Goal: Task Accomplishment & Management: Complete application form

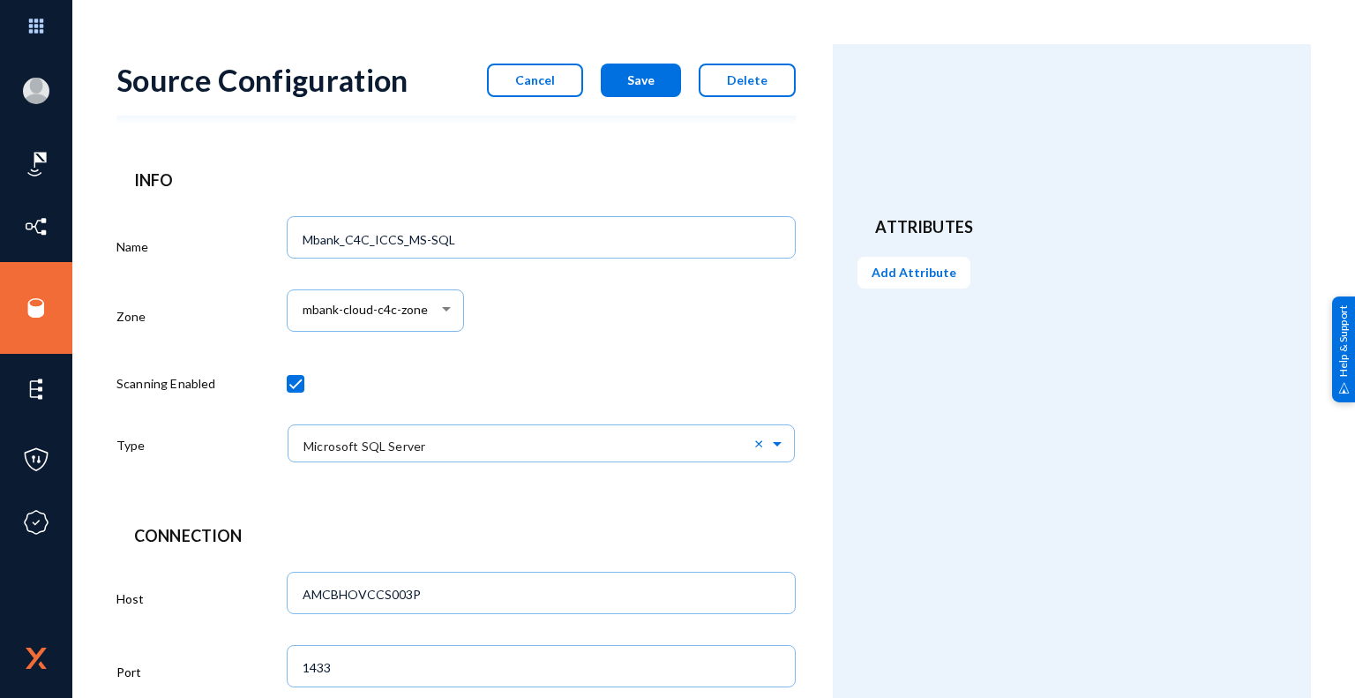
click at [749, 348] on div "mbank-cloud-c4c-zone" at bounding box center [542, 319] width 510 height 73
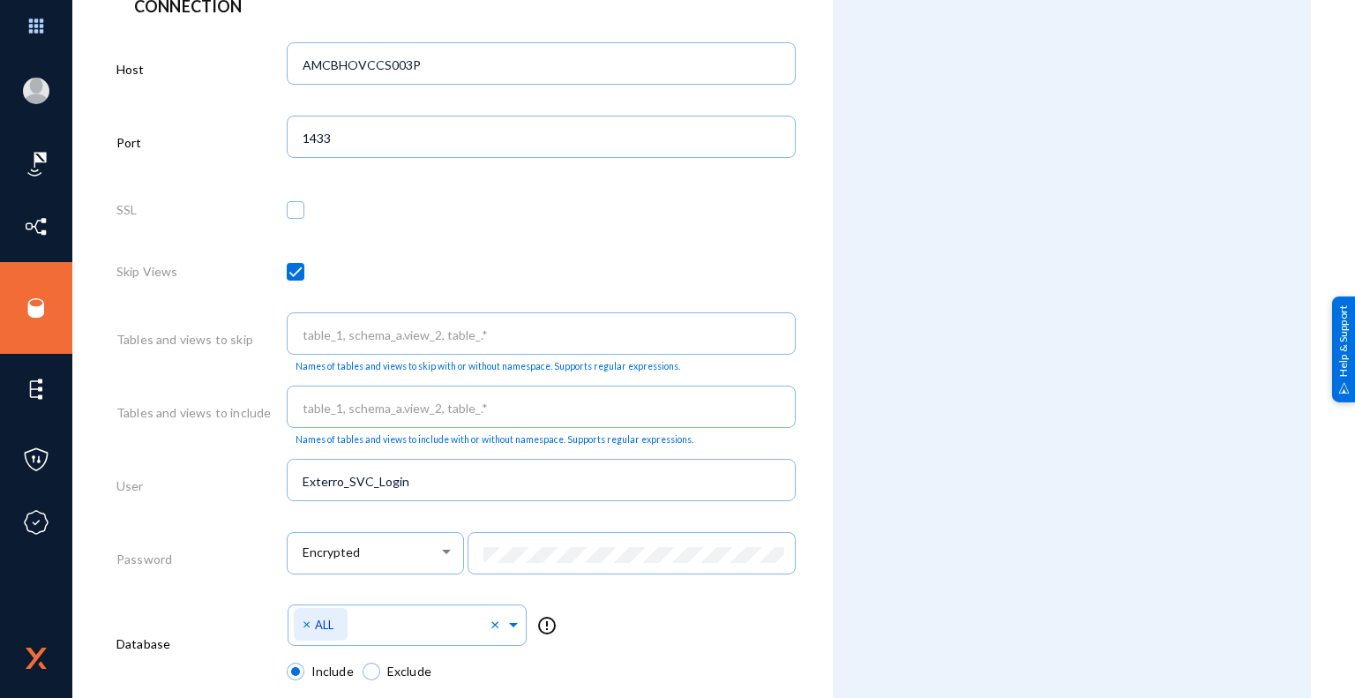
scroll to position [841, 0]
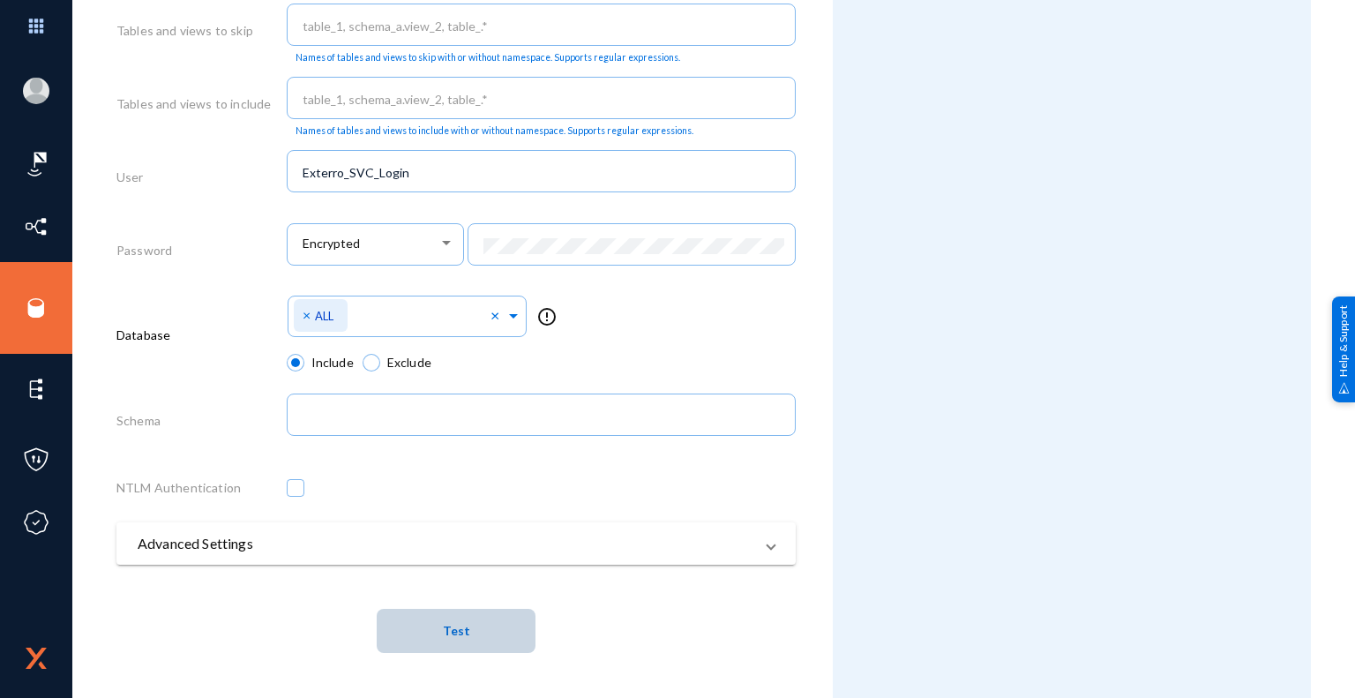
click at [459, 632] on span "Test" at bounding box center [456, 631] width 27 height 15
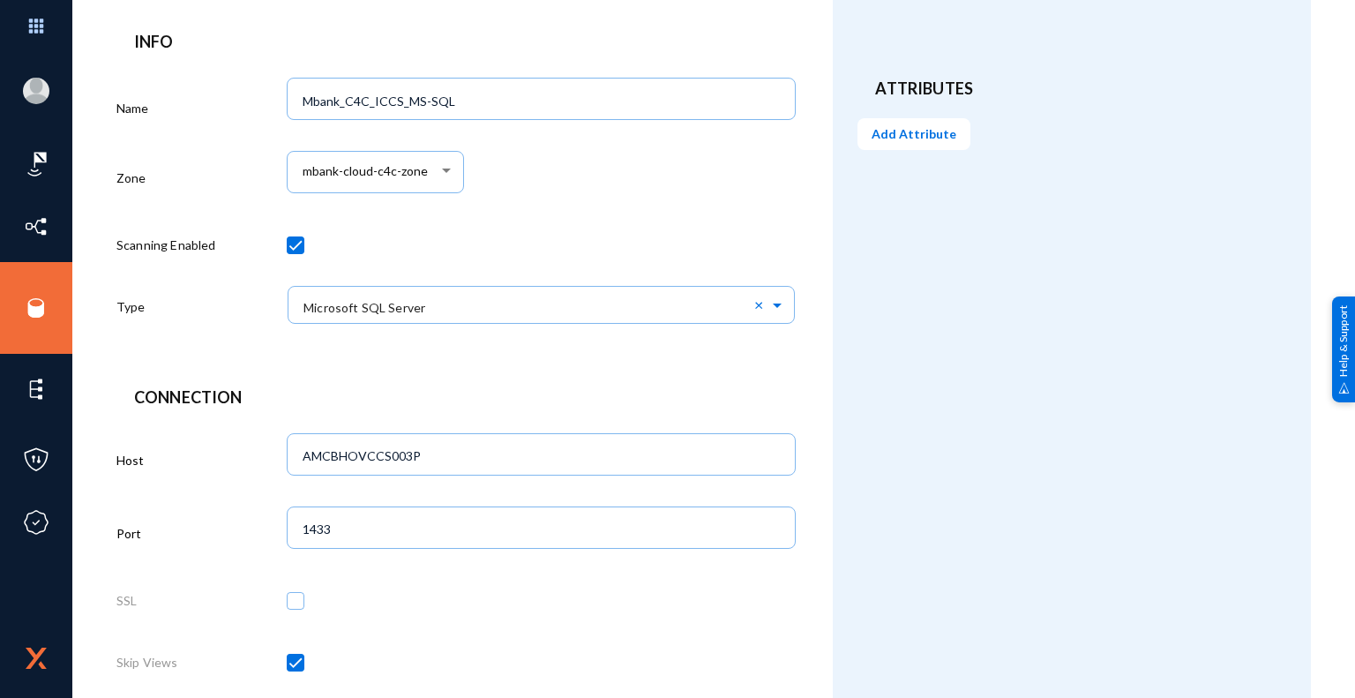
scroll to position [135, 0]
click at [578, 205] on div "mbank-cloud-c4c-zone" at bounding box center [542, 184] width 510 height 73
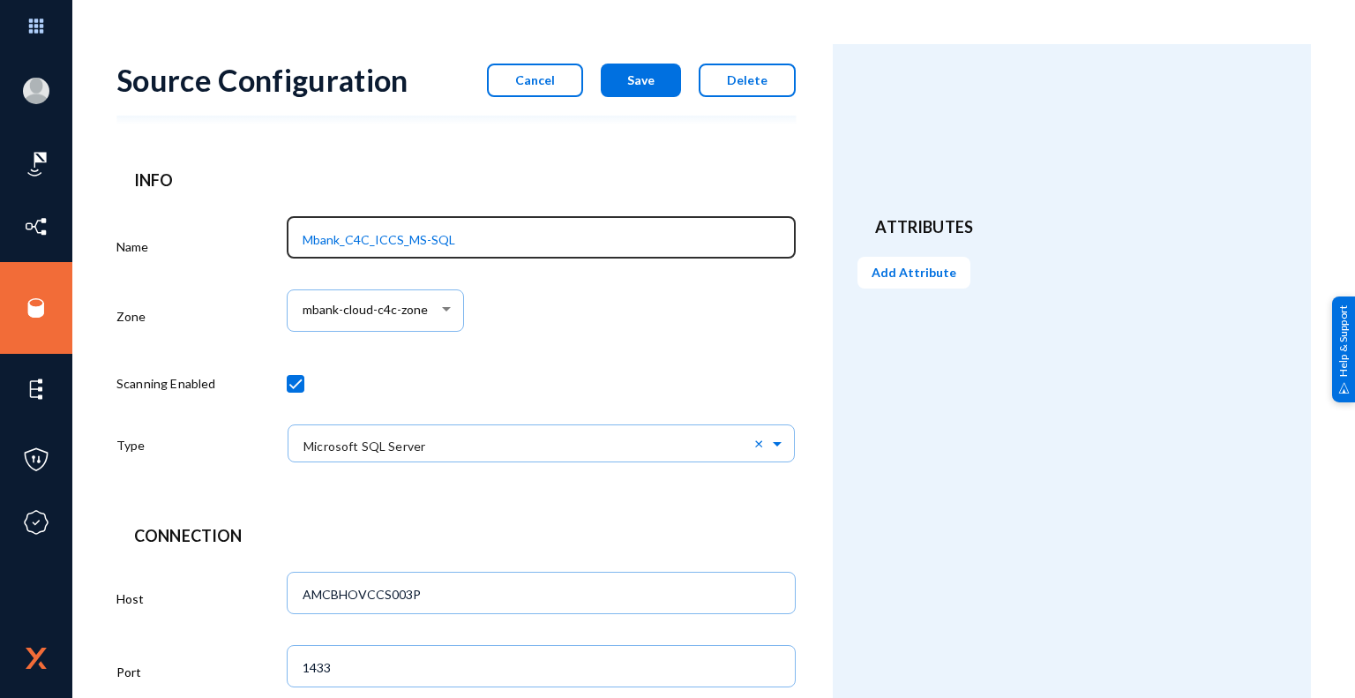
click at [522, 239] on input "Mbank_C4C_ICCS_MS-SQL" at bounding box center [545, 240] width 484 height 16
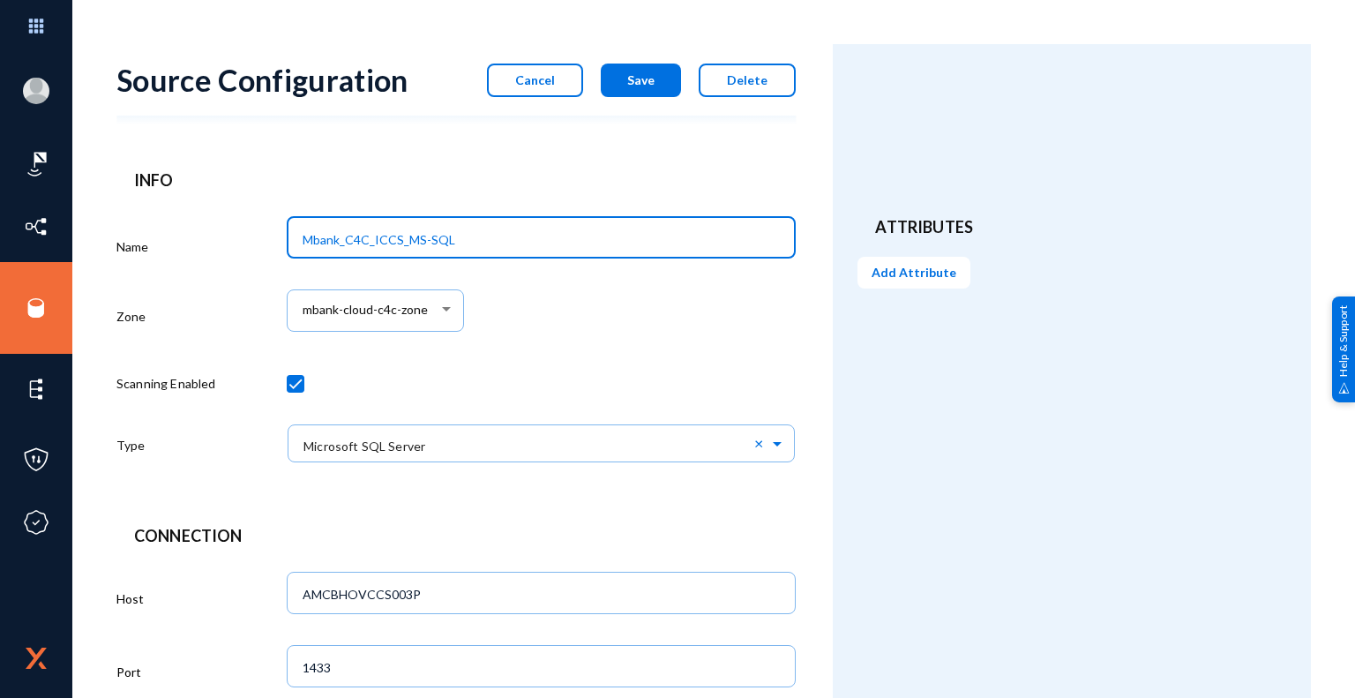
drag, startPoint x: 501, startPoint y: 242, endPoint x: 275, endPoint y: 243, distance: 225.9
click at [275, 243] on div "Name Mbank_C4C_ICCS_MS-SQL Zone mbank-cloud-c4c-zone Scanning Enabled Type × Mi…" at bounding box center [455, 345] width 679 height 270
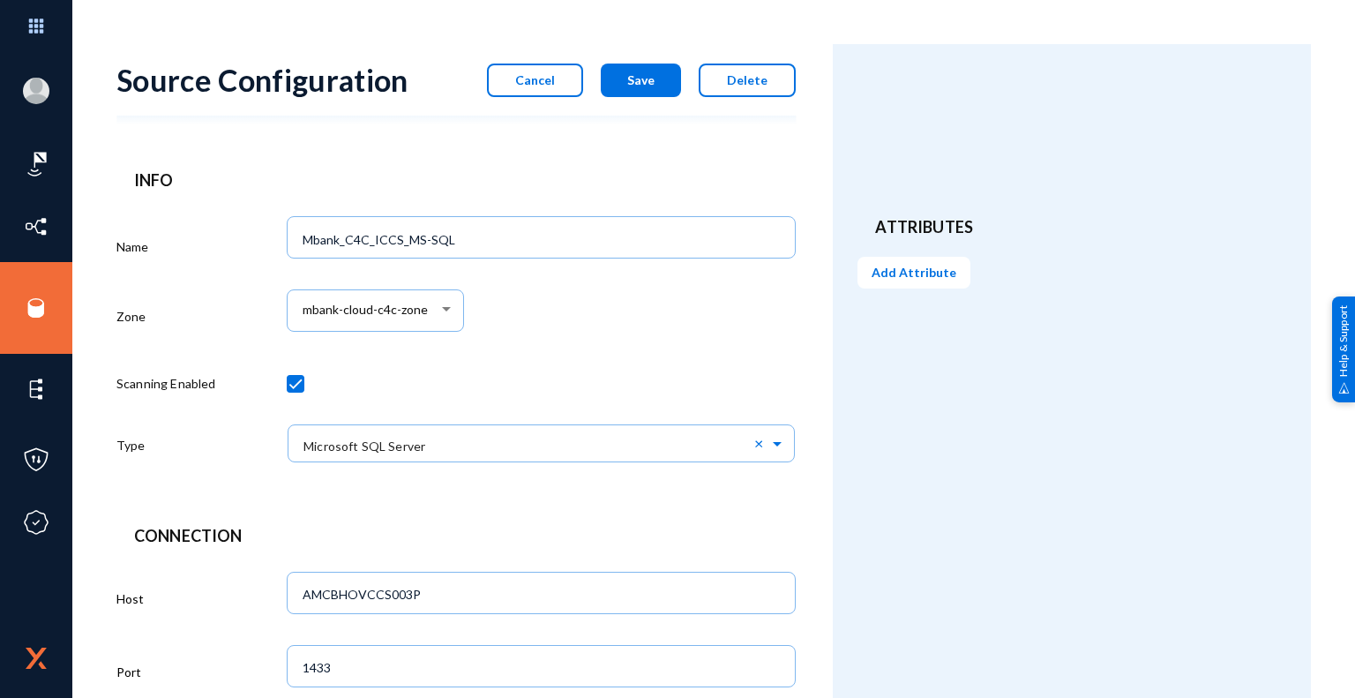
click at [656, 359] on div at bounding box center [542, 388] width 510 height 62
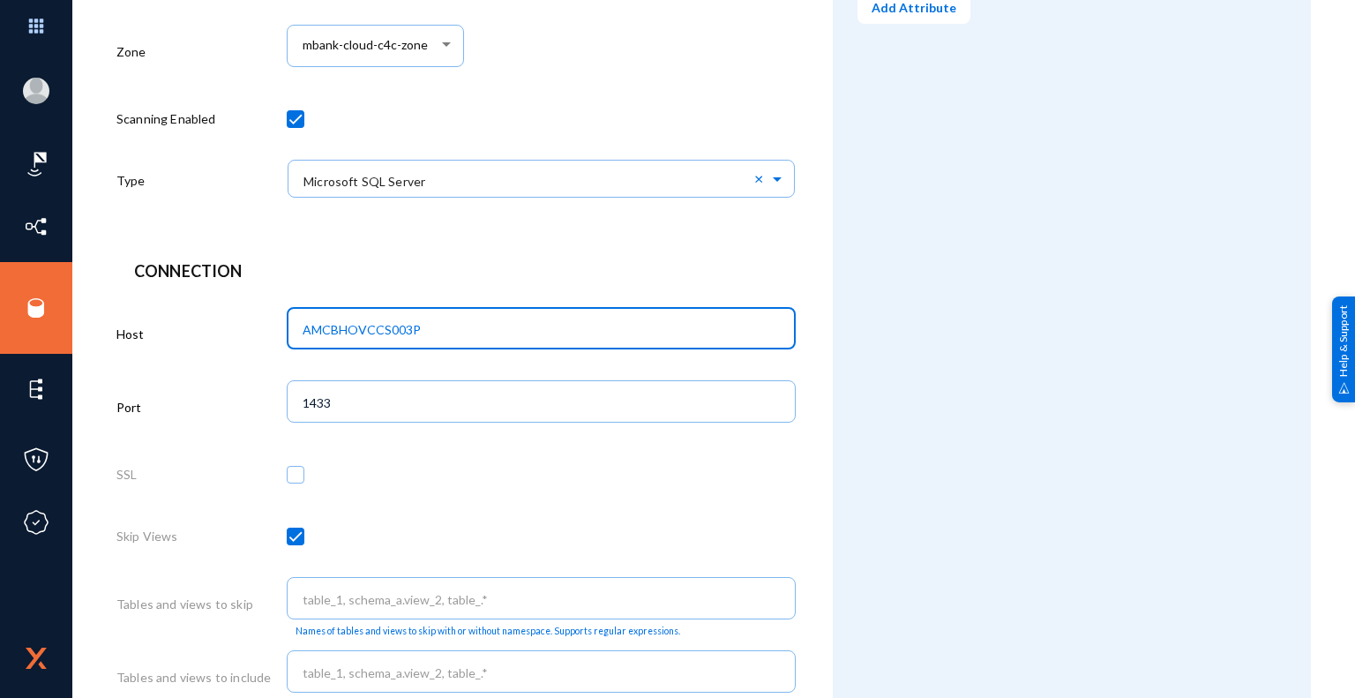
drag, startPoint x: 455, startPoint y: 332, endPoint x: 299, endPoint y: 322, distance: 156.5
click at [299, 322] on div "AMCBHOVCCS003P" at bounding box center [542, 327] width 492 height 46
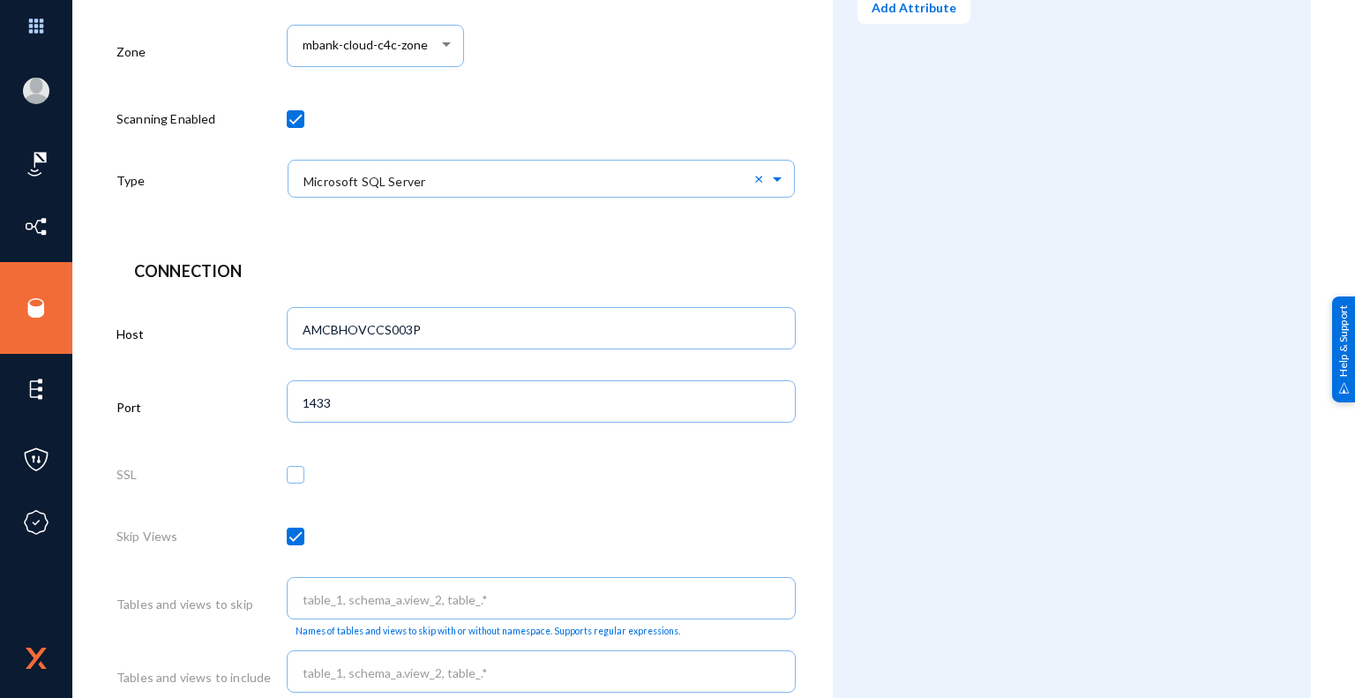
scroll to position [353, 0]
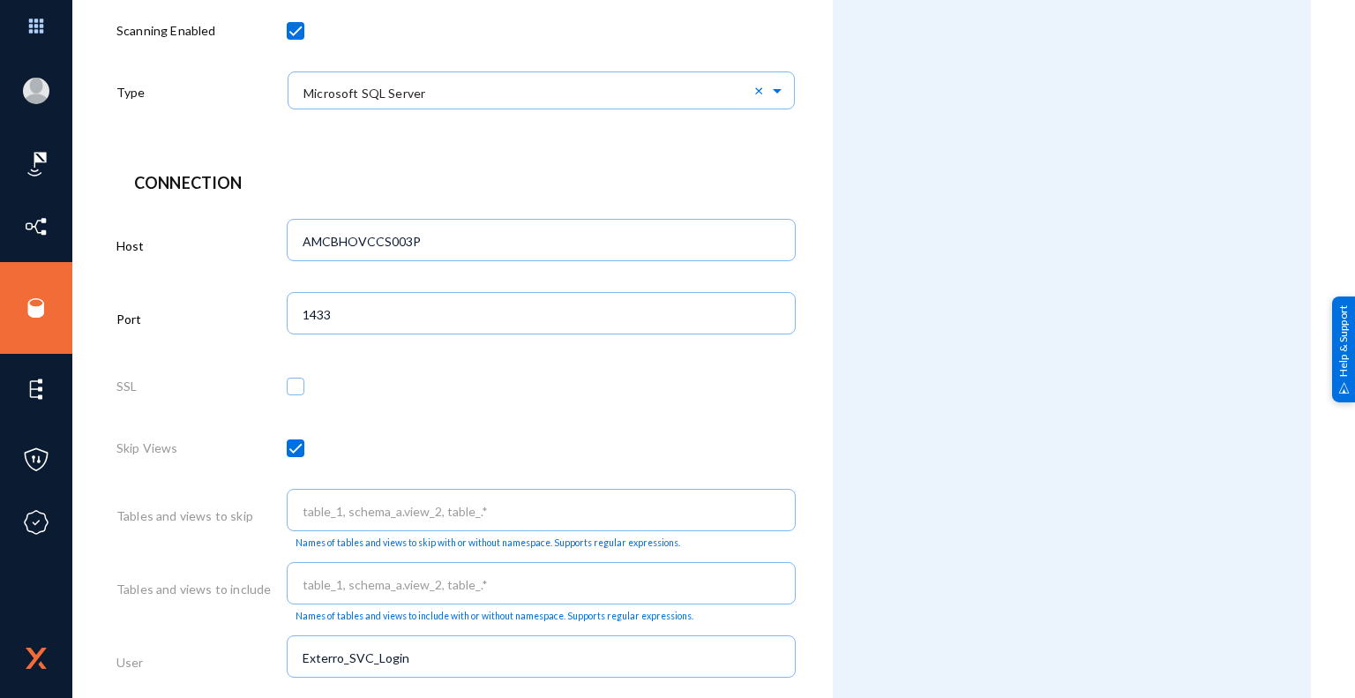
click at [647, 426] on div at bounding box center [542, 452] width 510 height 62
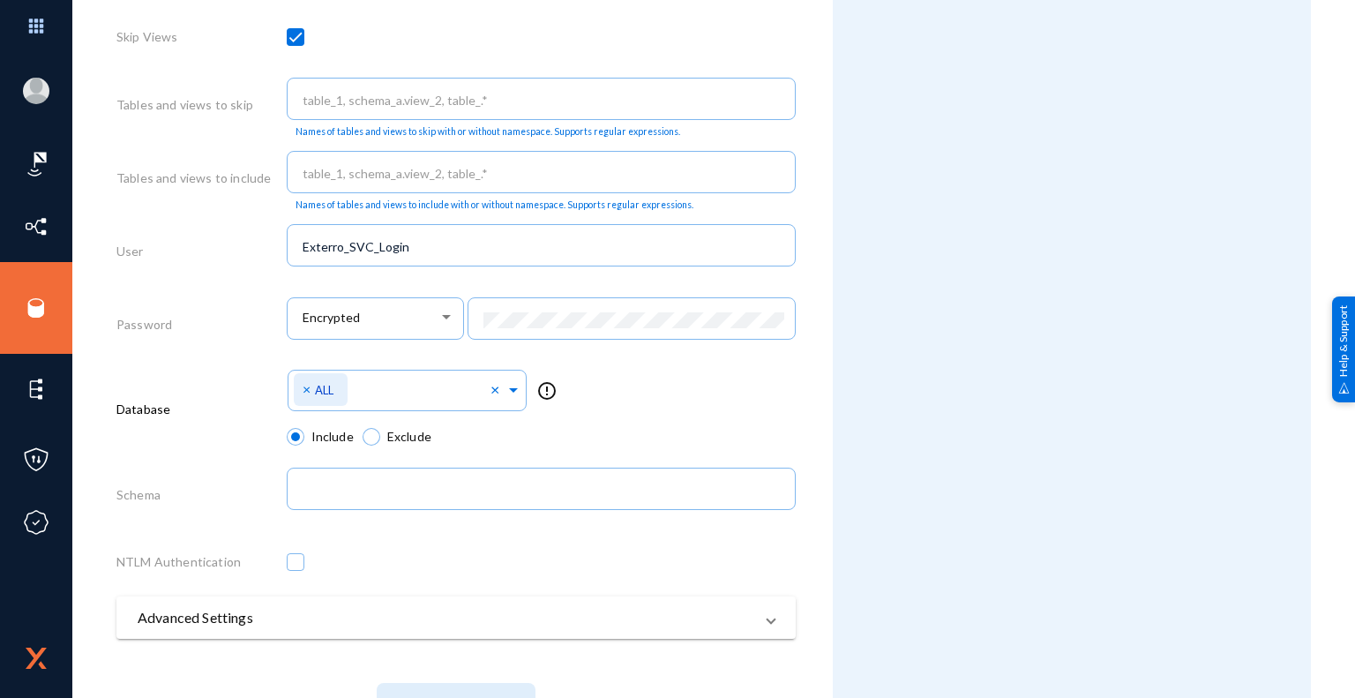
scroll to position [794, 0]
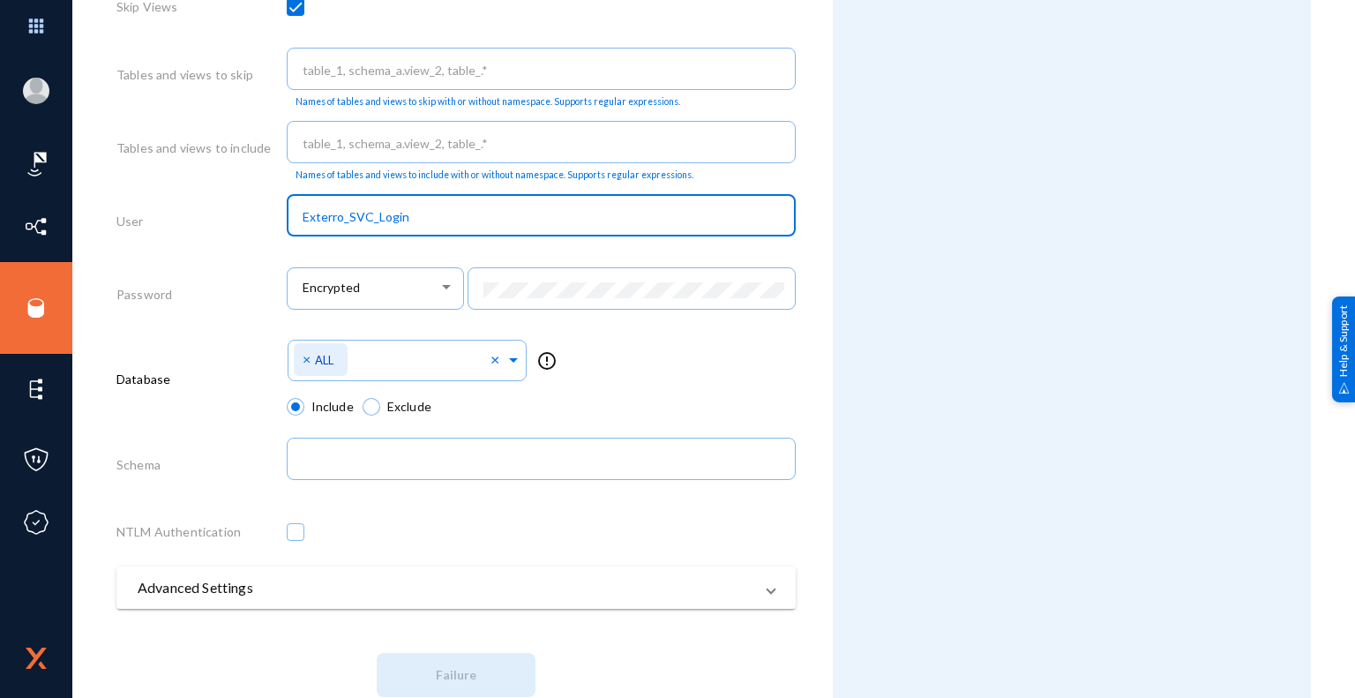
click at [421, 220] on input "Exterro_SVC_Login" at bounding box center [545, 217] width 484 height 16
drag, startPoint x: 421, startPoint y: 220, endPoint x: 274, endPoint y: 221, distance: 147.4
click at [274, 221] on div "User Exterro_SVC_Login" at bounding box center [455, 224] width 679 height 73
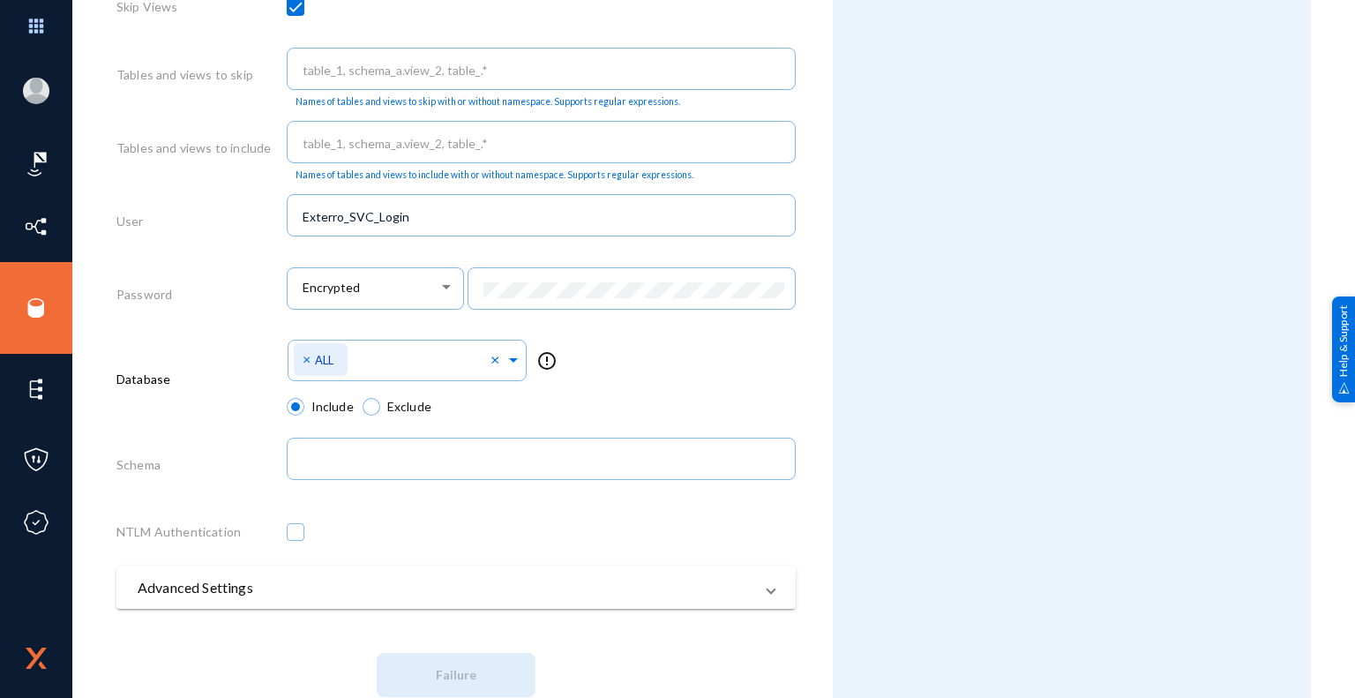
click at [646, 352] on div "Select Namespace × ALL × error_outline" at bounding box center [542, 365] width 510 height 63
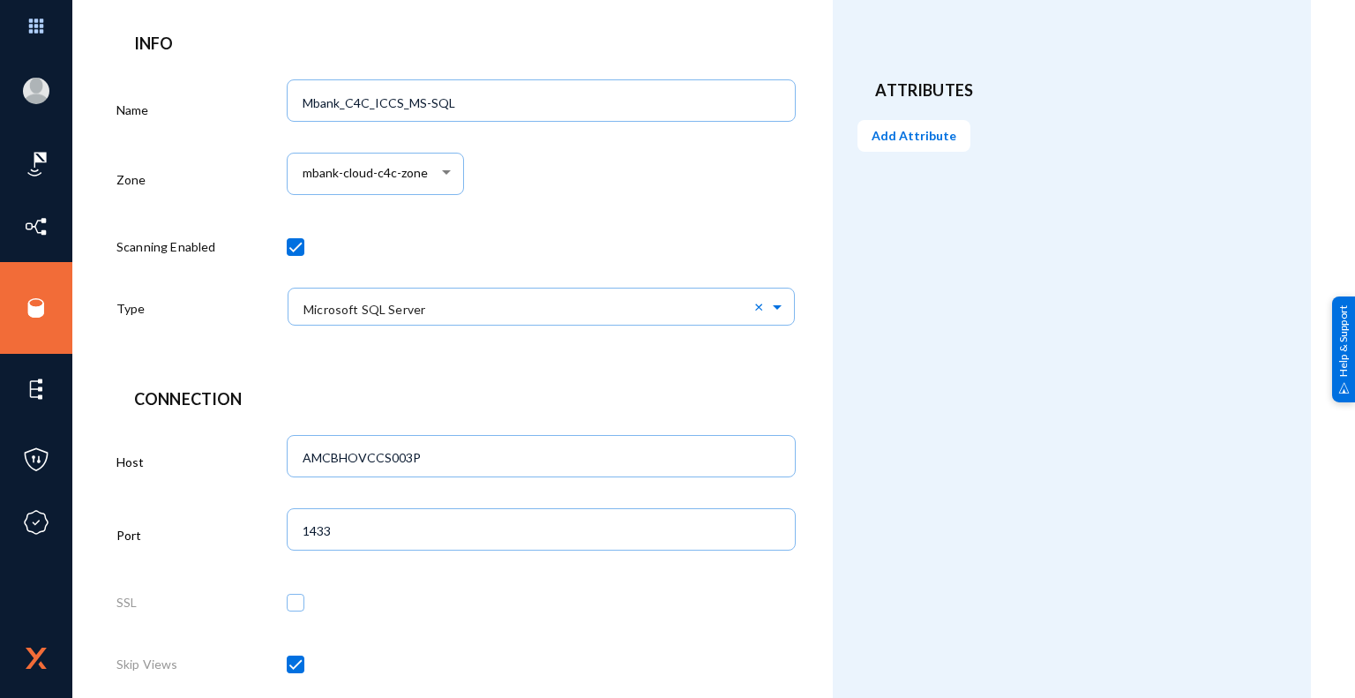
scroll to position [0, 0]
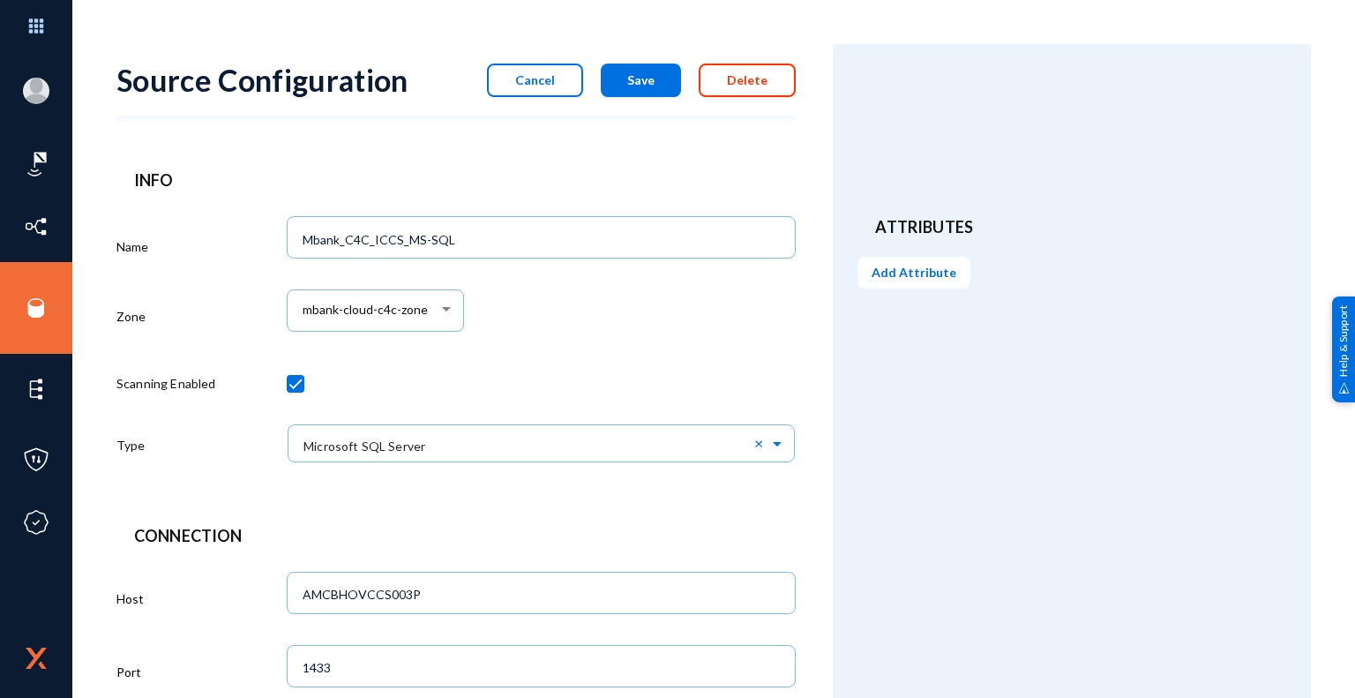
click at [747, 80] on span "Delete" at bounding box center [747, 79] width 41 height 15
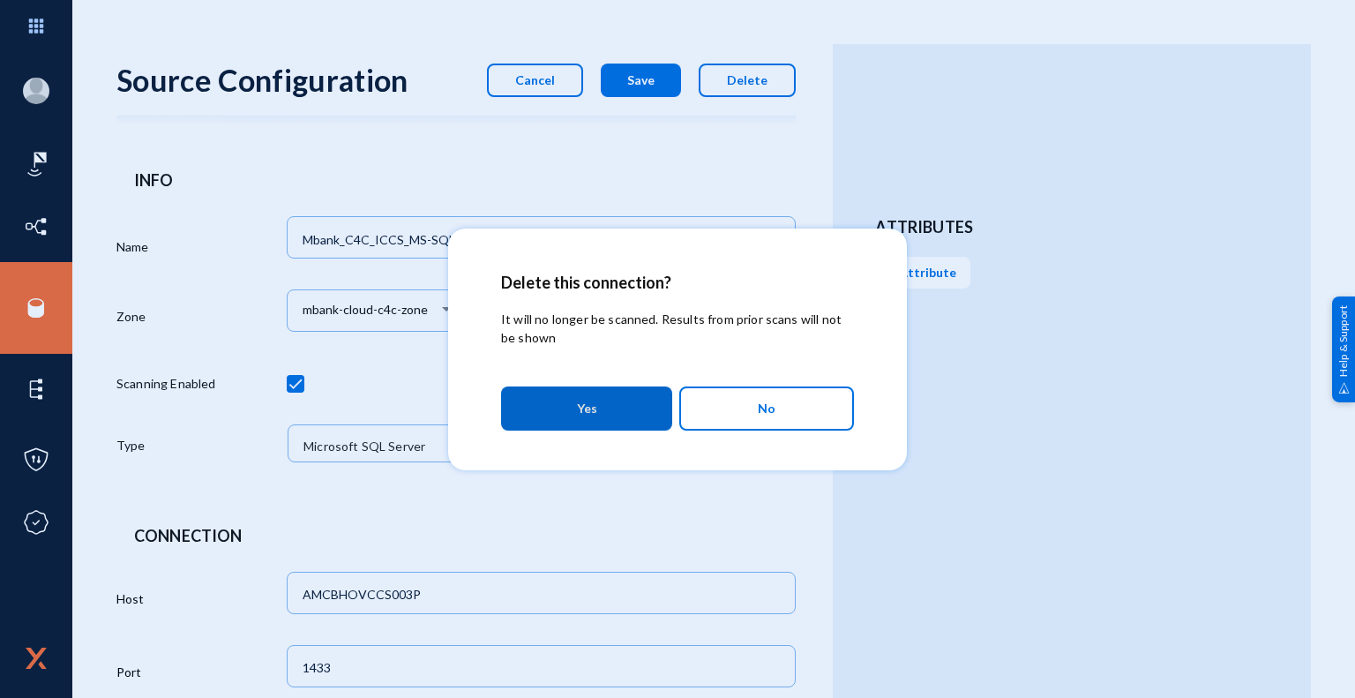
click at [619, 409] on button "Yes" at bounding box center [586, 409] width 171 height 44
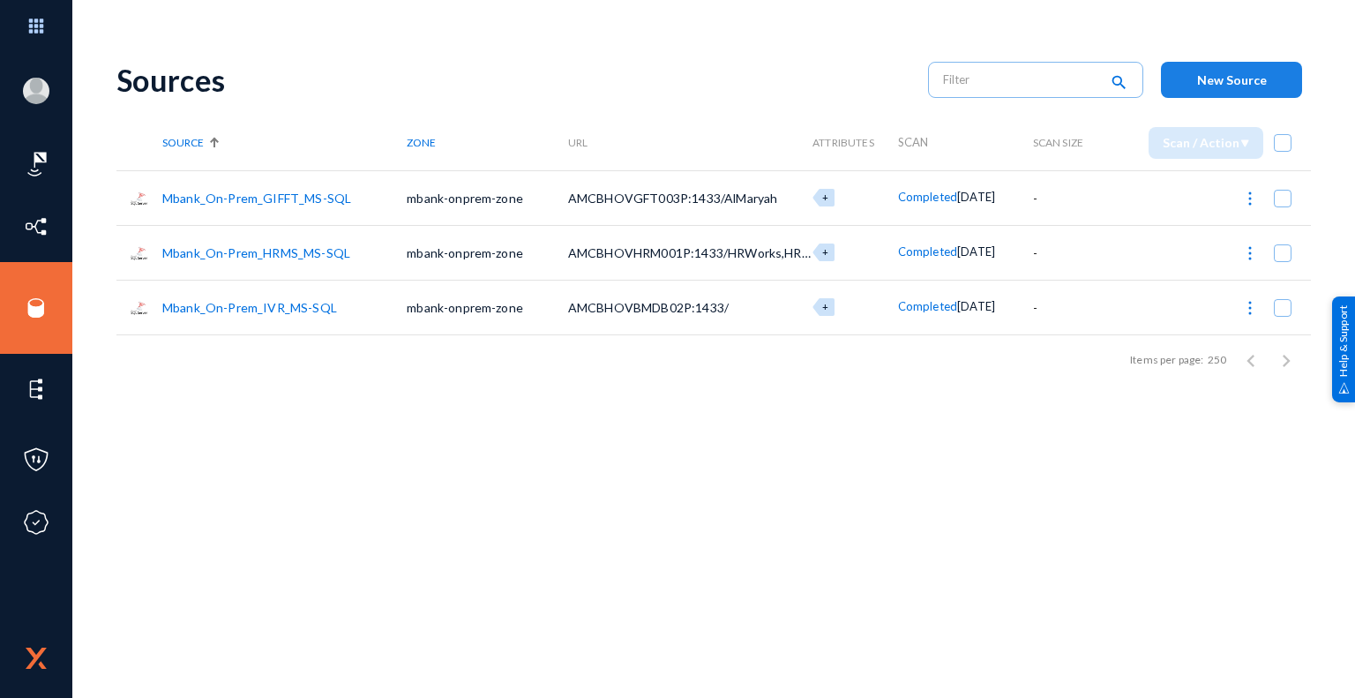
click at [1256, 80] on span "New Source" at bounding box center [1233, 79] width 70 height 15
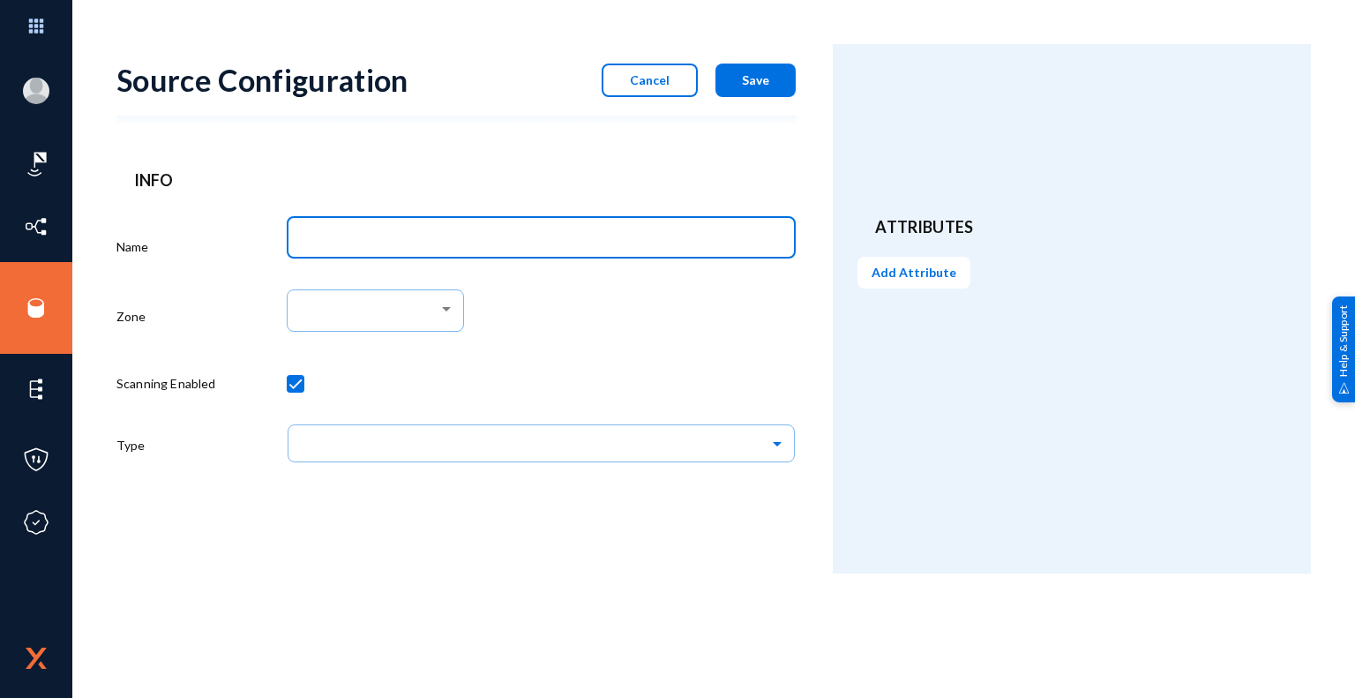
click at [578, 236] on input "Name" at bounding box center [545, 240] width 484 height 16
type input "Mbank_On-Prem_GIFFT_MS-SQL"
click at [452, 308] on div at bounding box center [447, 309] width 16 height 14
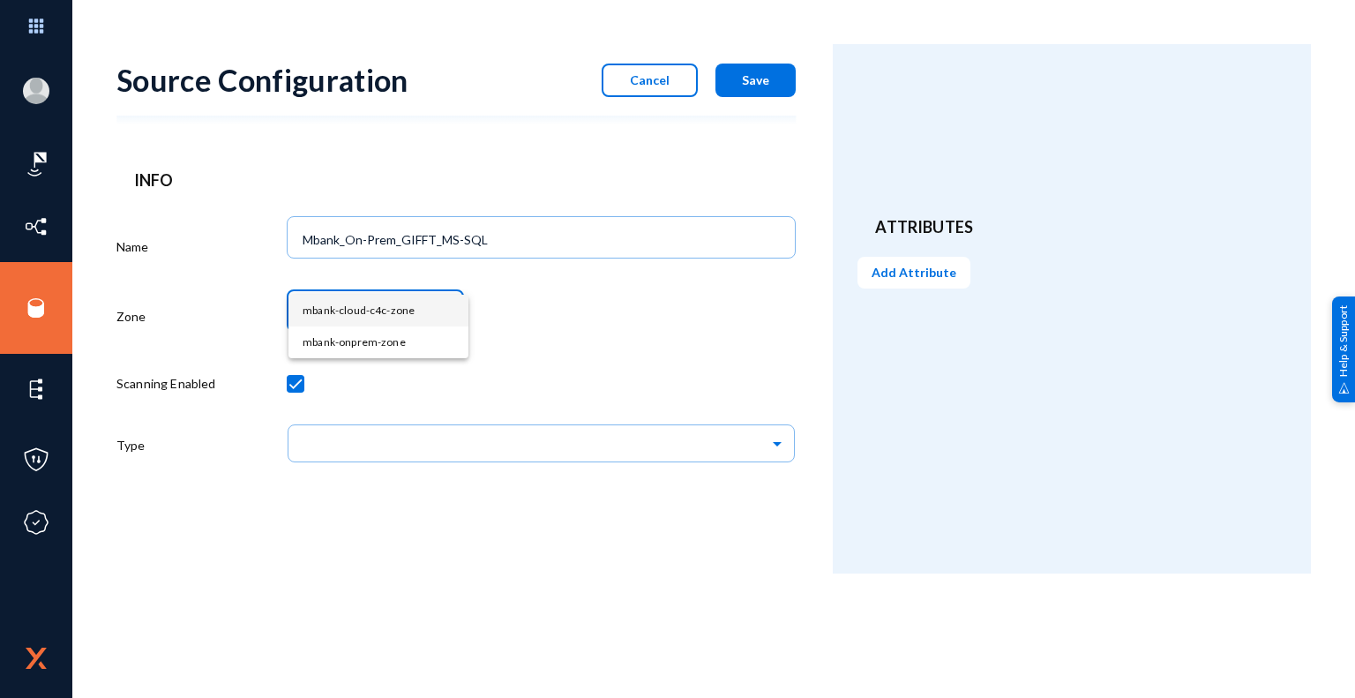
click at [375, 309] on span "mbank-cloud-c4c-zone" at bounding box center [379, 311] width 152 height 32
click at [540, 321] on div "mbank-cloud-c4c-zone" at bounding box center [542, 319] width 510 height 73
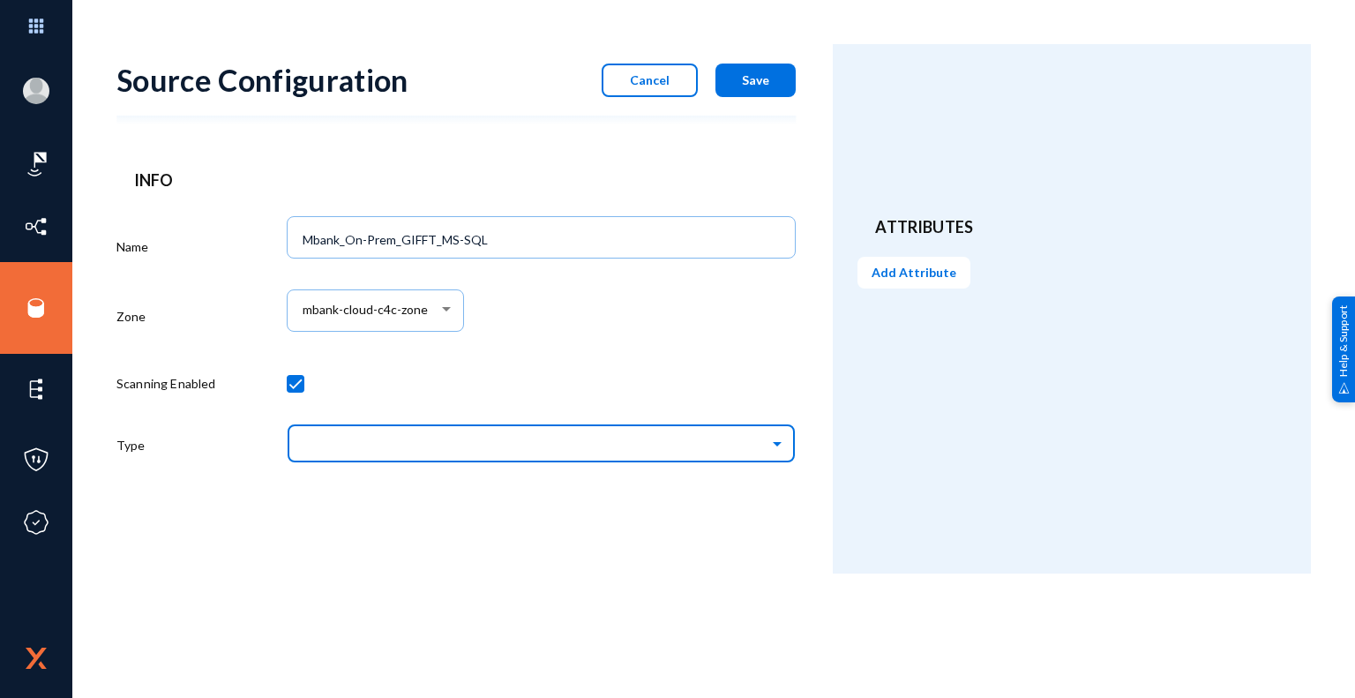
click at [544, 442] on input "text" at bounding box center [550, 443] width 492 height 30
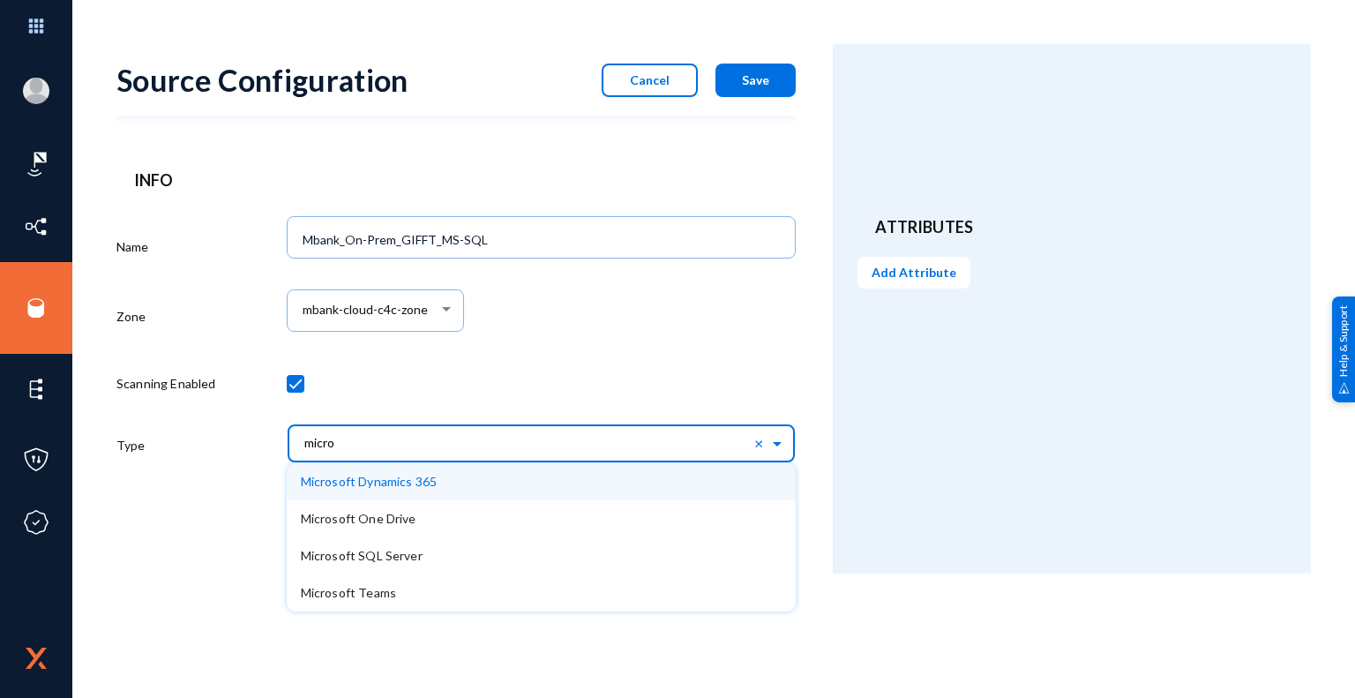
type input "micros"
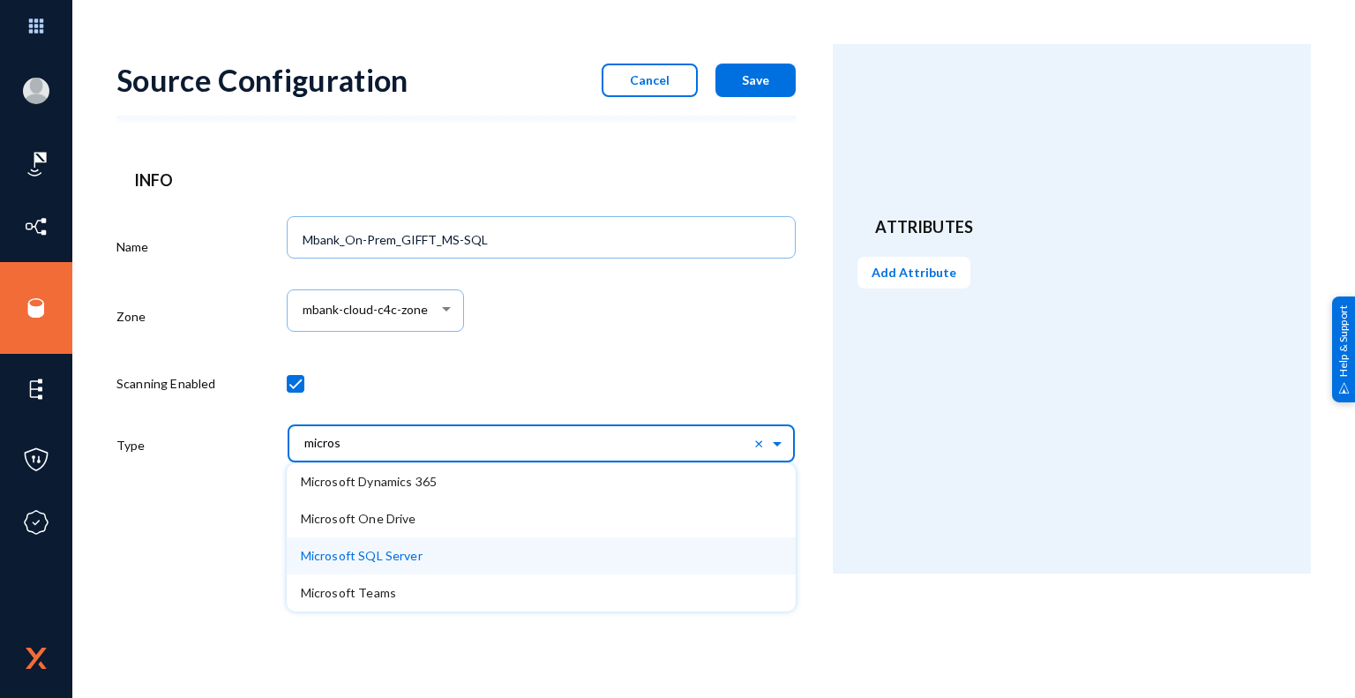
click at [417, 560] on span "Microsoft SQL Server" at bounding box center [362, 555] width 122 height 15
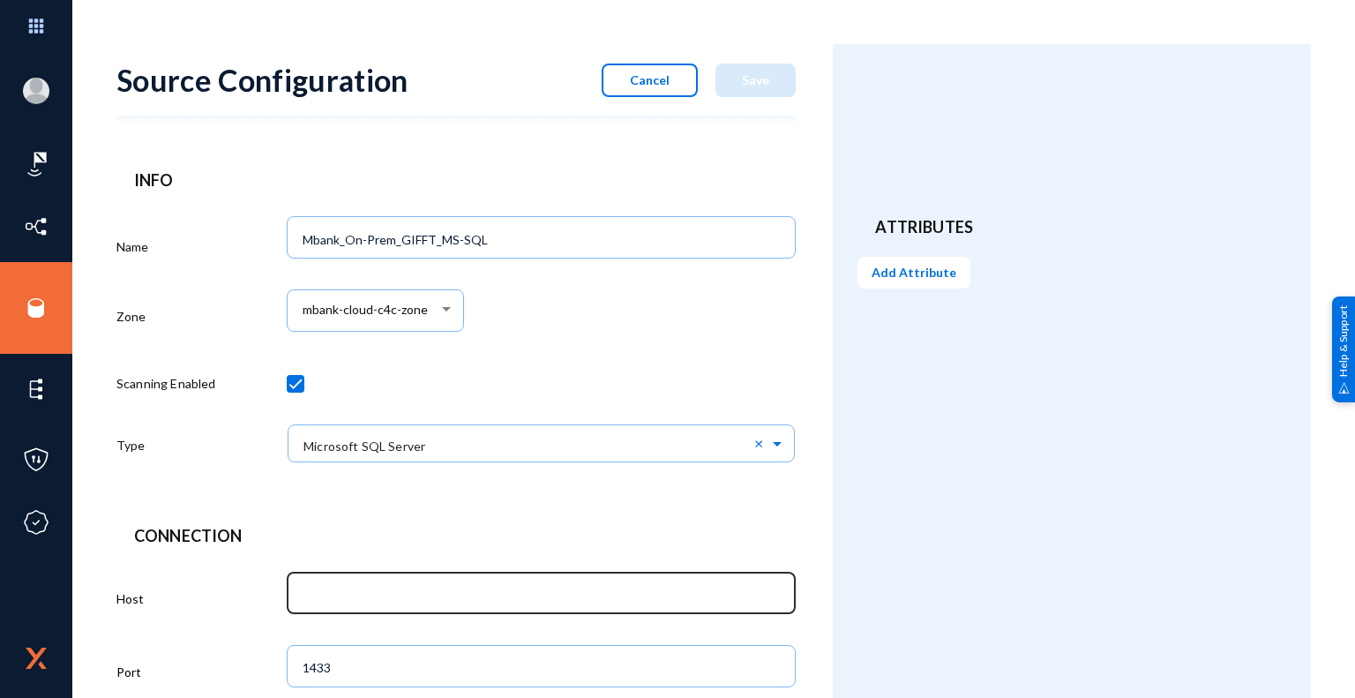
click at [454, 587] on input "text" at bounding box center [545, 595] width 484 height 16
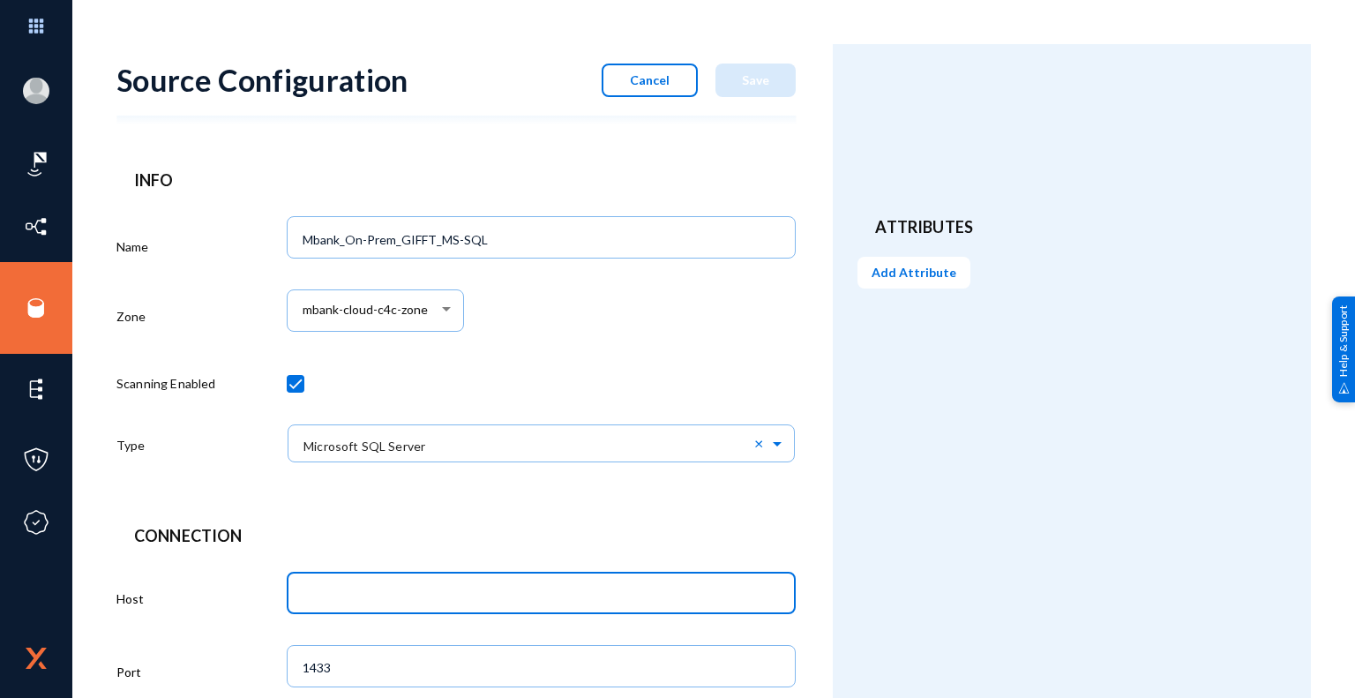
paste input "AMCBHOVCCS003P"
type input "AMCBHOVCCS003P"
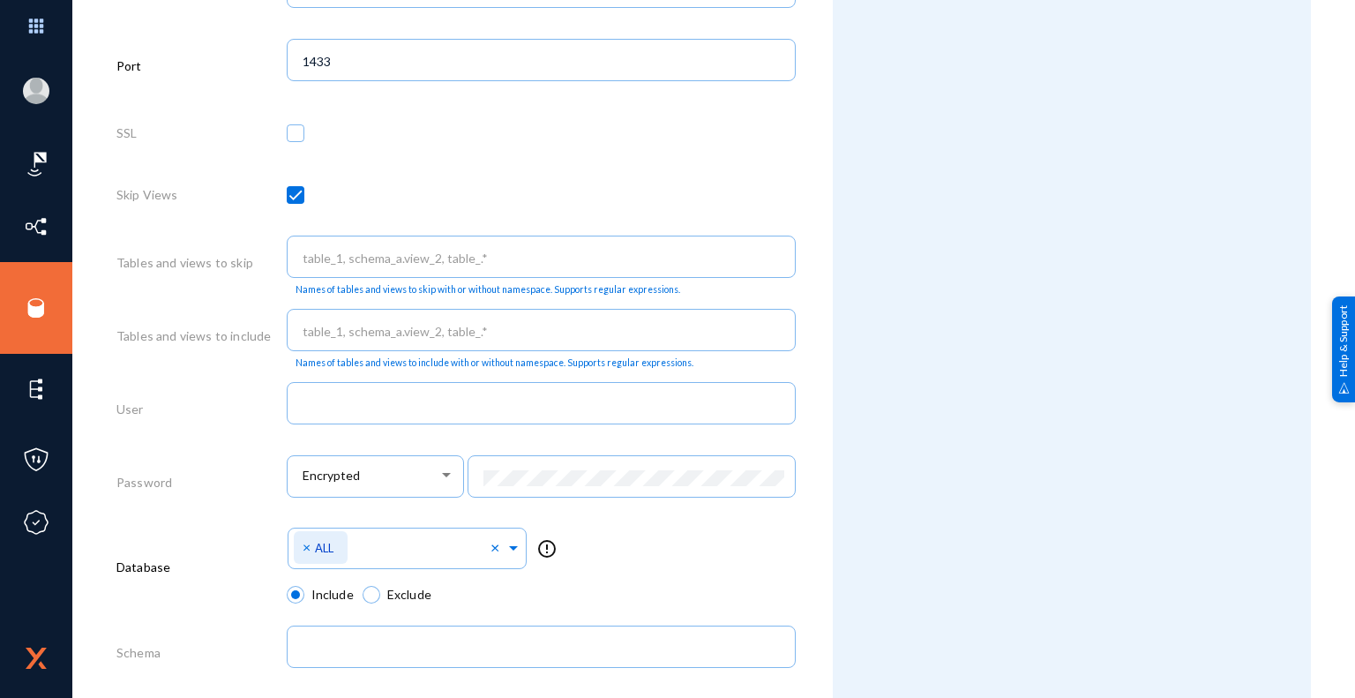
scroll to position [618, 0]
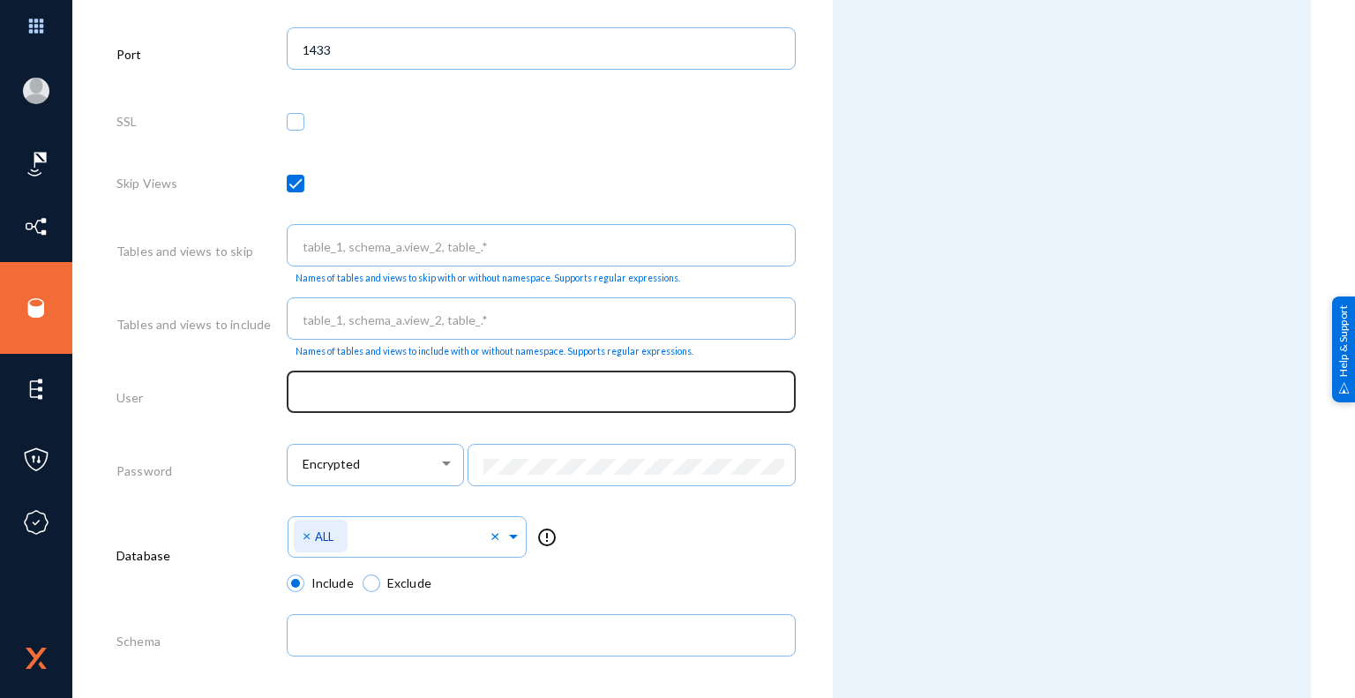
click at [452, 394] on input "text" at bounding box center [545, 394] width 484 height 16
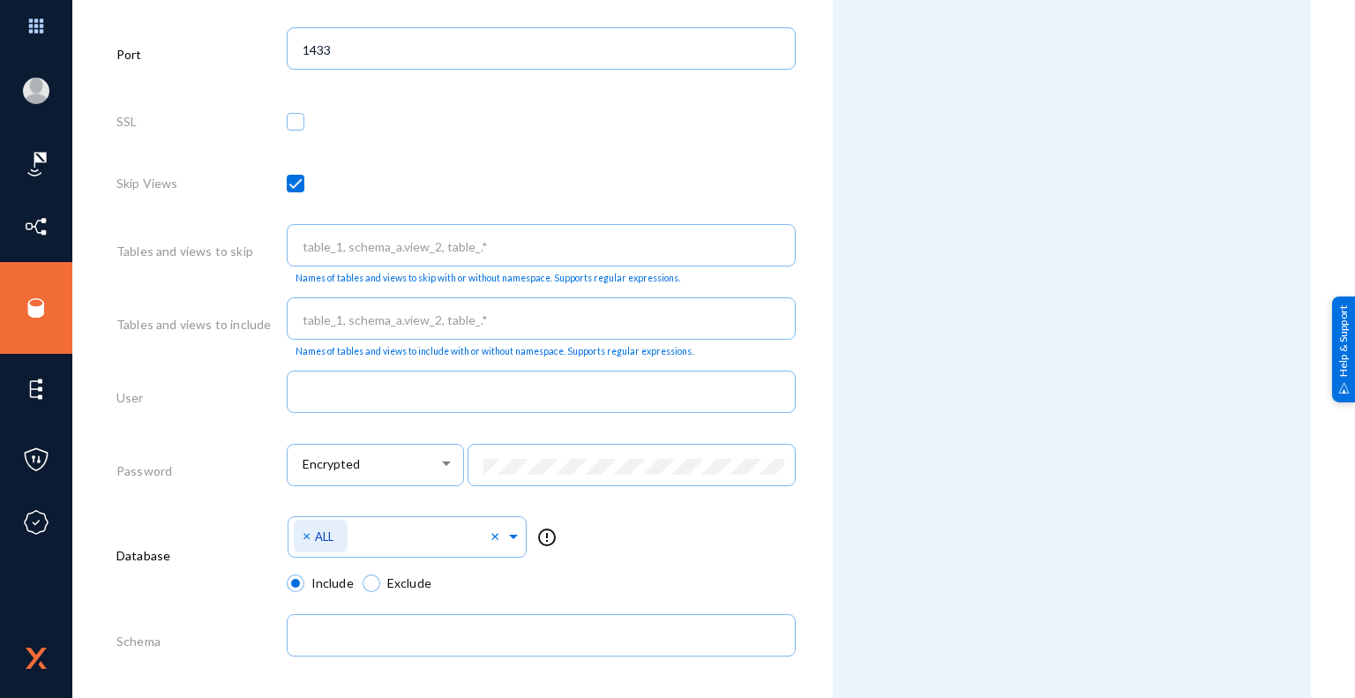
click at [868, 538] on div "Attributes Add Attribute" at bounding box center [1072, 172] width 478 height 1492
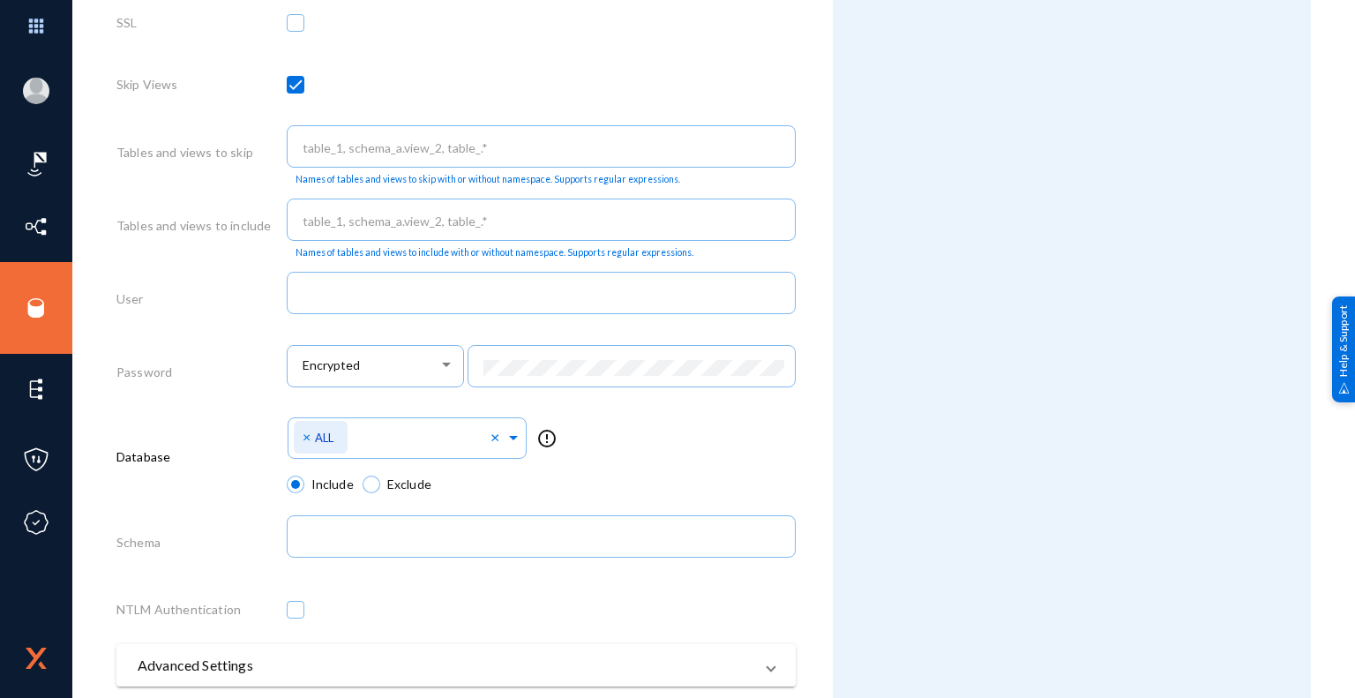
scroll to position [841, 0]
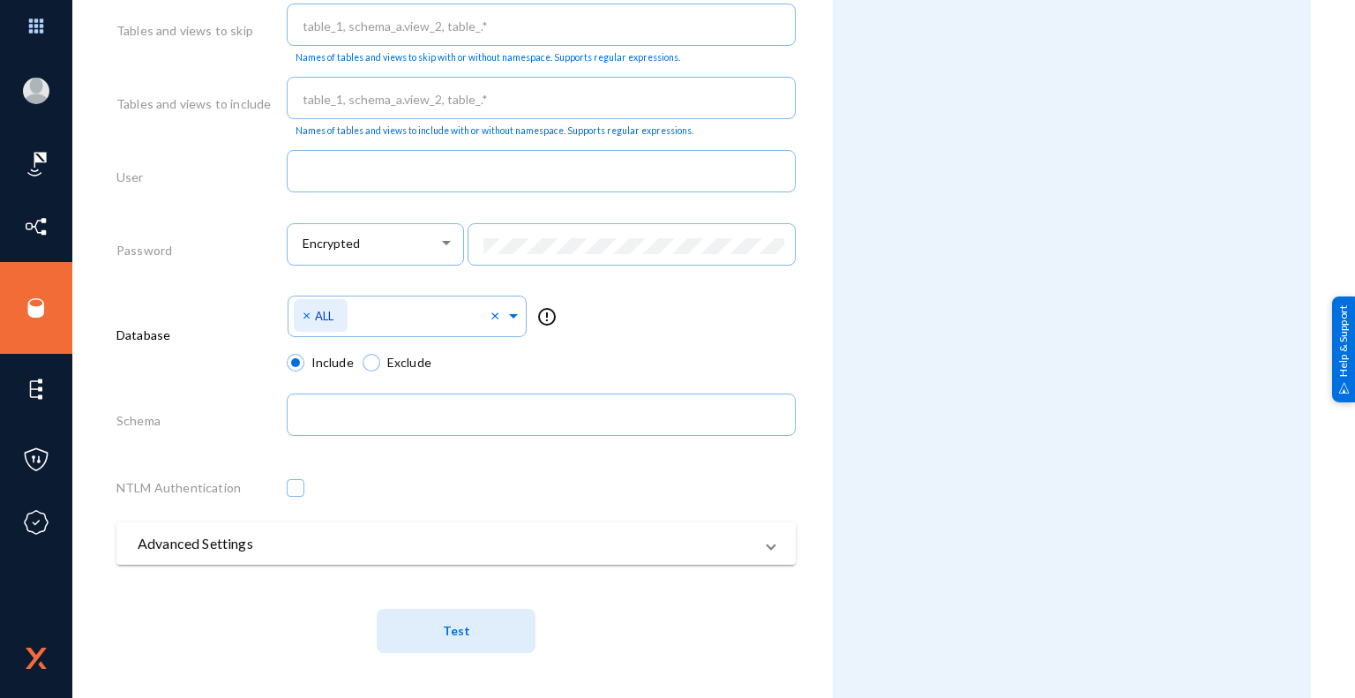
click at [462, 635] on span "Test" at bounding box center [456, 631] width 27 height 15
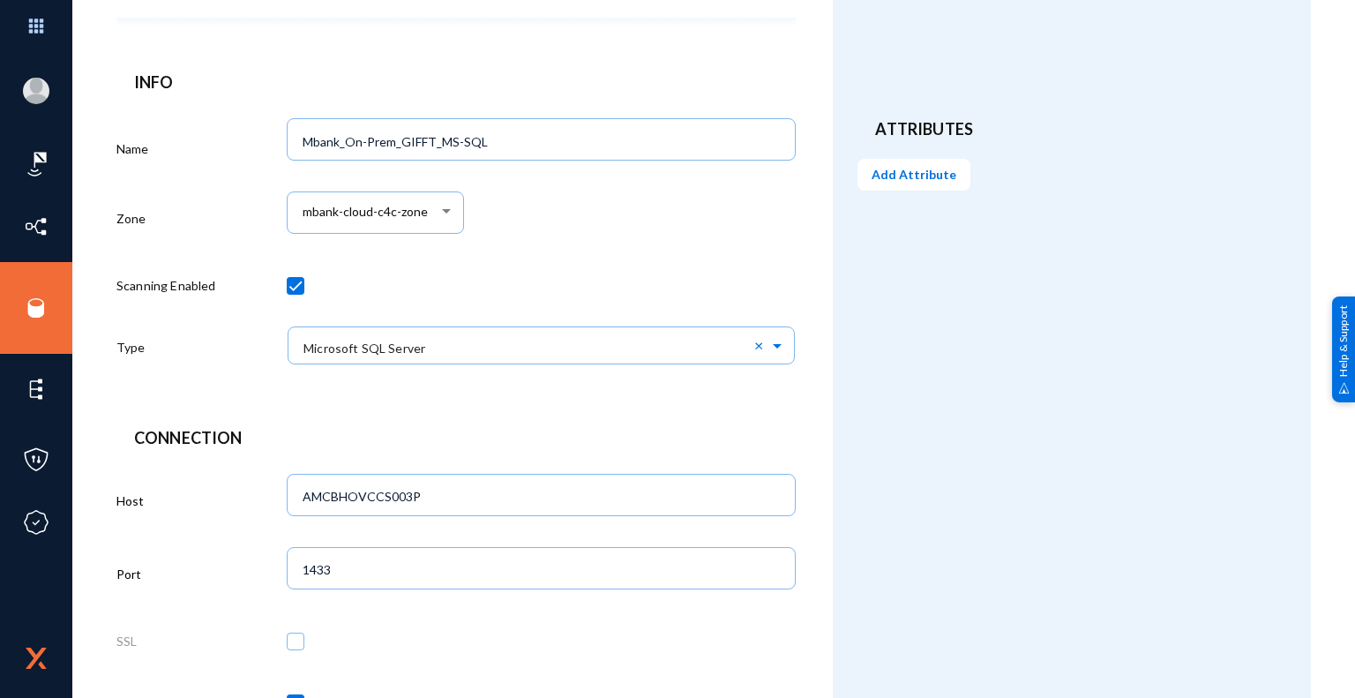
scroll to position [0, 0]
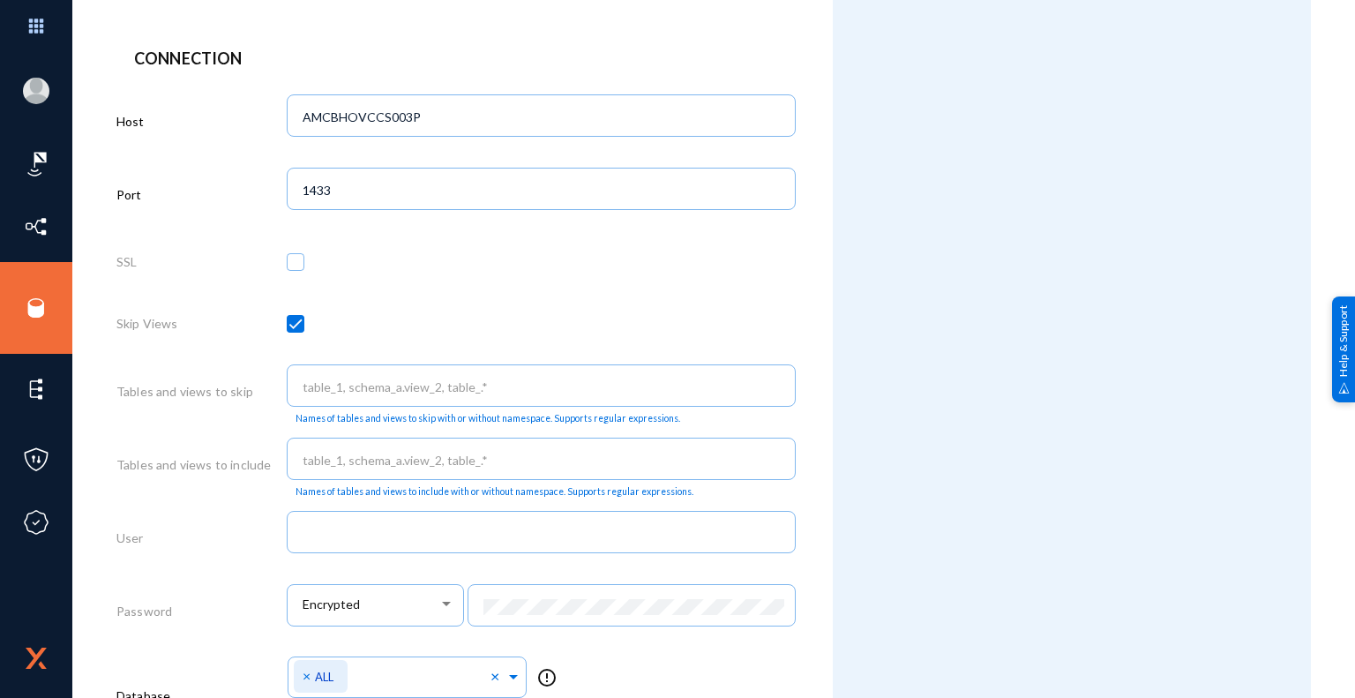
scroll to position [618, 0]
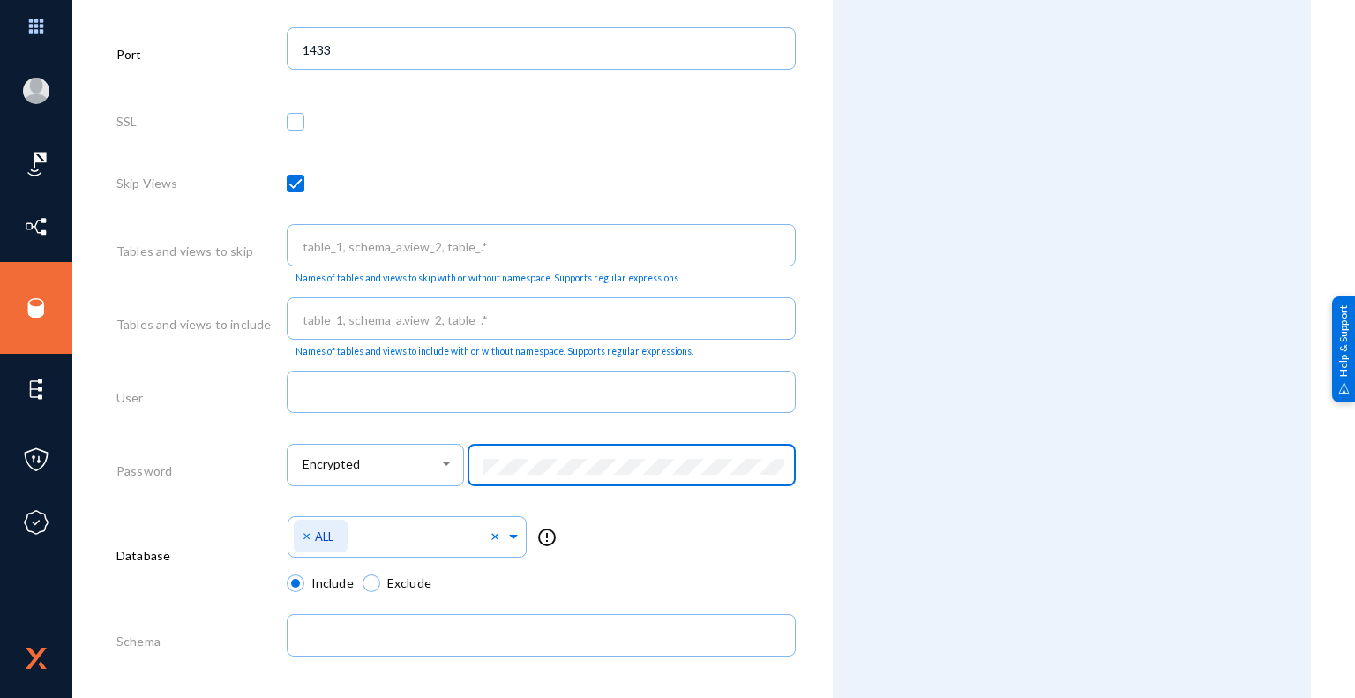
click at [463, 458] on div "Encrypted" at bounding box center [542, 474] width 510 height 73
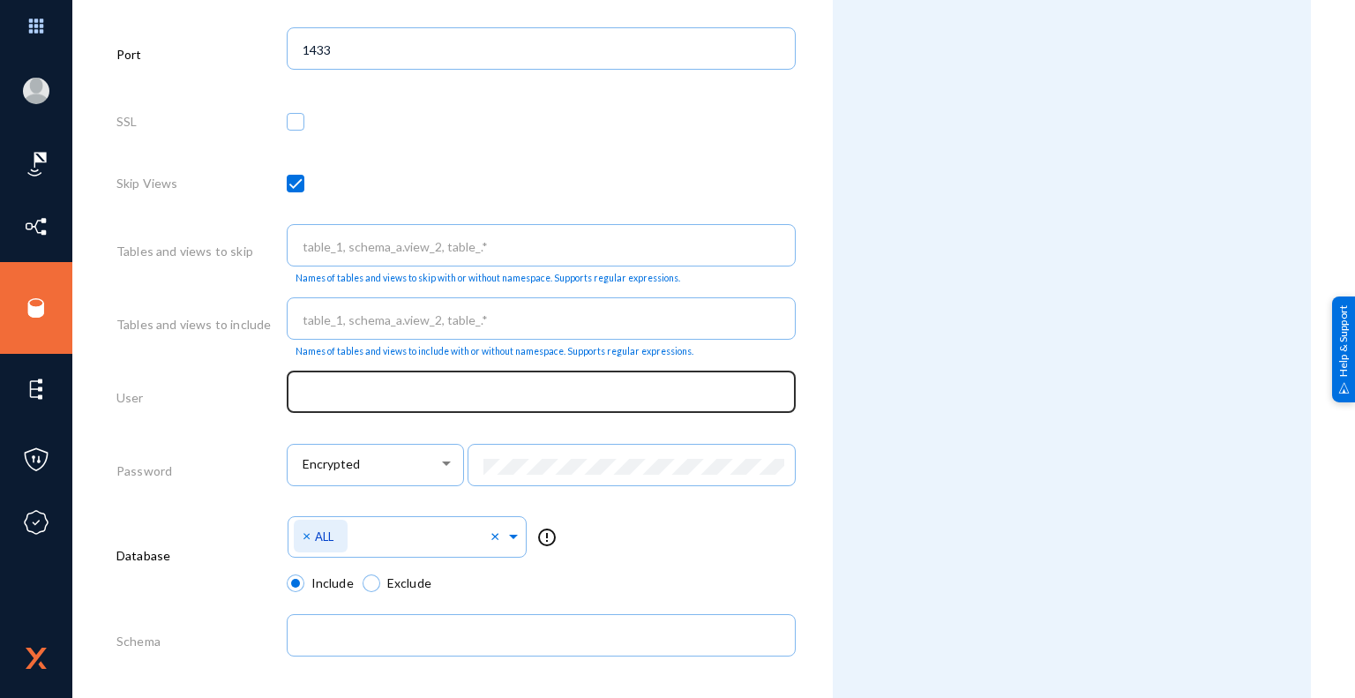
click at [381, 405] on div at bounding box center [542, 390] width 492 height 46
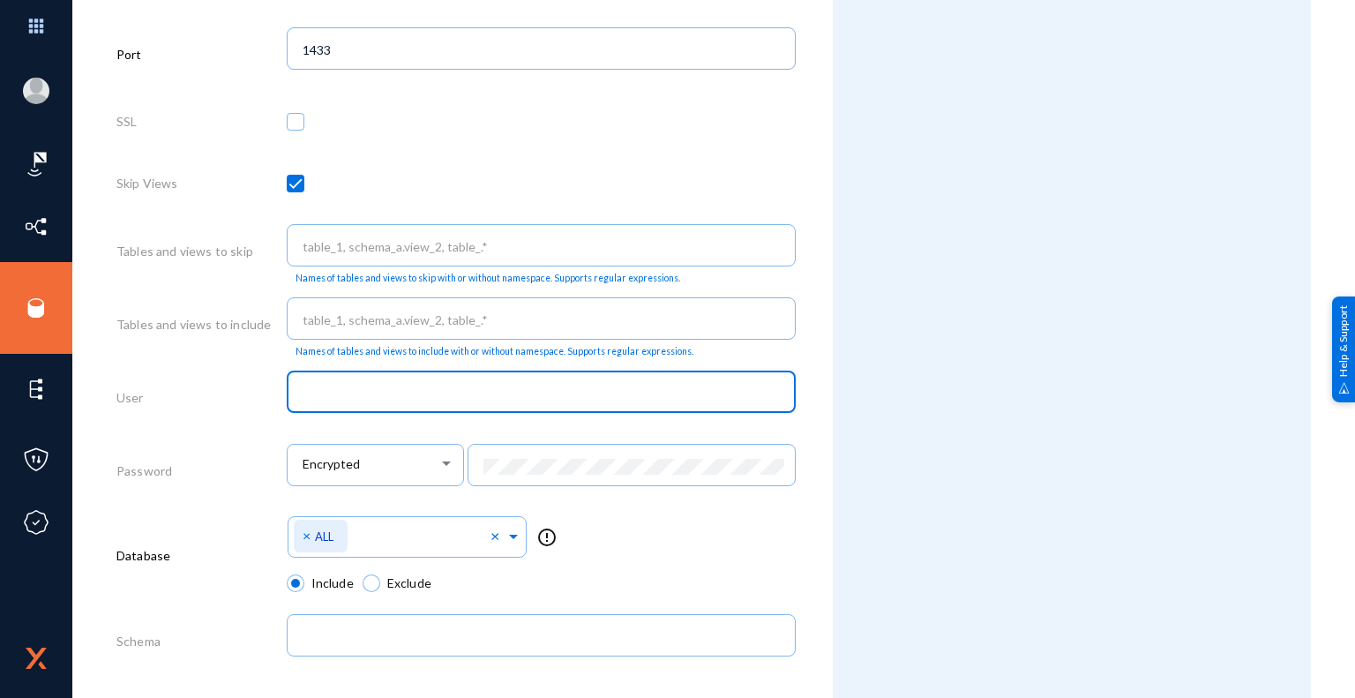
paste input "Exterro_SVC_Login"
type input "Exterro_SVC_Login"
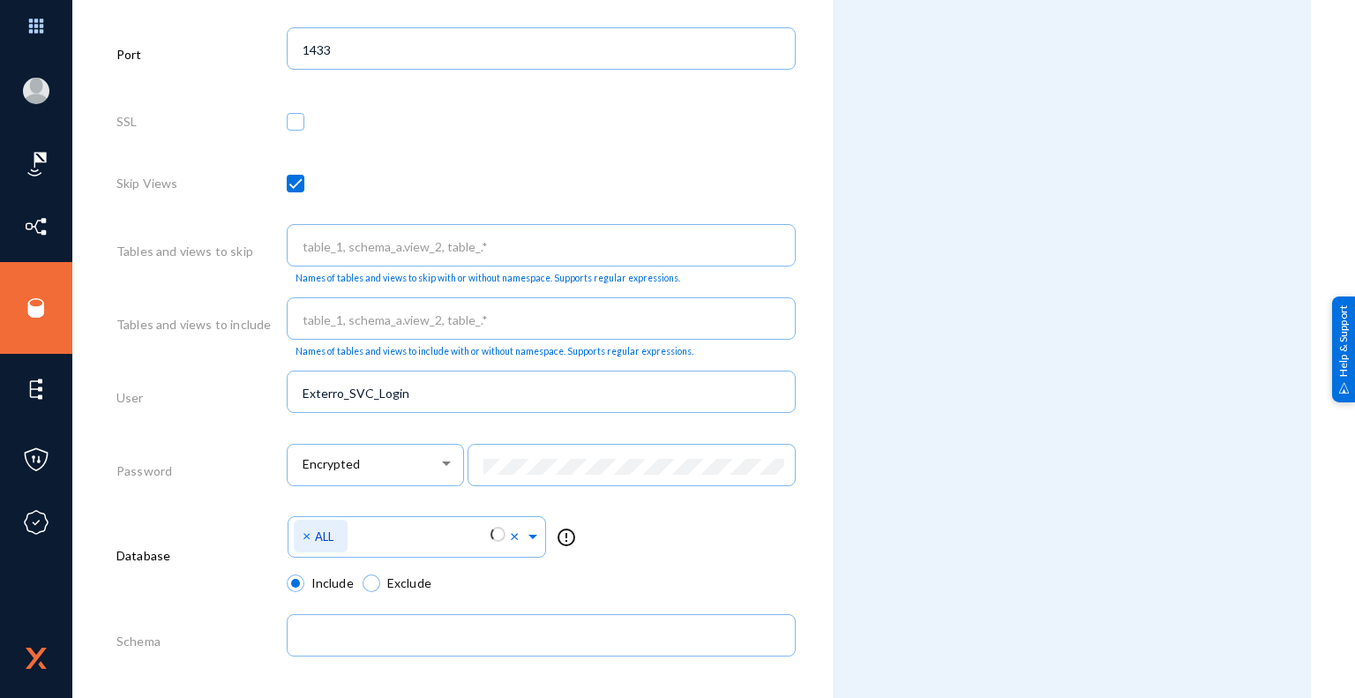
click at [958, 507] on div "Attributes Add Attribute" at bounding box center [1072, 172] width 478 height 1492
click at [725, 533] on div "Select Namespace × ALL × error_outline" at bounding box center [542, 542] width 510 height 63
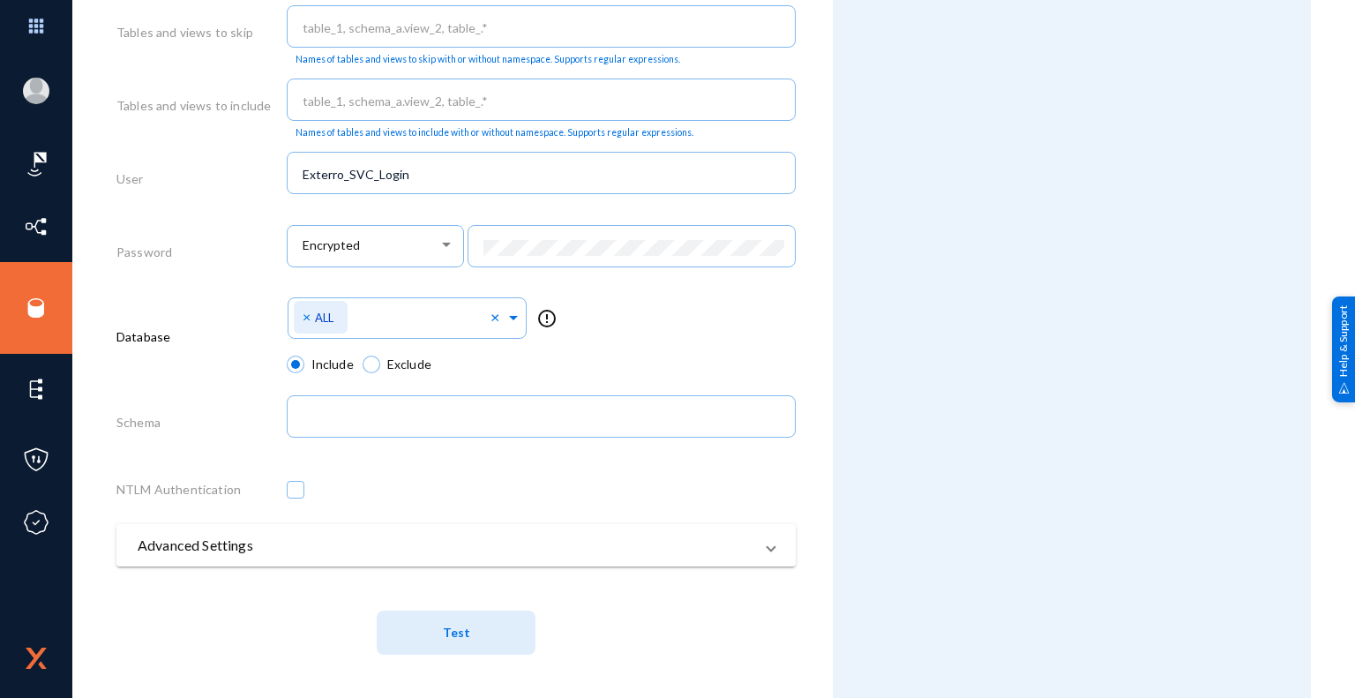
scroll to position [841, 0]
click at [464, 634] on span "Test" at bounding box center [456, 631] width 27 height 15
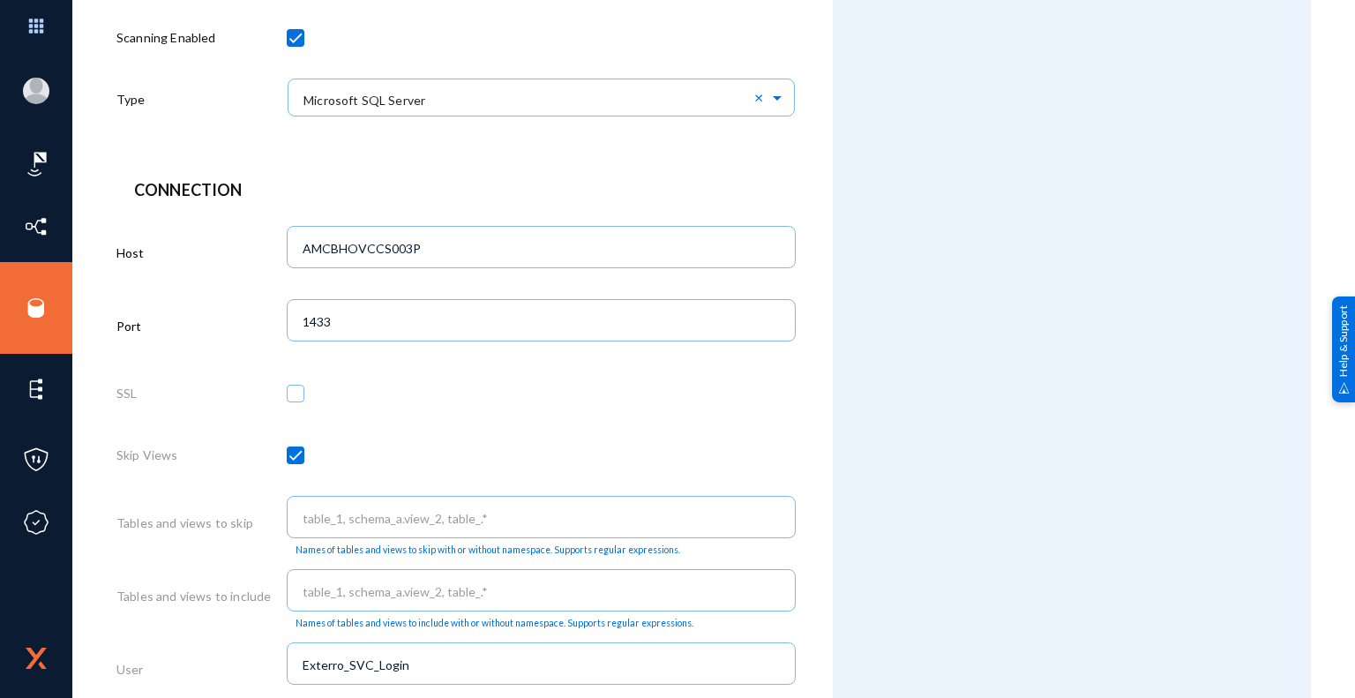
scroll to position [223, 0]
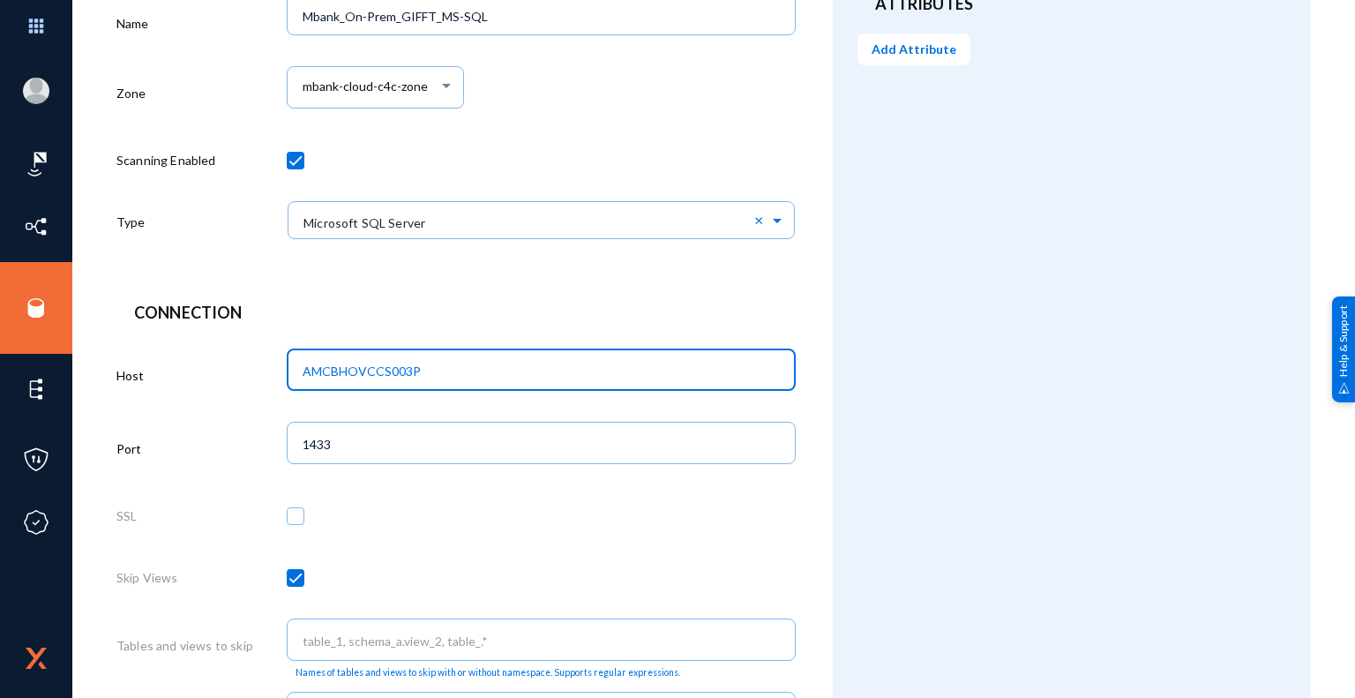
drag, startPoint x: 429, startPoint y: 370, endPoint x: 267, endPoint y: 377, distance: 161.6
click at [267, 377] on div "Host AMCBHOVCCS003P" at bounding box center [455, 378] width 679 height 73
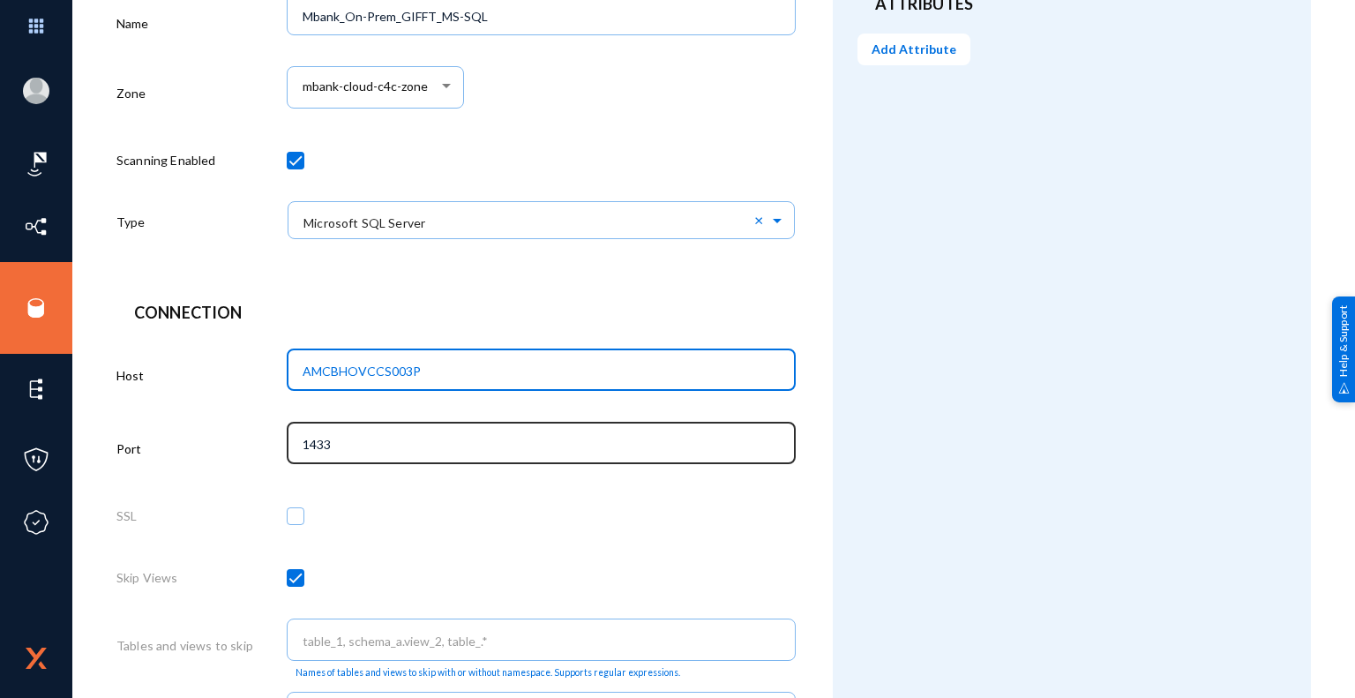
paste input "10.141.64.131"
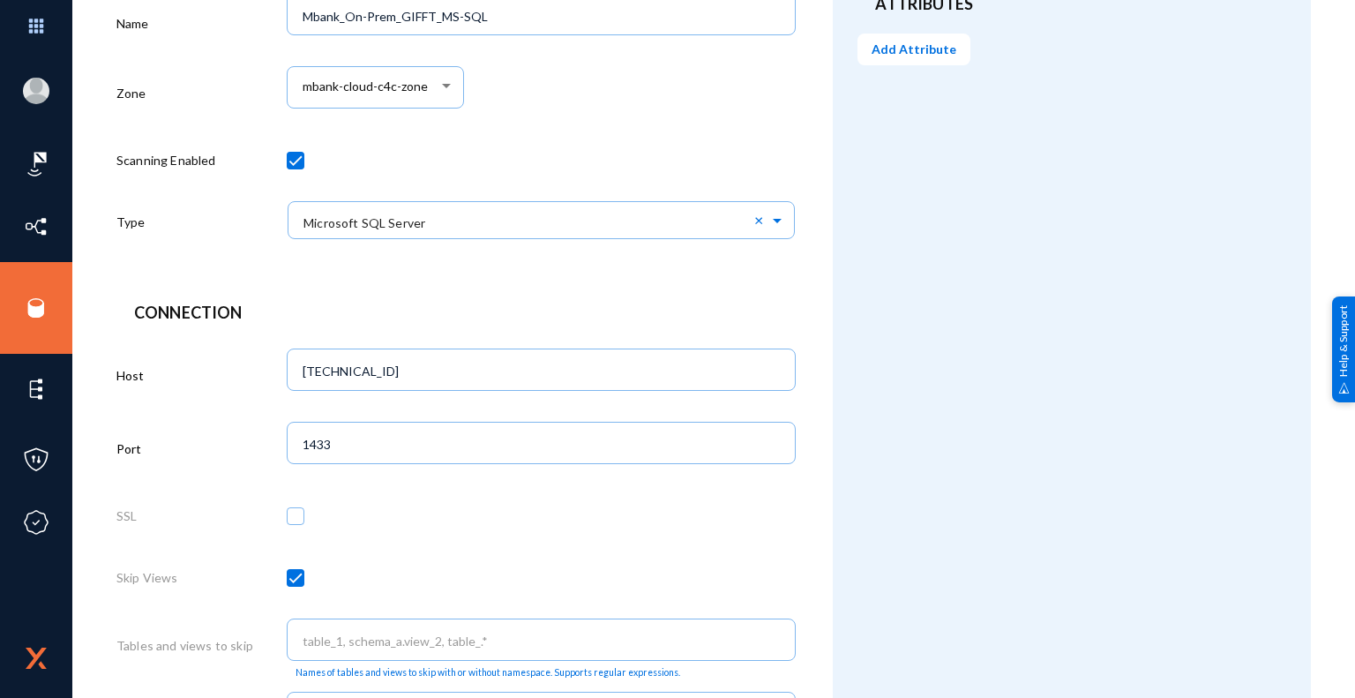
click at [974, 479] on div "Attributes Add Attribute" at bounding box center [1072, 567] width 478 height 1492
click at [836, 532] on div "Attributes Add Attribute" at bounding box center [1072, 567] width 478 height 1492
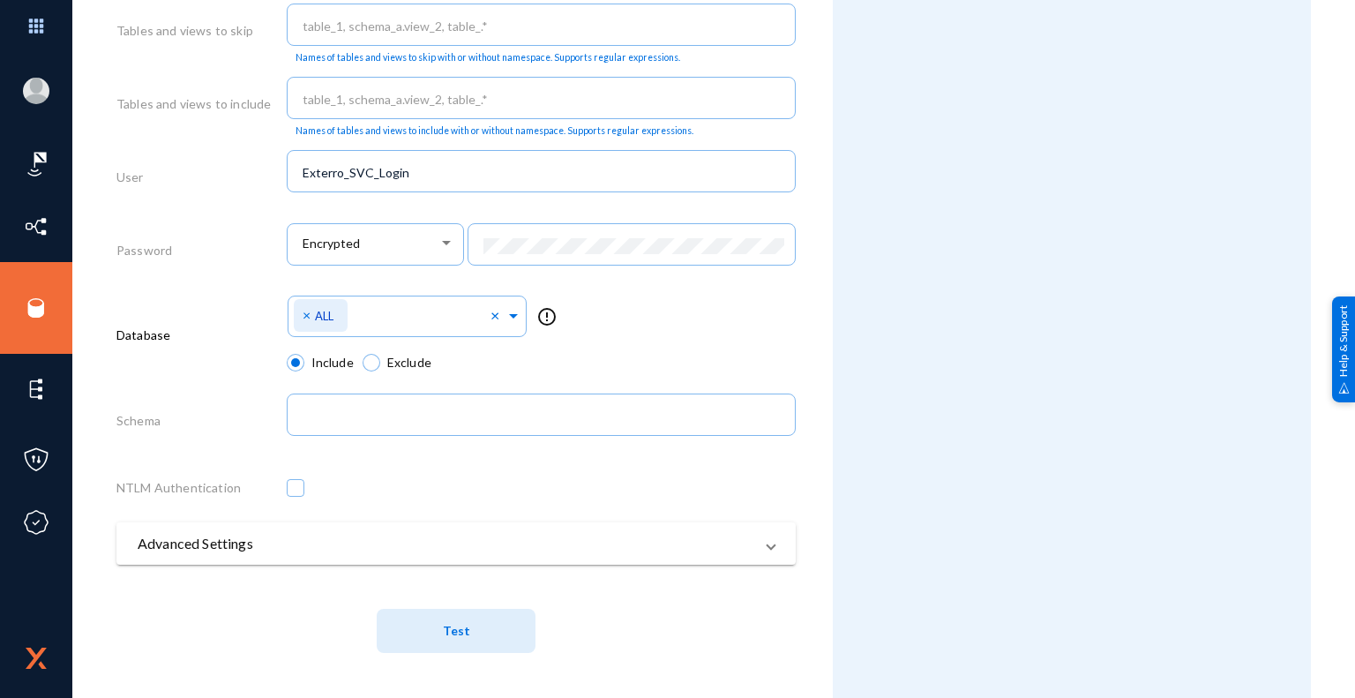
scroll to position [841, 0]
click at [462, 638] on span "Test" at bounding box center [456, 631] width 27 height 15
click at [705, 621] on span "Failure" at bounding box center [455, 639] width 679 height 61
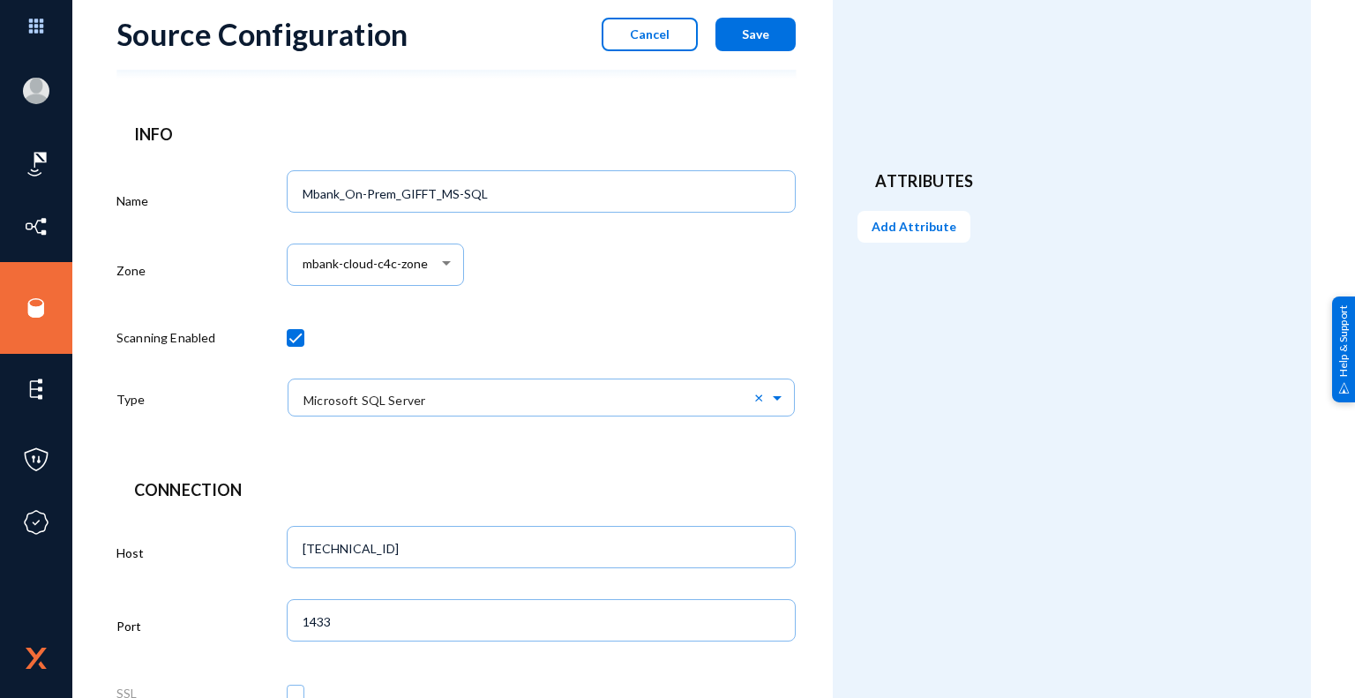
scroll to position [0, 0]
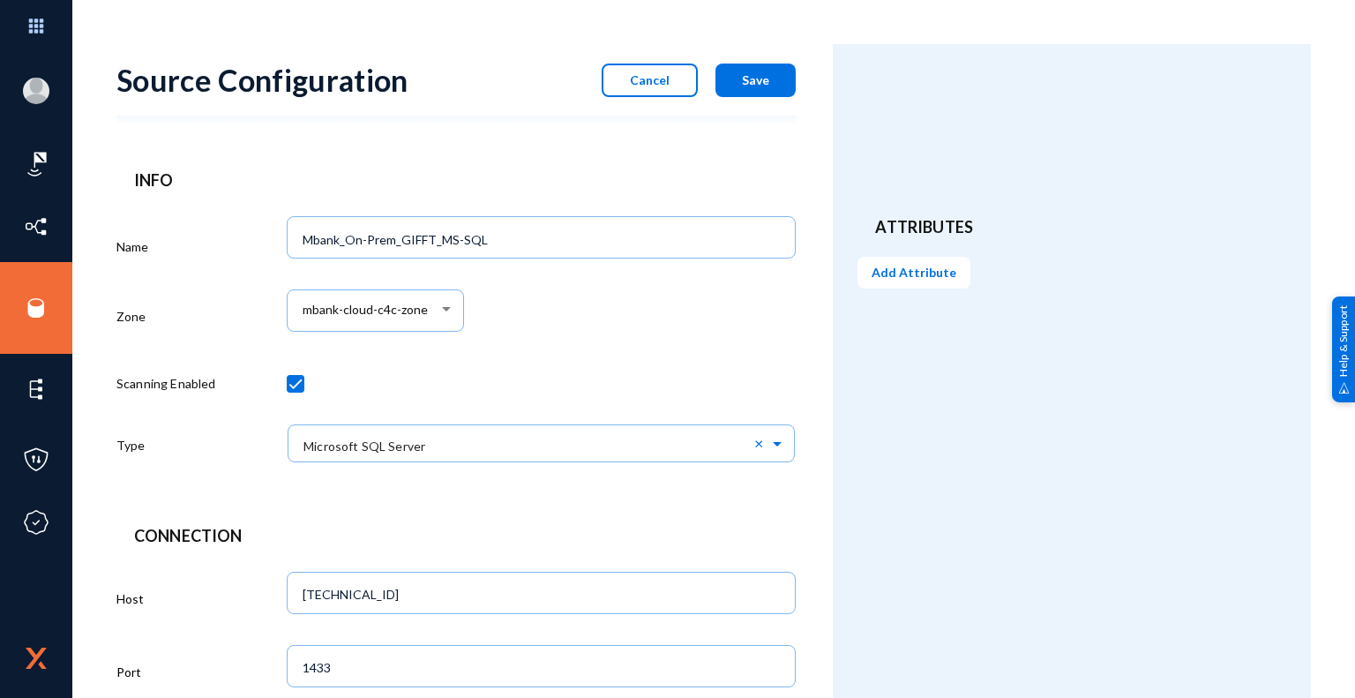
click at [585, 322] on div "mbank-cloud-c4c-zone" at bounding box center [542, 319] width 510 height 73
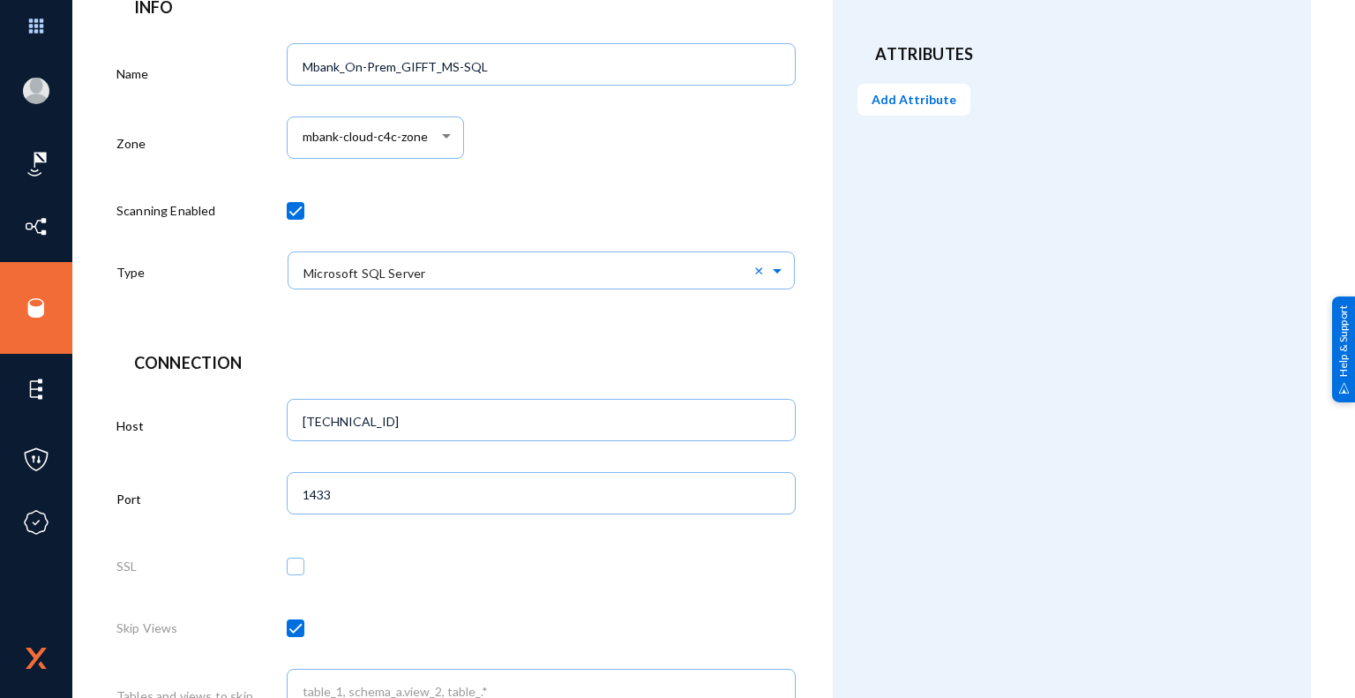
scroll to position [176, 0]
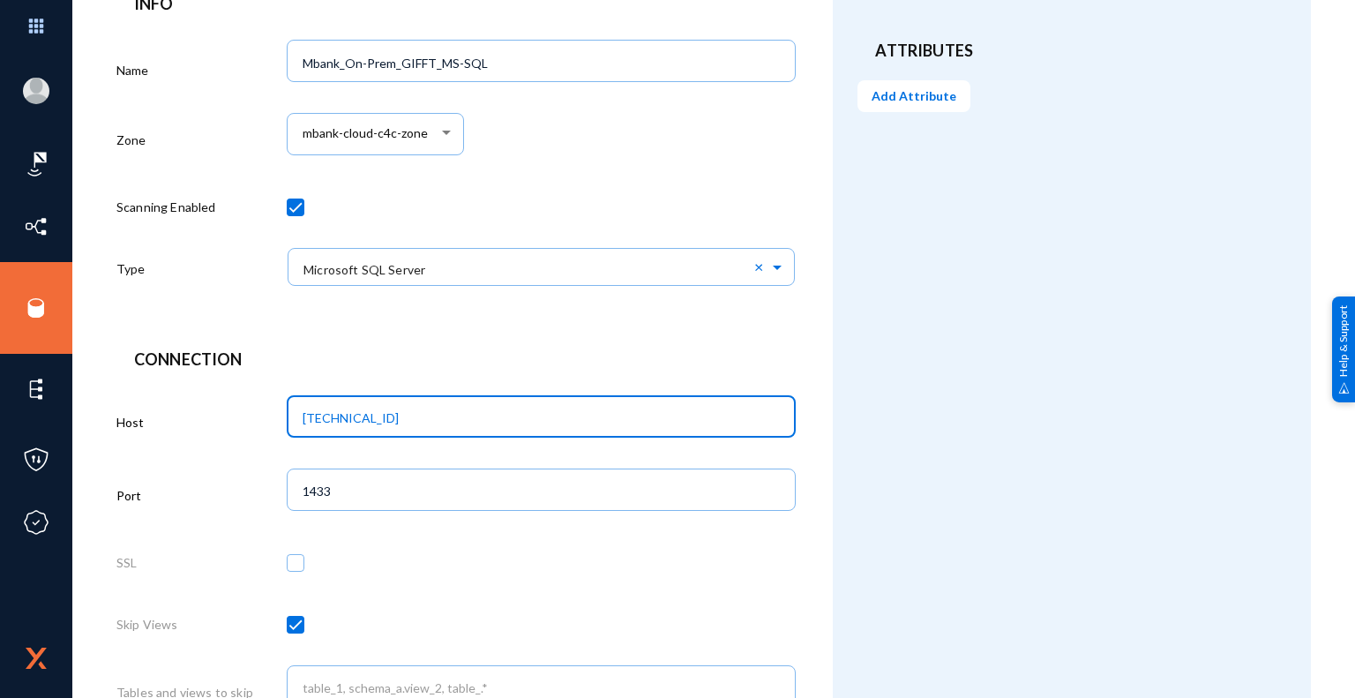
drag, startPoint x: 395, startPoint y: 419, endPoint x: 262, endPoint y: 417, distance: 133.3
click at [262, 417] on div "Host 10.141.64.131" at bounding box center [455, 425] width 679 height 73
paste input "AMCBHOVCCS003P"
type input "AMCBHOVCCS003P"
click at [890, 542] on div "Attributes Add Attribute" at bounding box center [1072, 614] width 478 height 1492
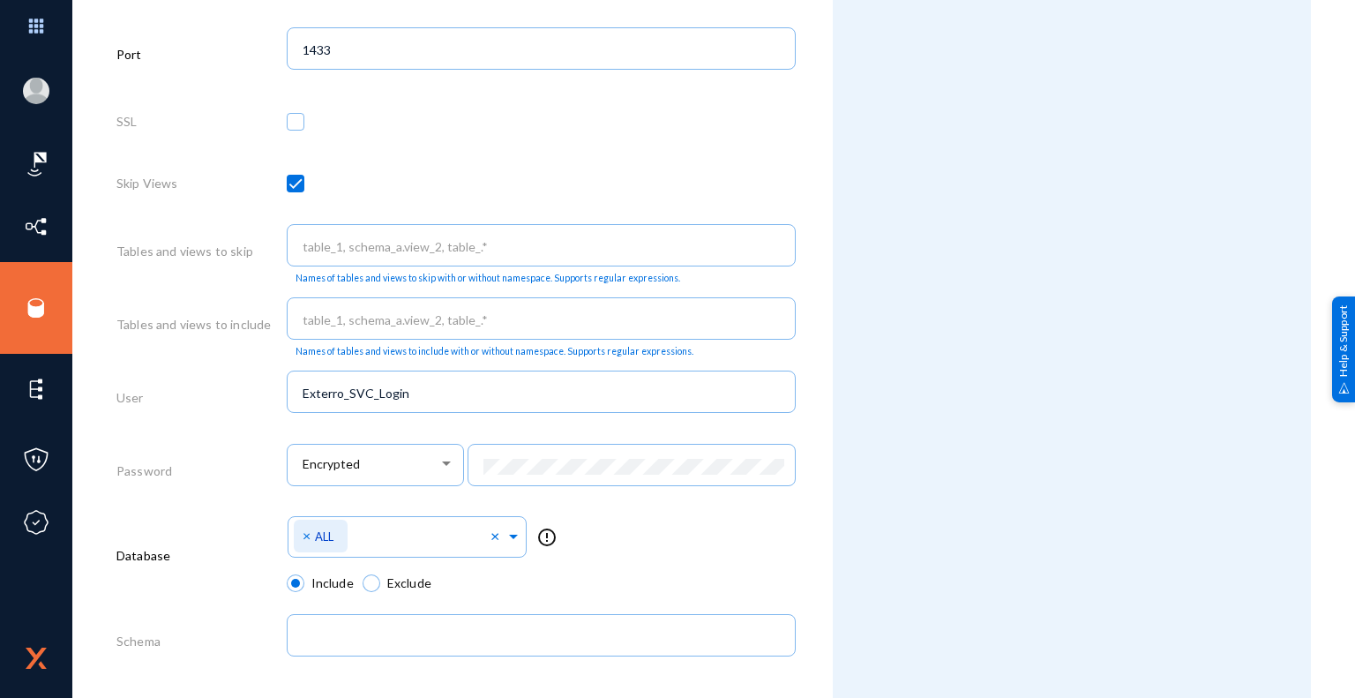
scroll to position [841, 0]
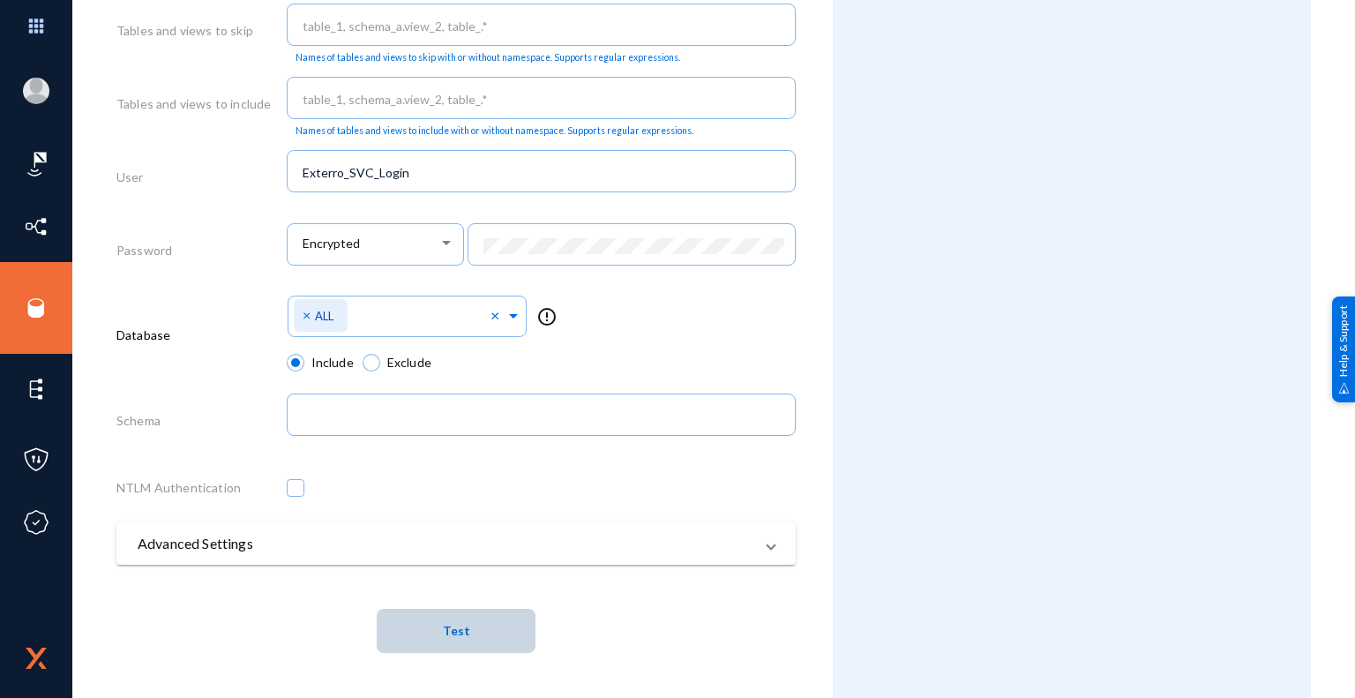
click at [459, 634] on span "Test" at bounding box center [456, 631] width 27 height 15
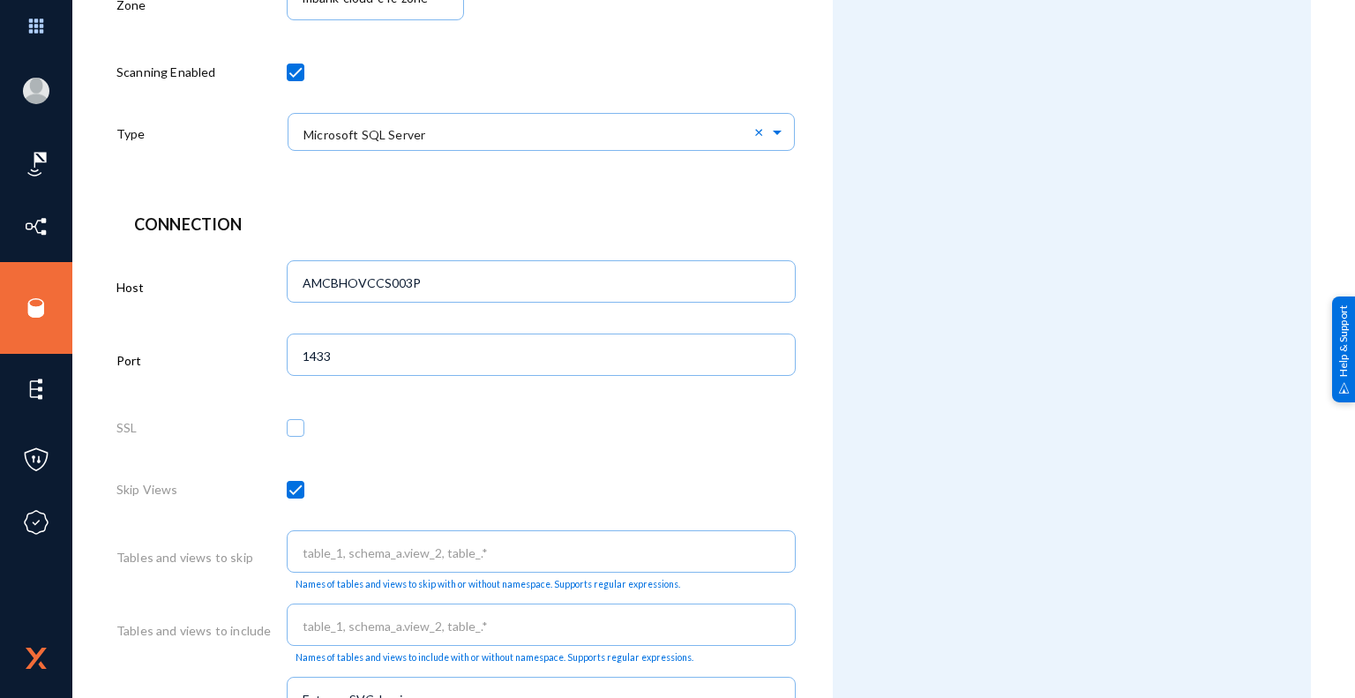
scroll to position [0, 0]
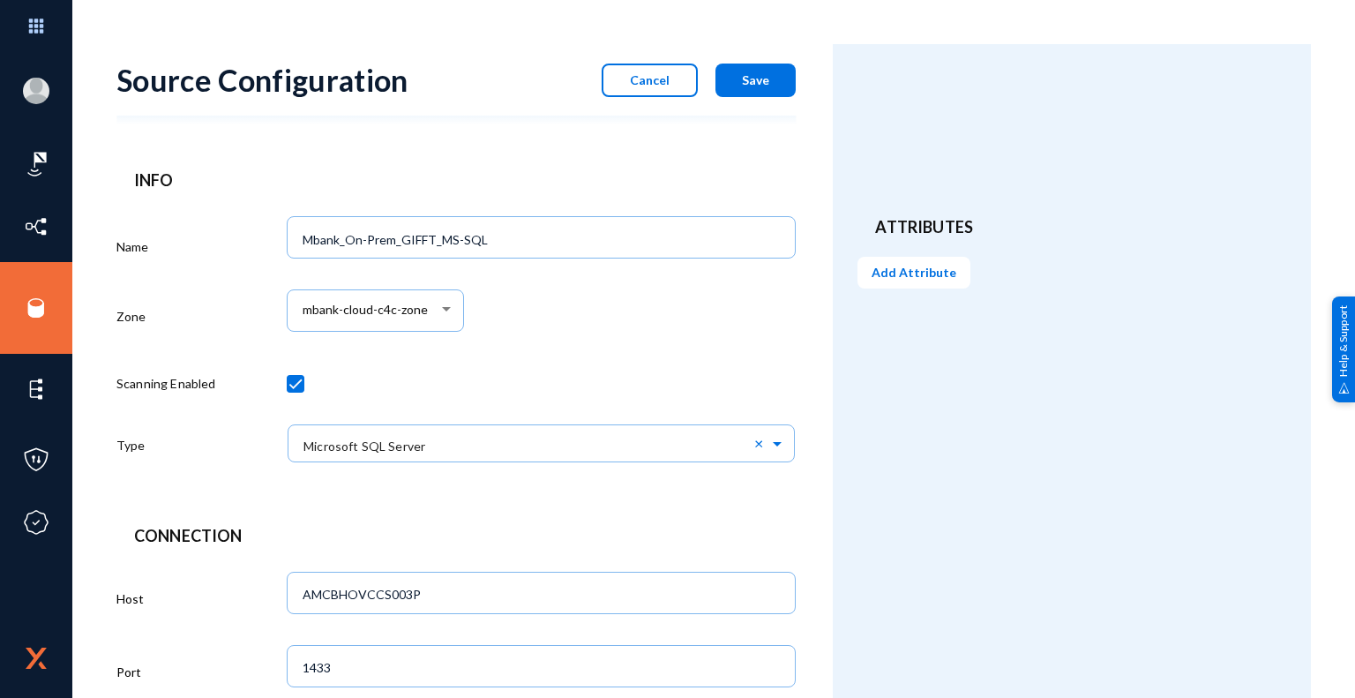
click at [772, 80] on button "Save" at bounding box center [756, 81] width 80 height 34
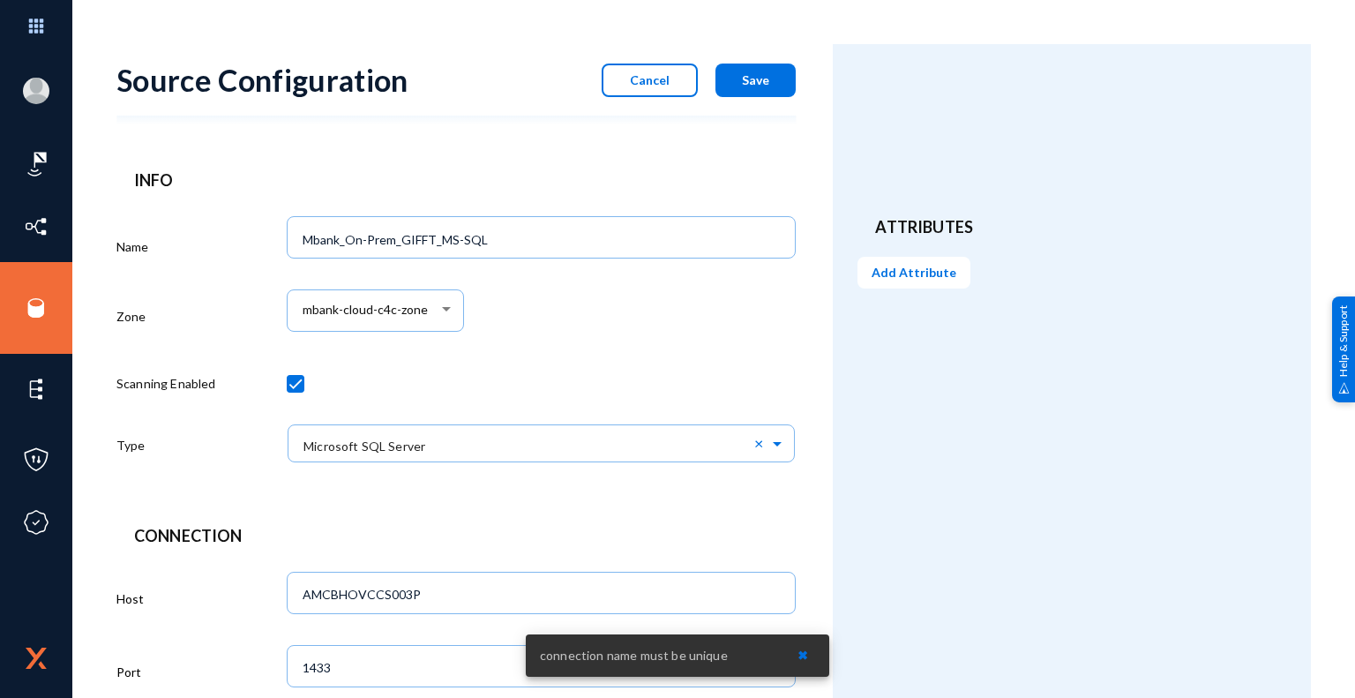
click at [547, 316] on div "mbank-cloud-c4c-zone" at bounding box center [542, 319] width 510 height 73
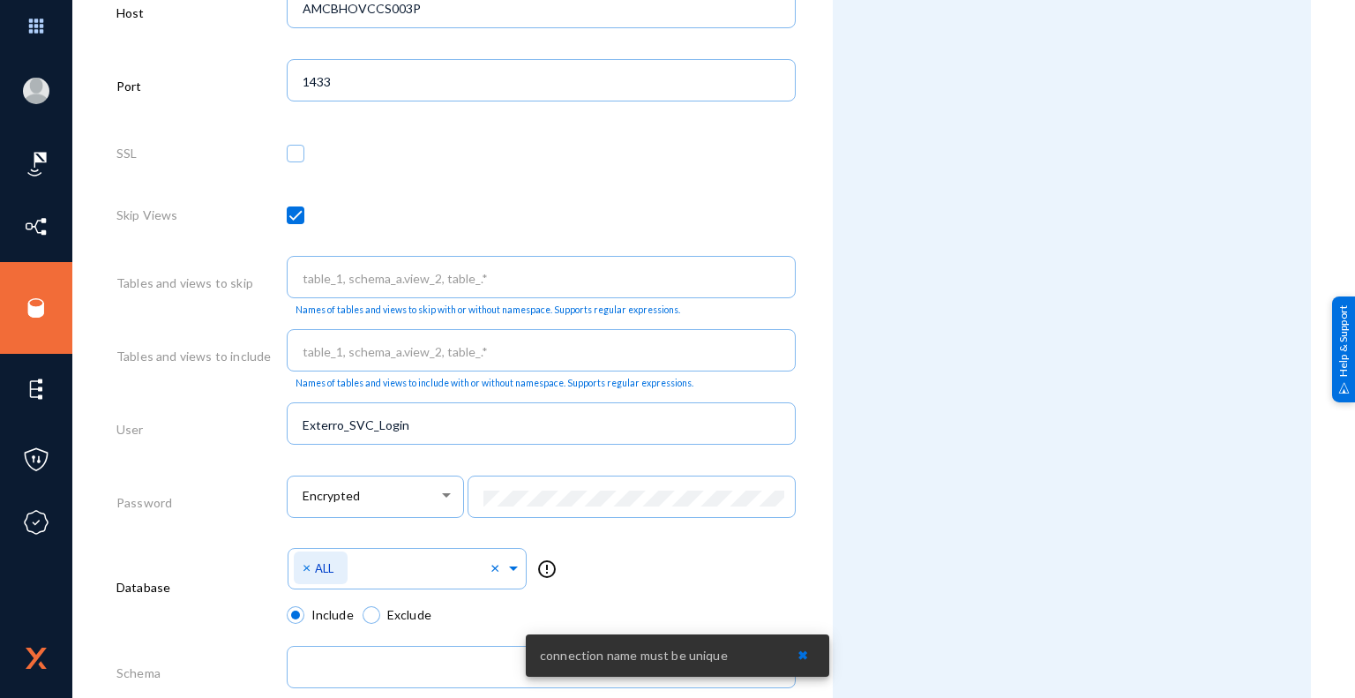
scroll to position [841, 0]
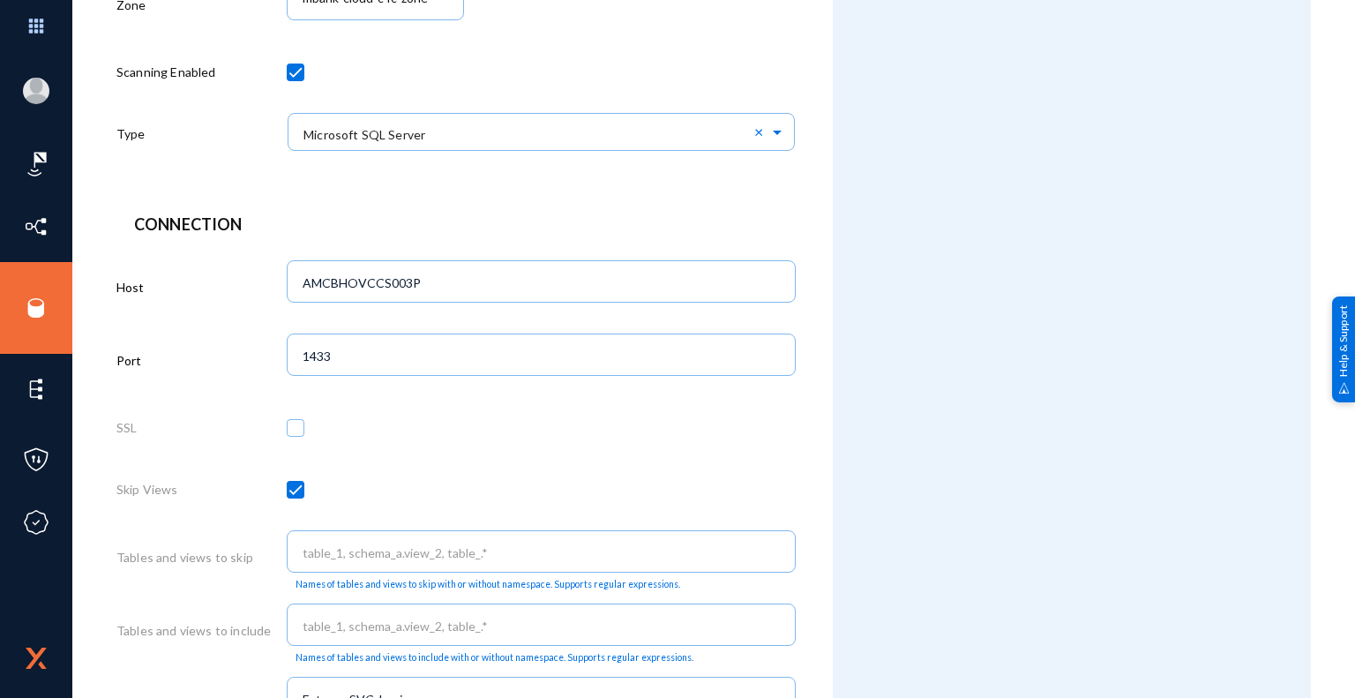
scroll to position [0, 0]
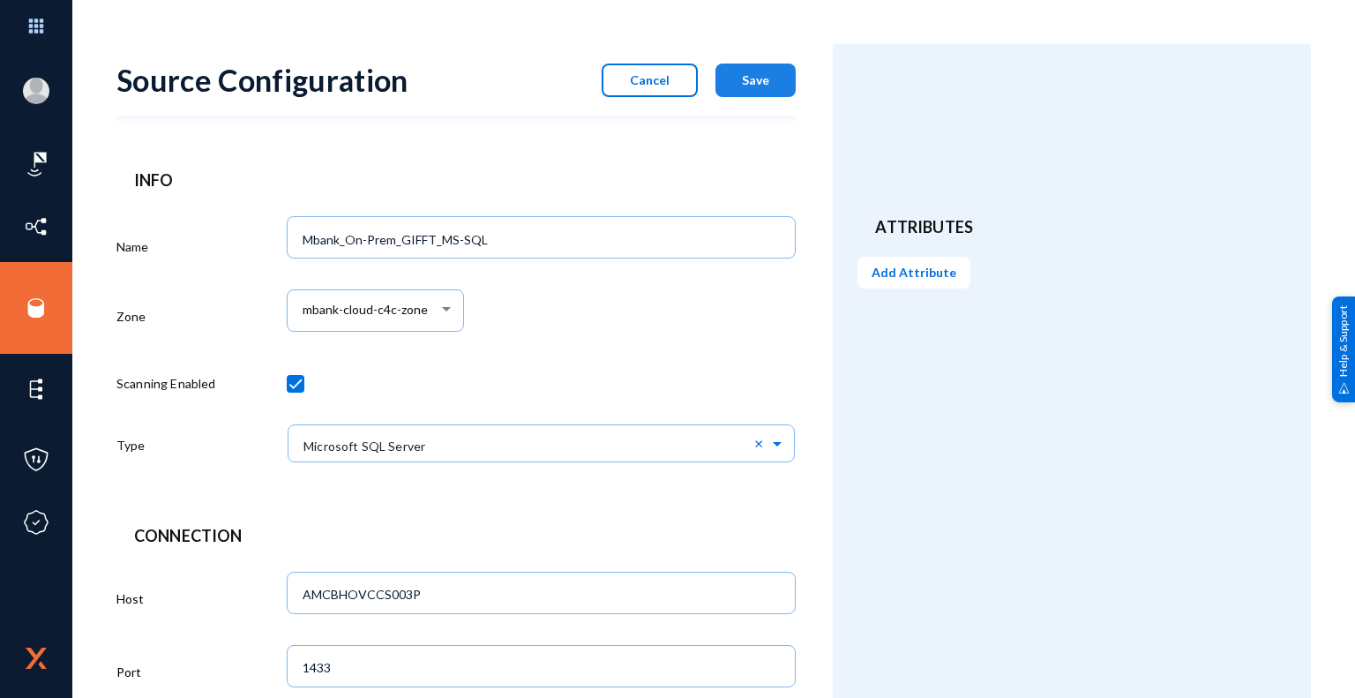
click at [757, 86] on span "Save" at bounding box center [755, 79] width 27 height 15
click at [656, 80] on span "Cancel" at bounding box center [650, 79] width 40 height 15
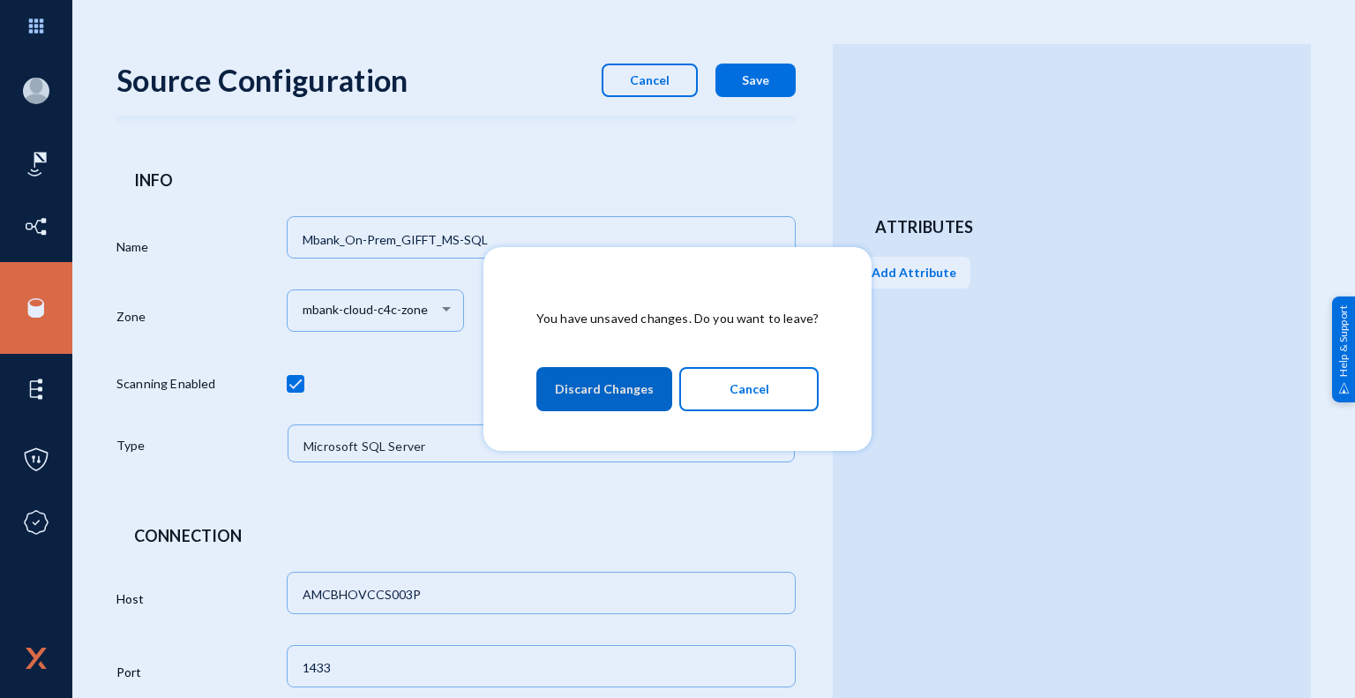
click at [630, 396] on span "Discard Changes" at bounding box center [604, 389] width 99 height 32
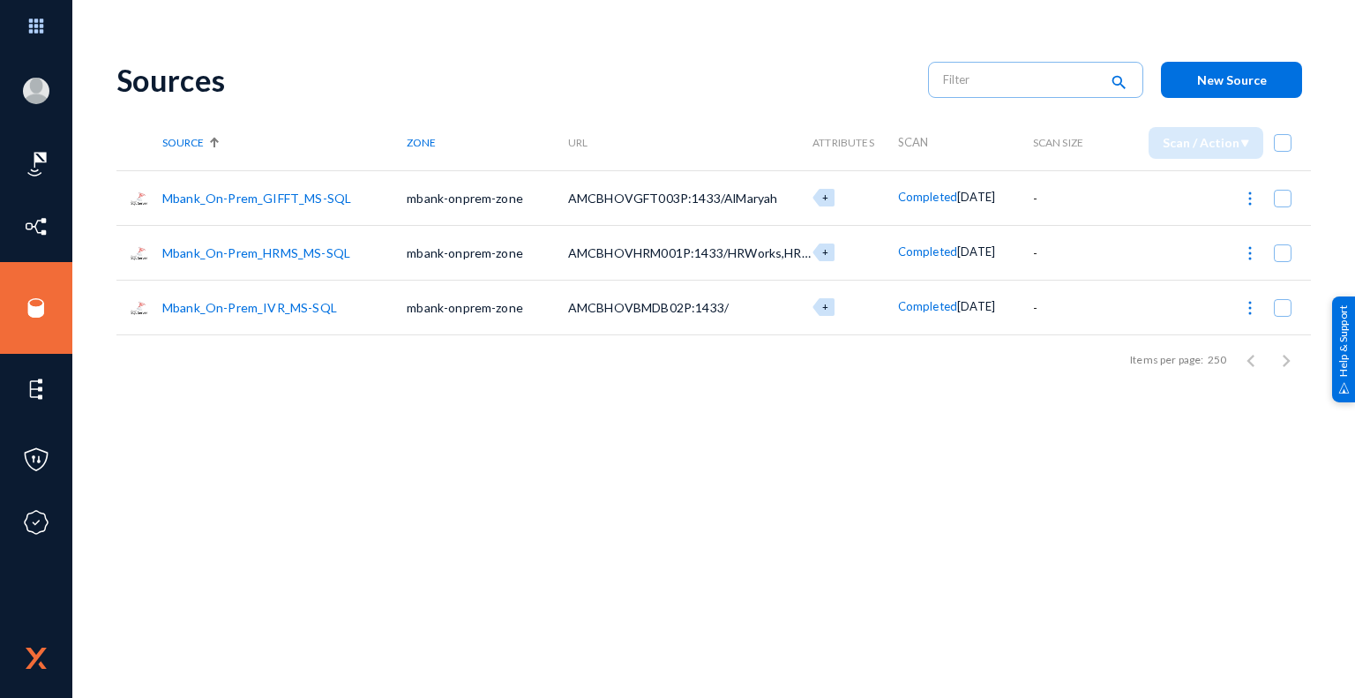
click at [1239, 81] on span "New Source" at bounding box center [1233, 79] width 70 height 15
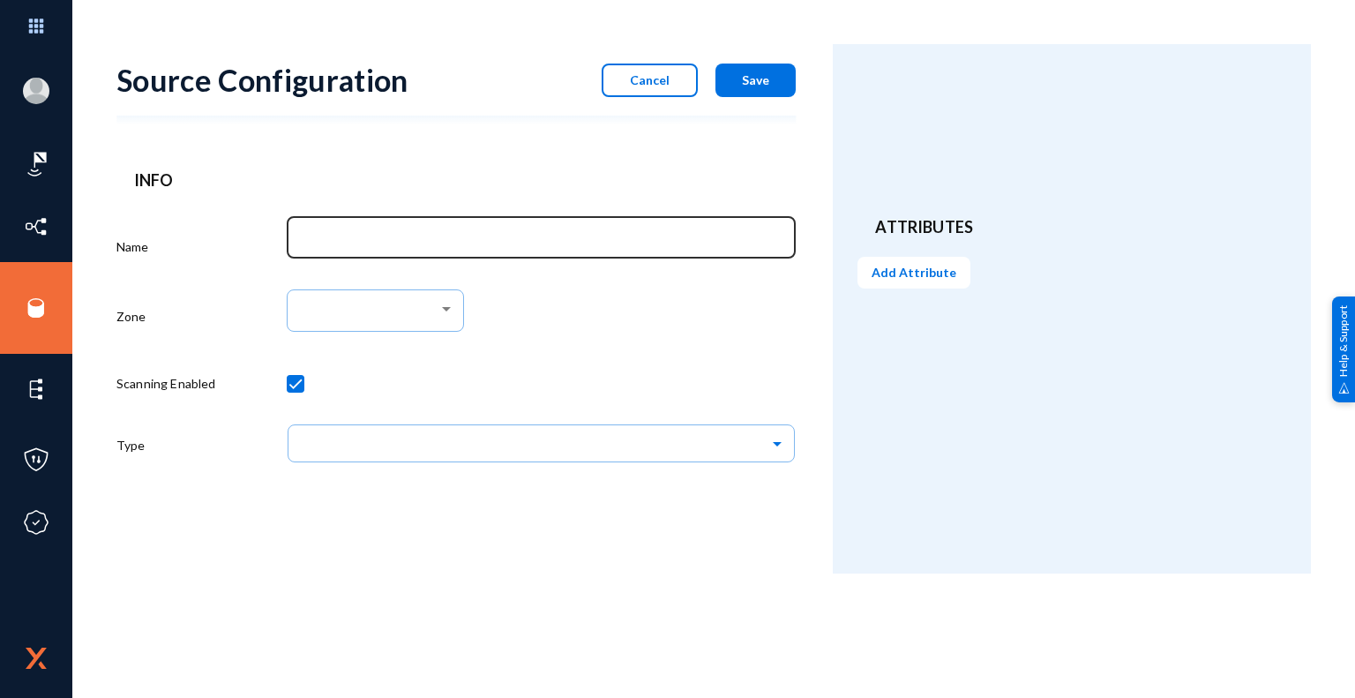
click at [524, 228] on div at bounding box center [542, 237] width 492 height 46
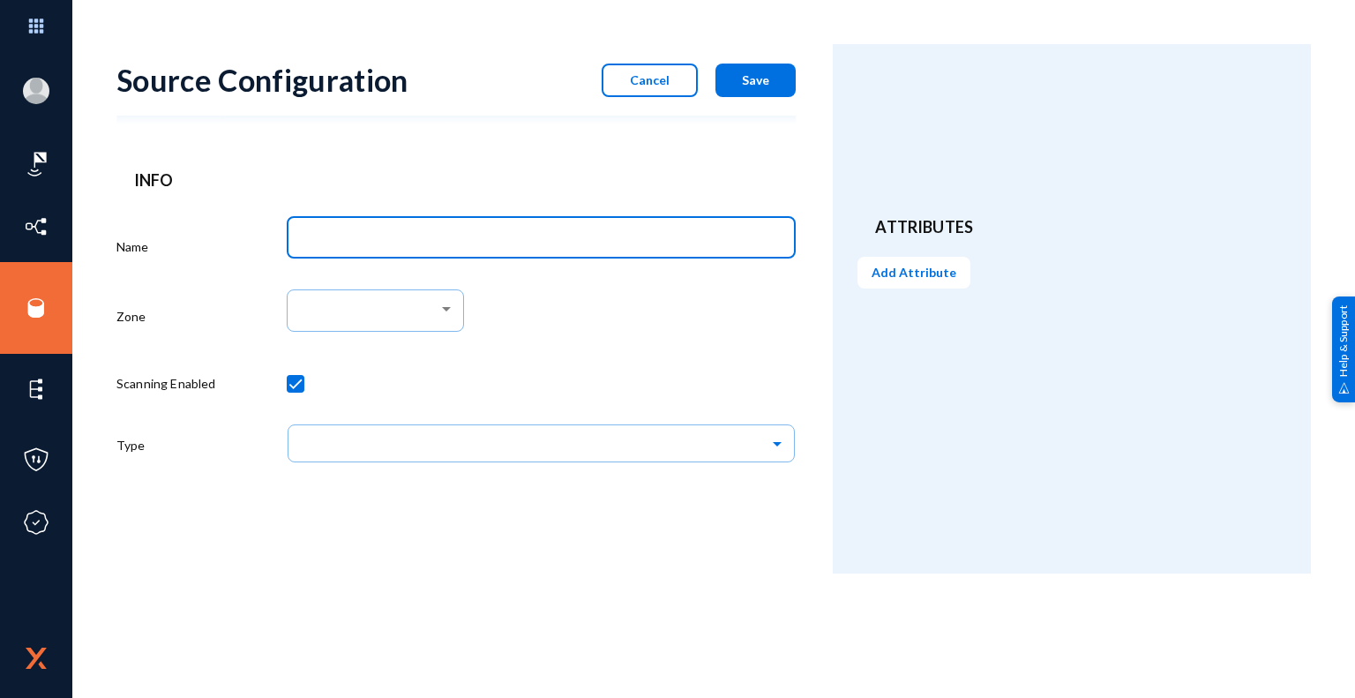
type input "a"
type input "g"
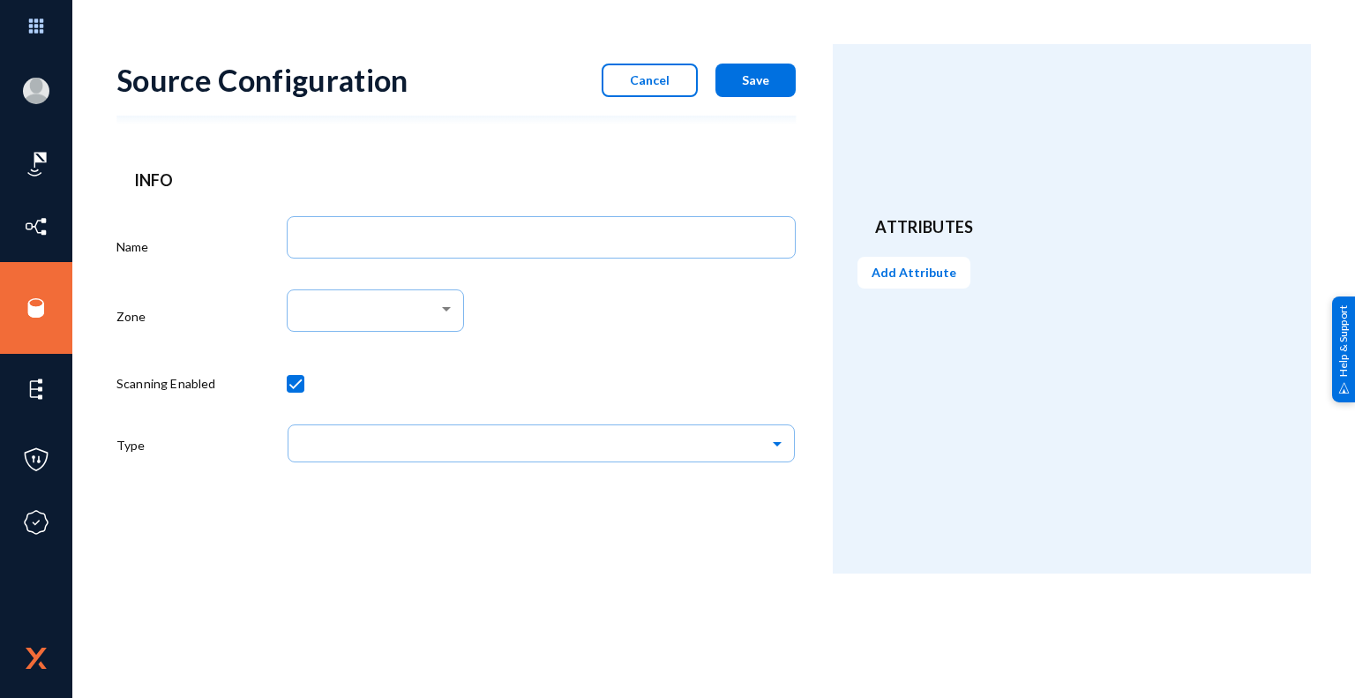
click at [687, 360] on div at bounding box center [542, 388] width 510 height 62
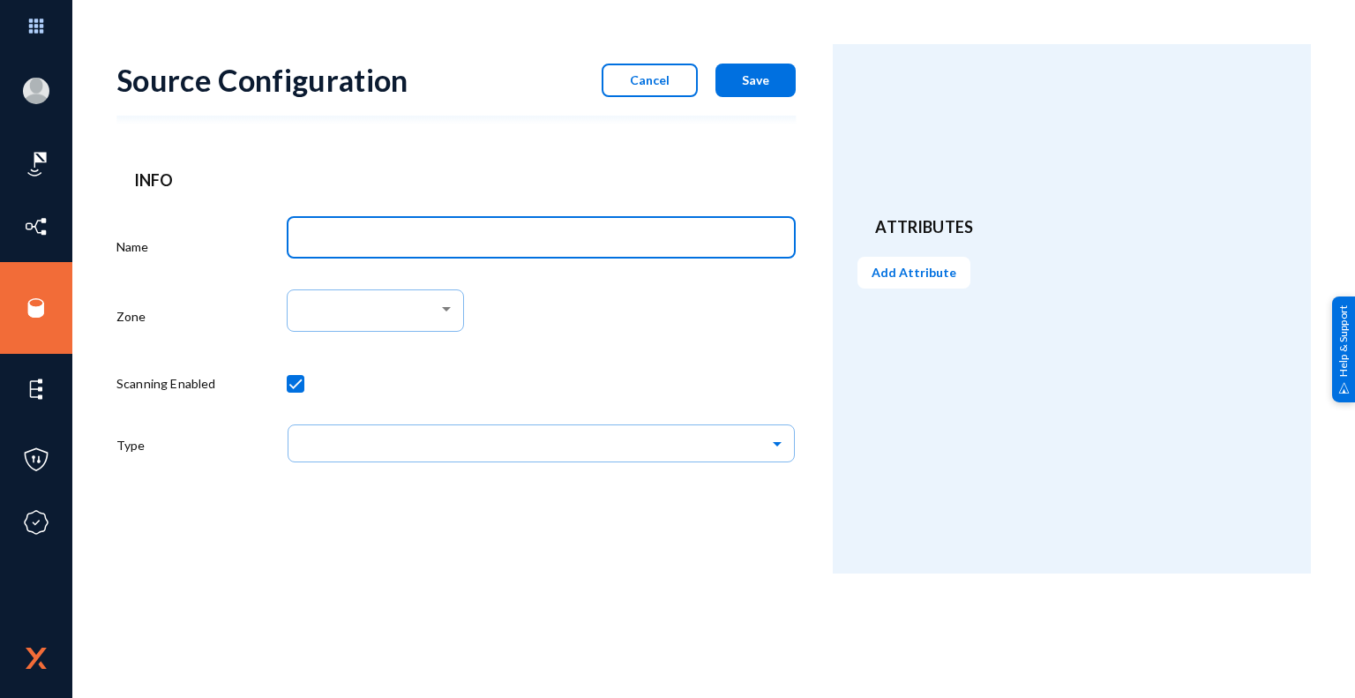
click at [549, 243] on input "Name" at bounding box center [545, 240] width 484 height 16
type input "Mbank_C4C_ICCS_MS-SQL"
click at [574, 303] on div at bounding box center [542, 319] width 510 height 73
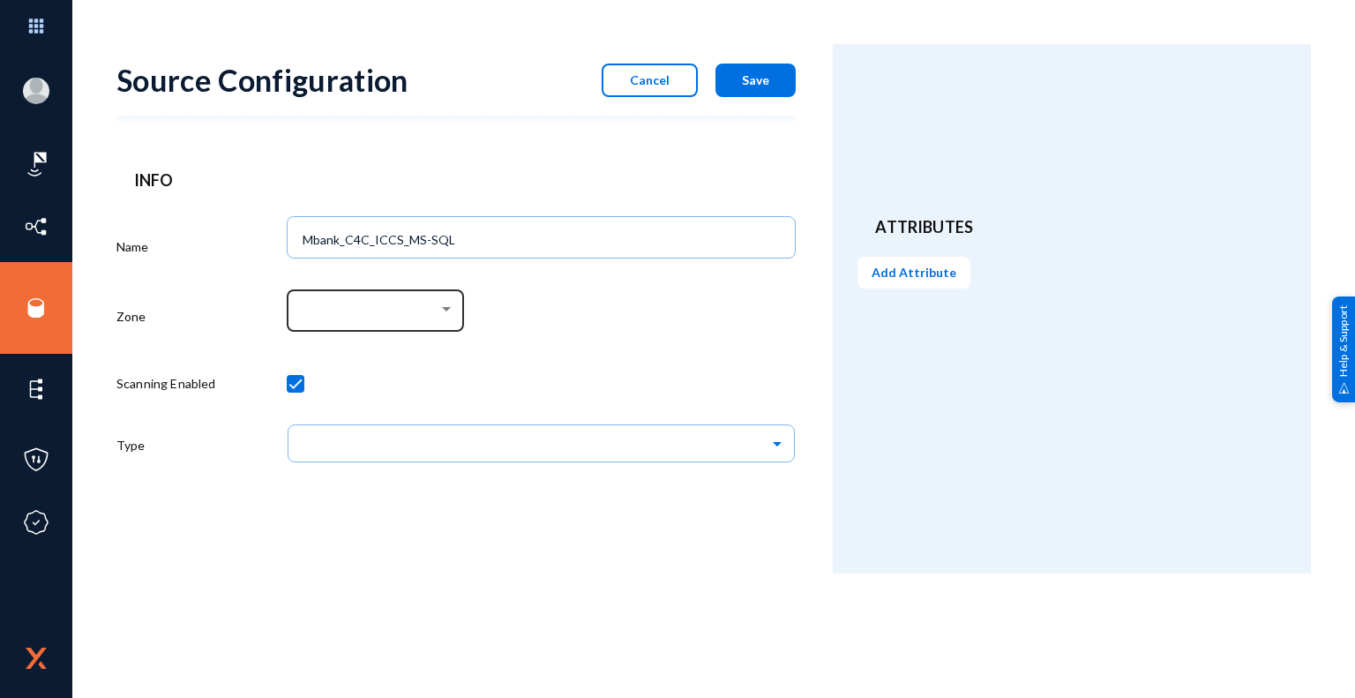
click at [451, 315] on div at bounding box center [447, 309] width 16 height 14
click at [388, 314] on span "mbank-cloud-c4c-zone" at bounding box center [379, 311] width 152 height 32
click at [580, 345] on div "mbank-cloud-c4c-zone" at bounding box center [542, 319] width 510 height 73
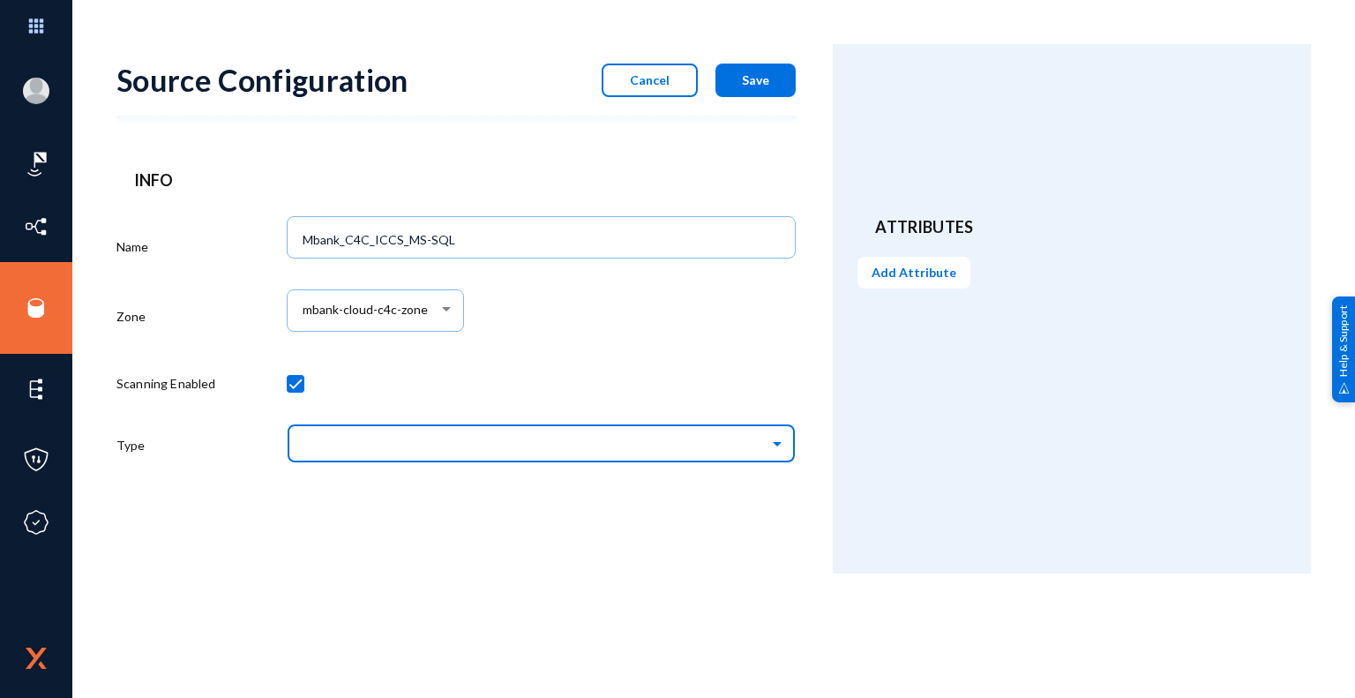
click at [561, 444] on input "text" at bounding box center [550, 443] width 492 height 30
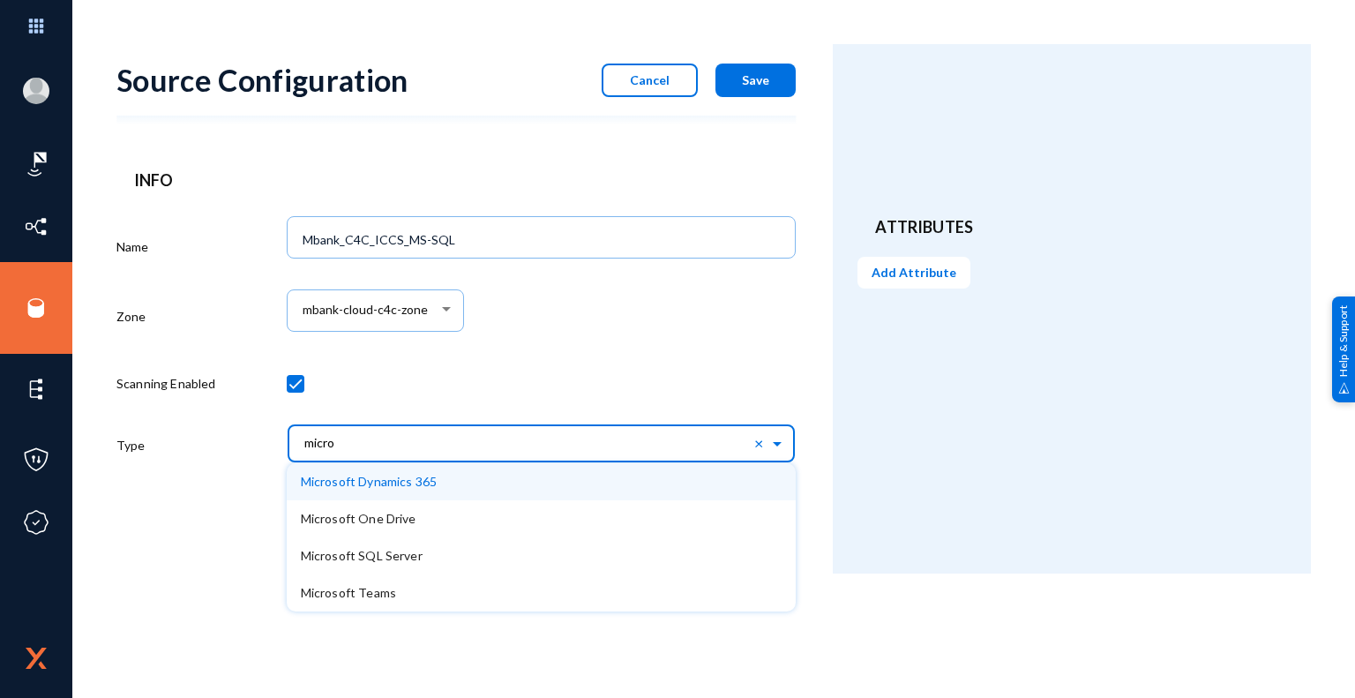
type input "micros"
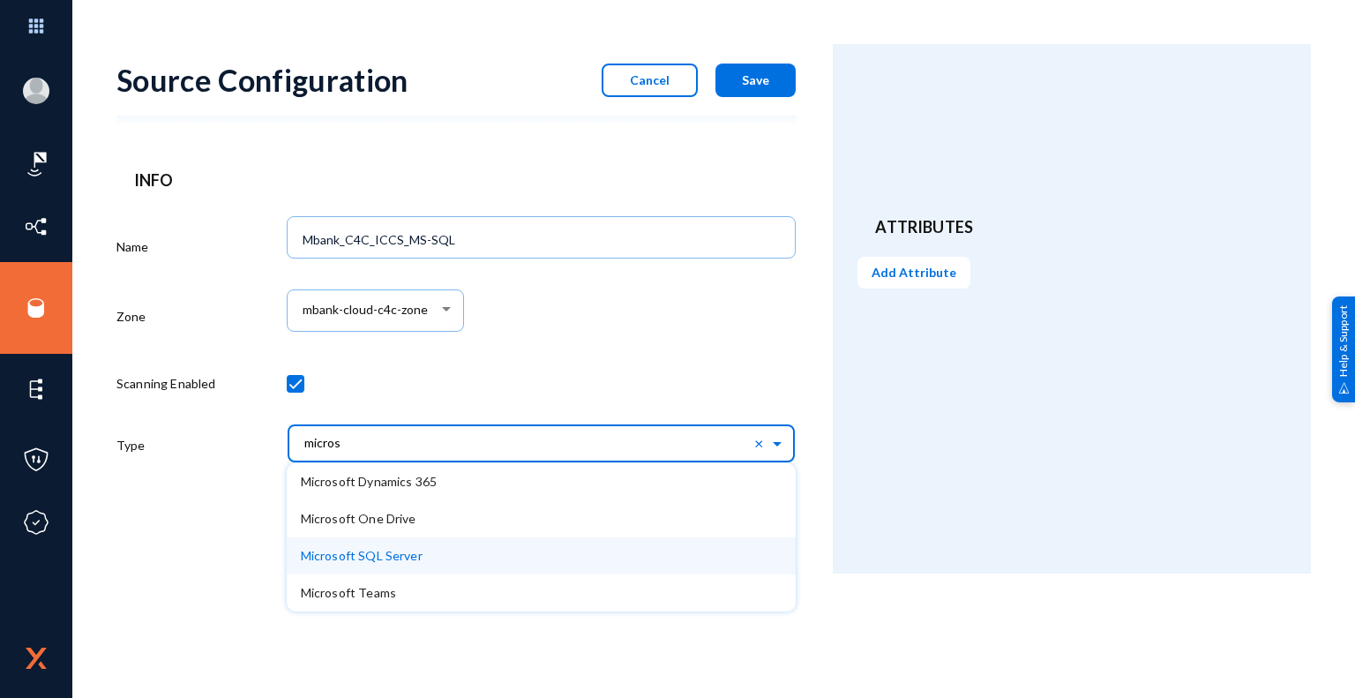
click at [371, 552] on span "Microsoft SQL Server" at bounding box center [362, 555] width 122 height 15
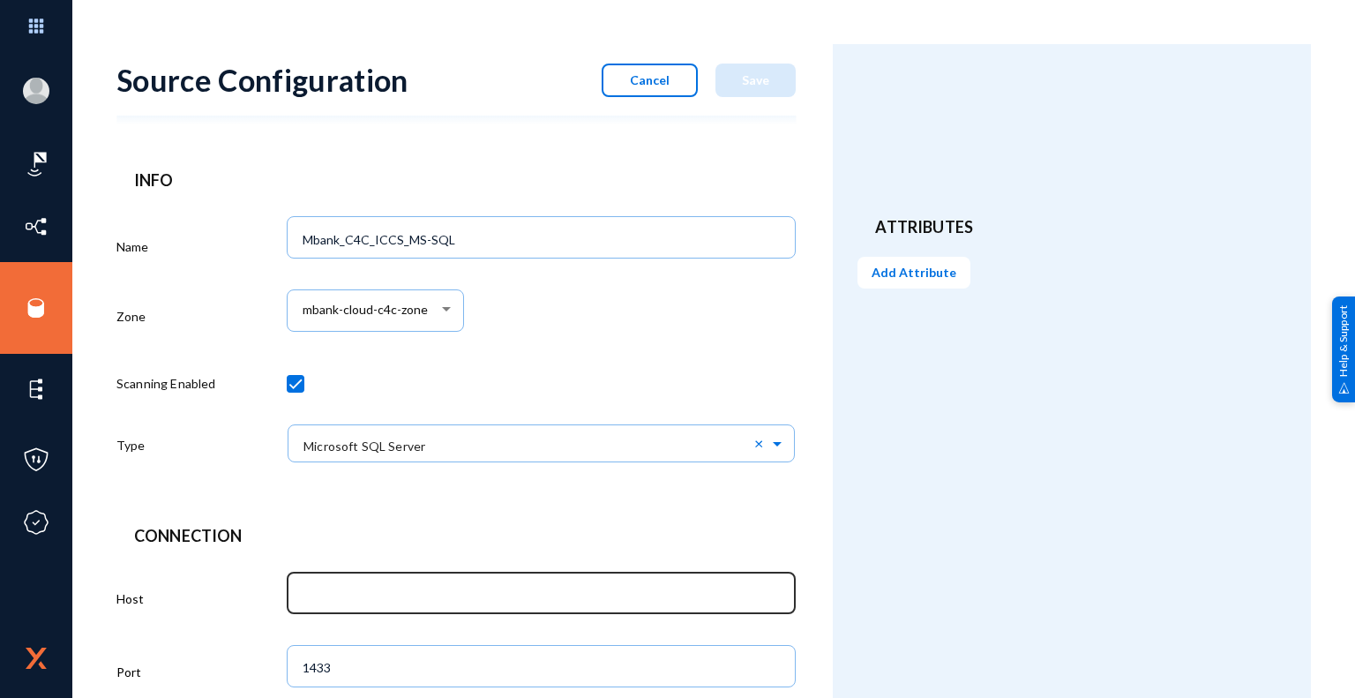
click at [375, 592] on input "text" at bounding box center [545, 595] width 484 height 16
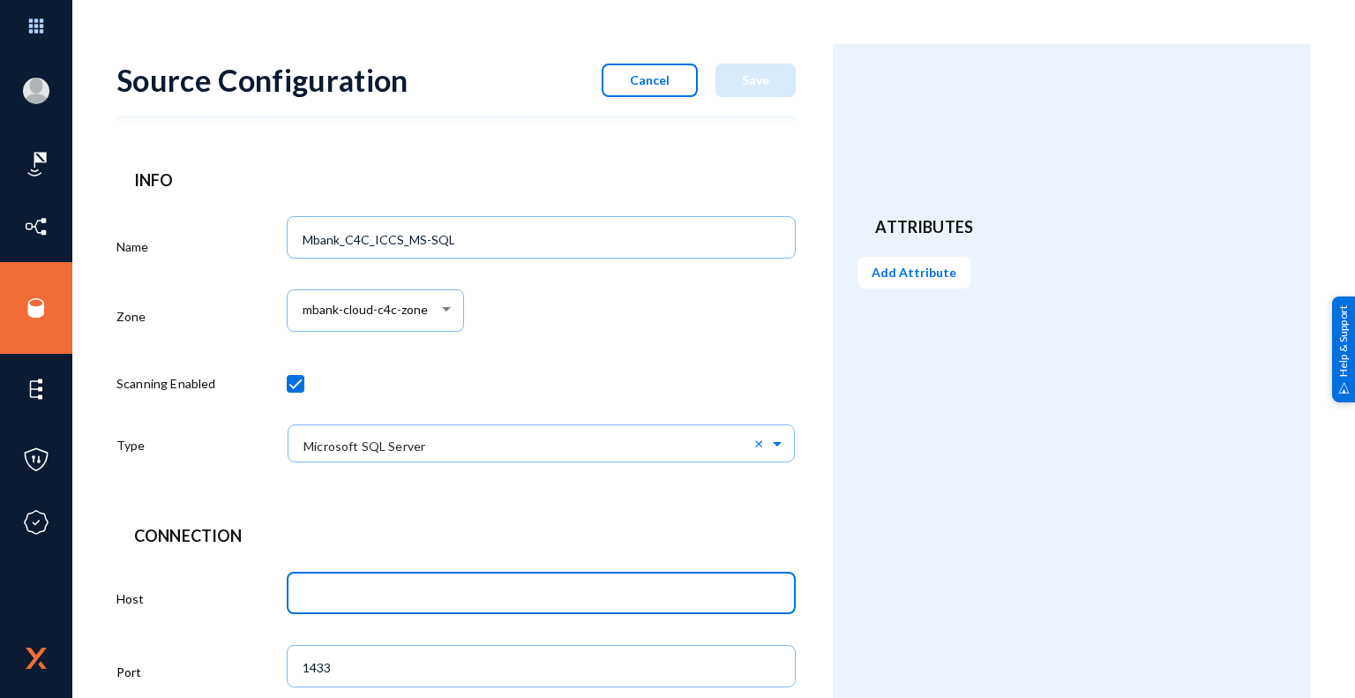
paste input "AMCBHOVCCS003P"
type input "AMCBHOVCCS003P"
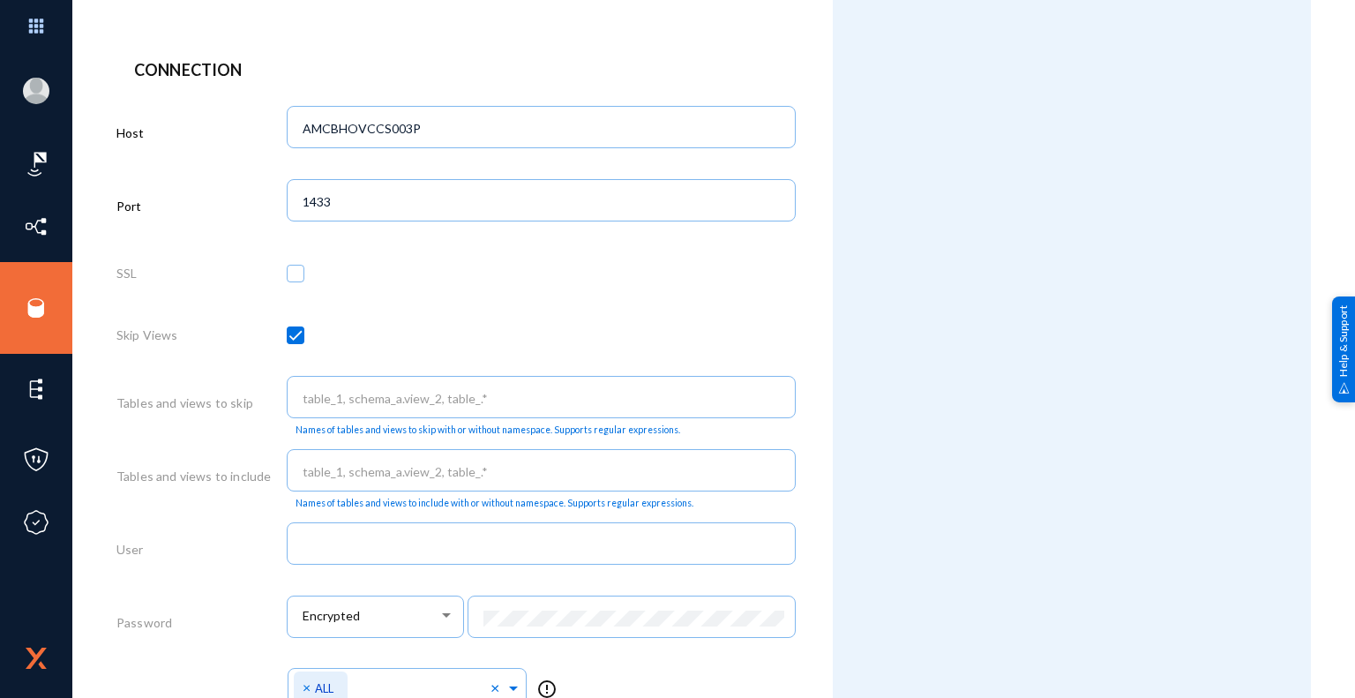
scroll to position [706, 0]
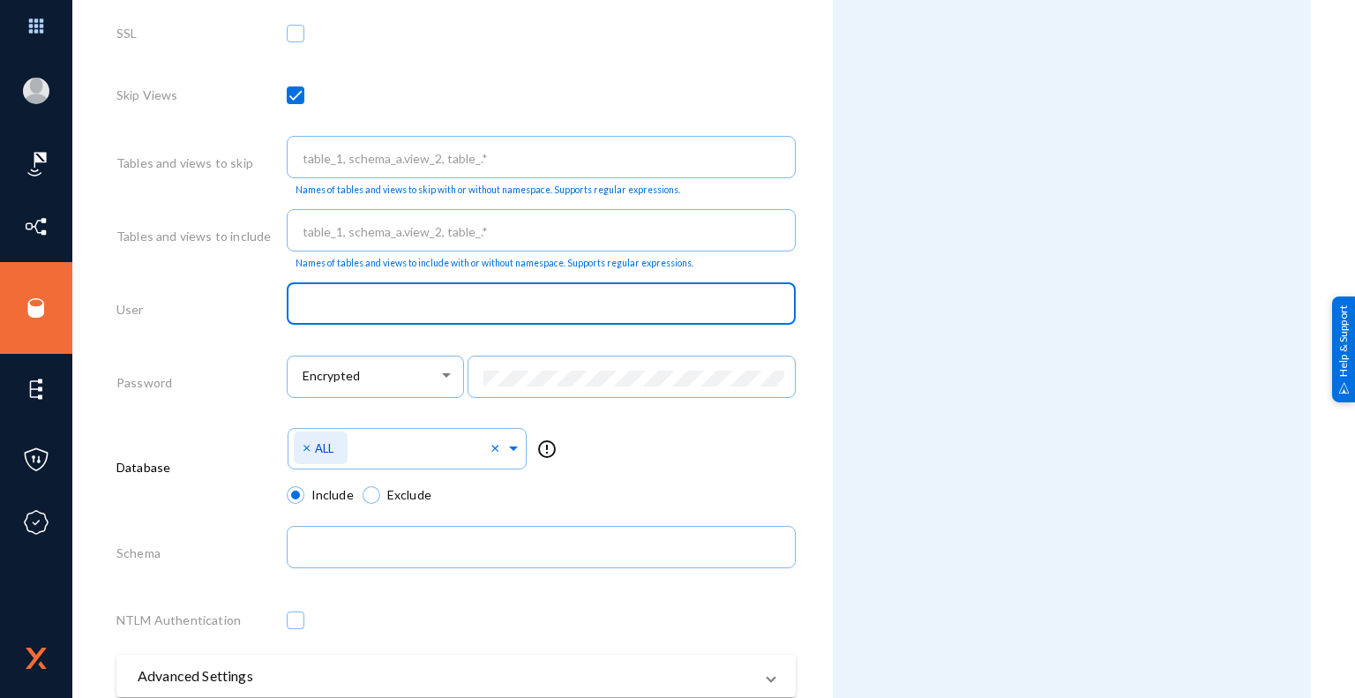
click at [392, 309] on input "text" at bounding box center [545, 305] width 484 height 16
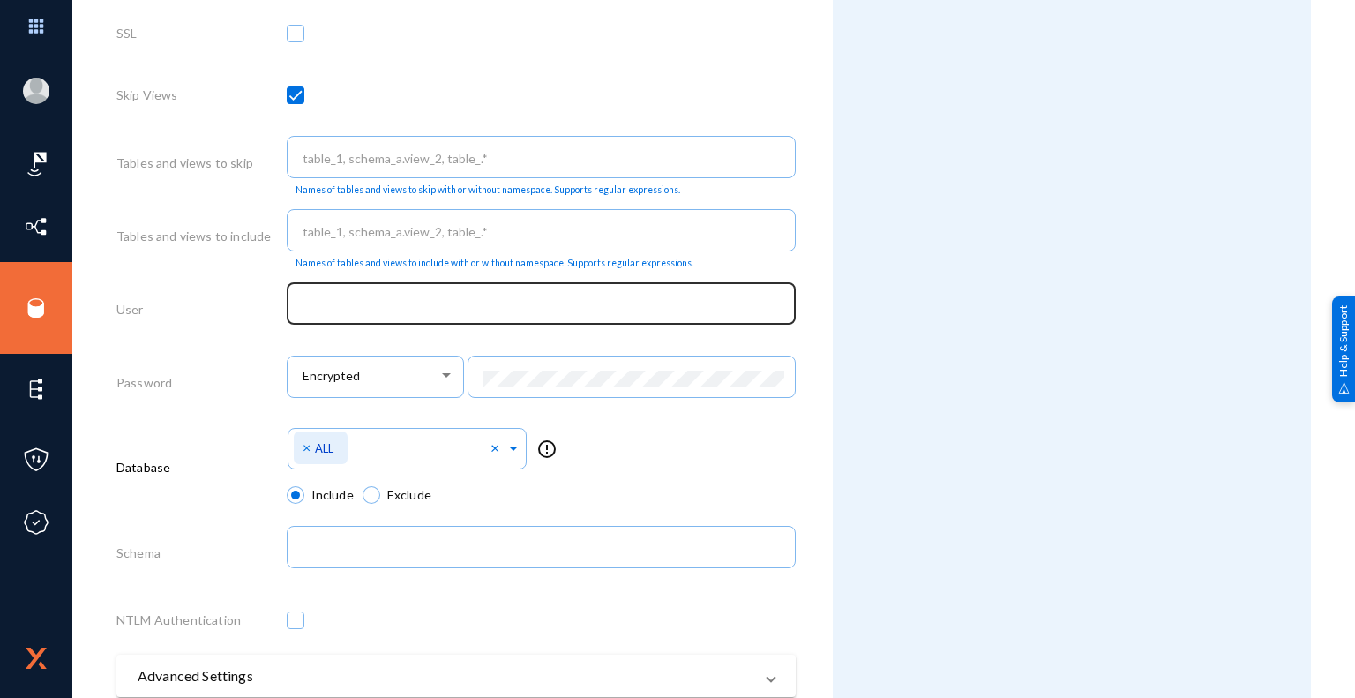
click at [369, 305] on input "text" at bounding box center [545, 305] width 484 height 16
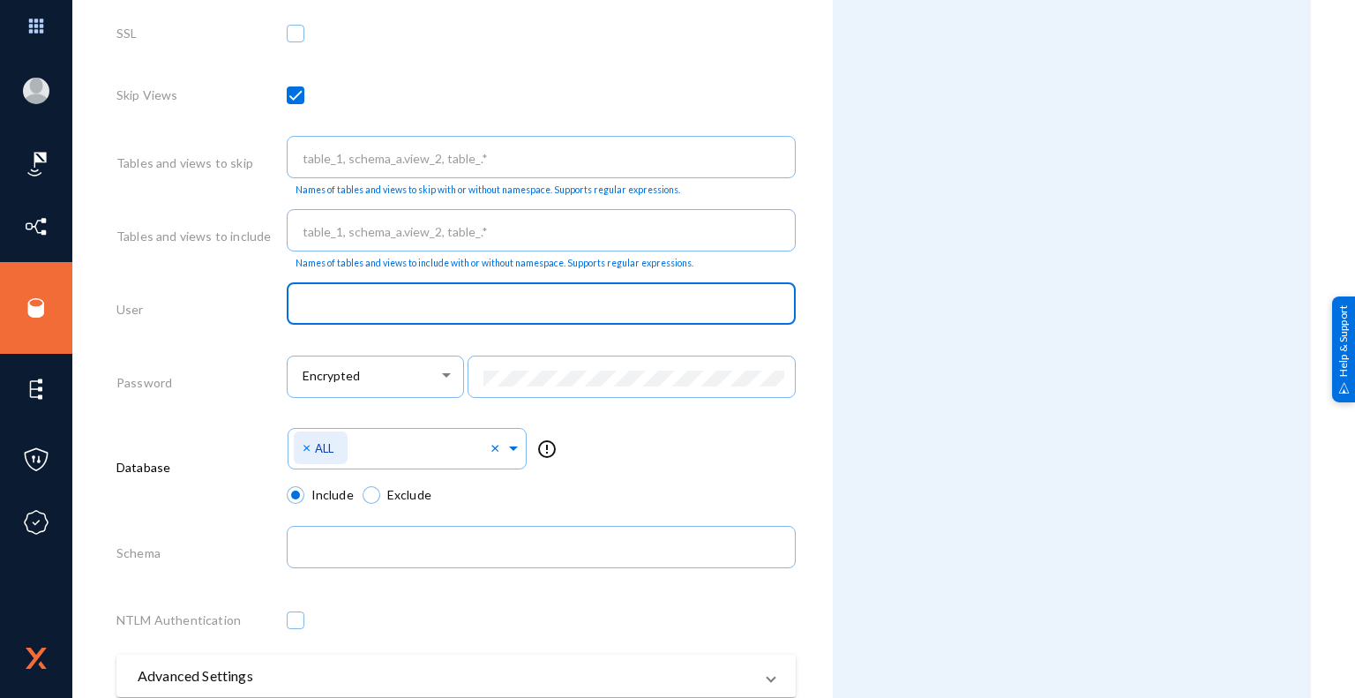
paste input "Exterro_SVC_Login"
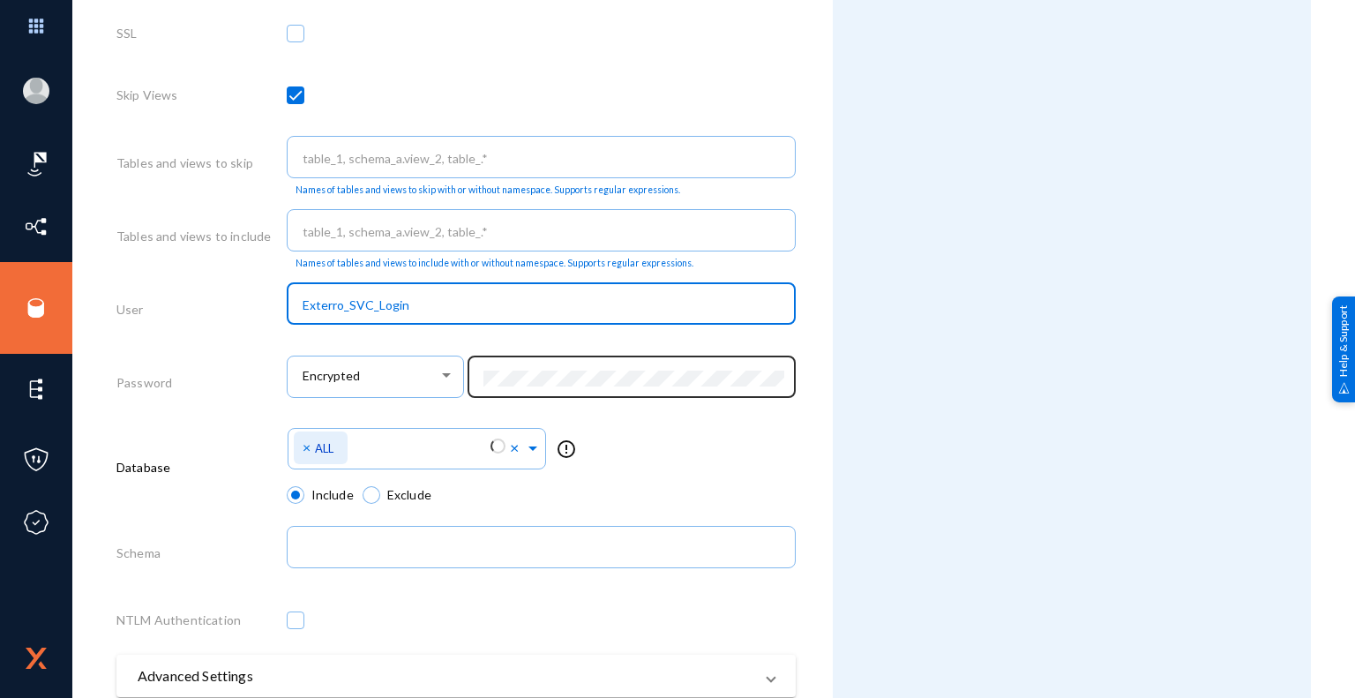
type input "Exterro_SVC_Login"
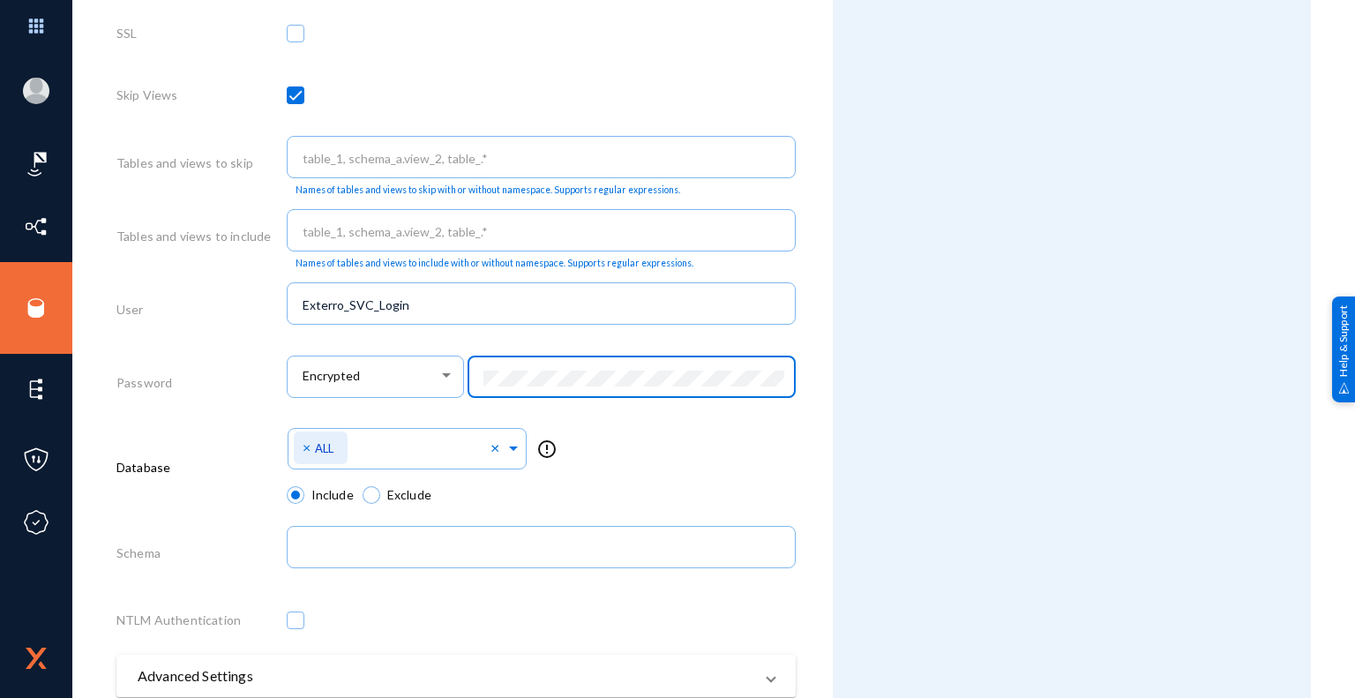
click at [846, 458] on div "Attributes Add Attribute" at bounding box center [1072, 84] width 478 height 1492
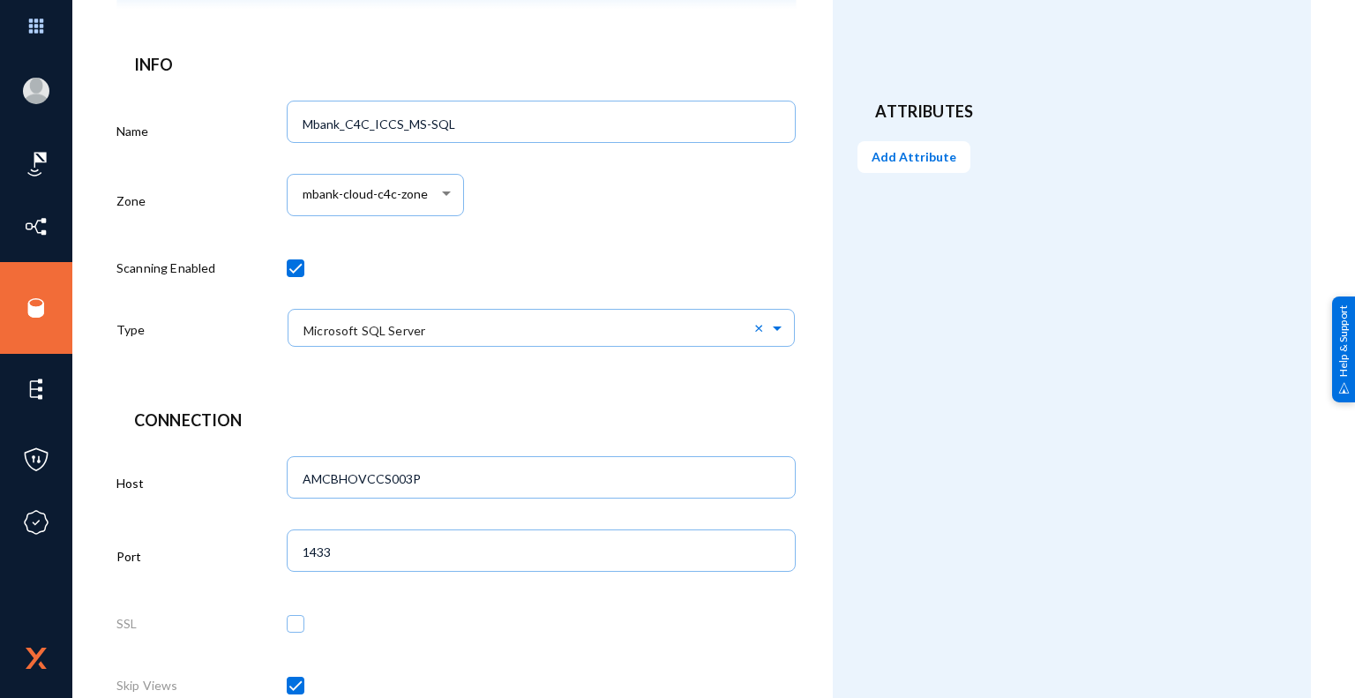
scroll to position [88, 0]
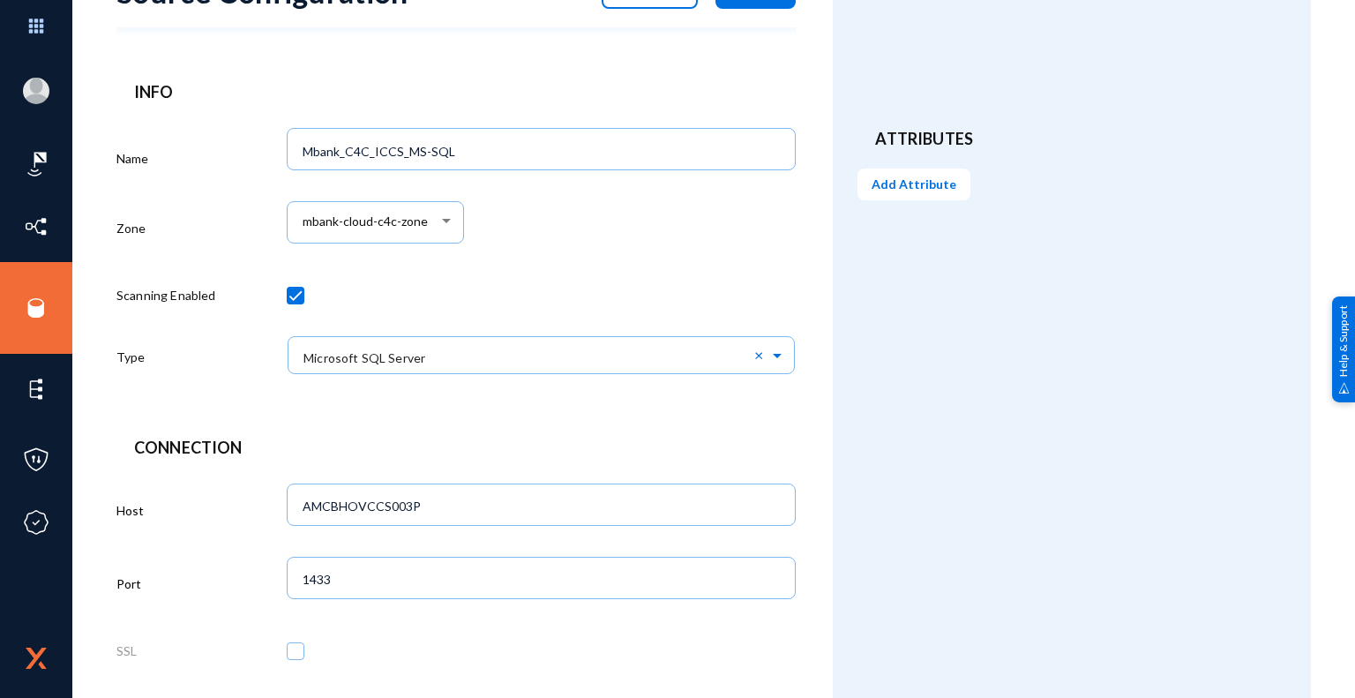
click at [882, 522] on div "Attributes Add Attribute" at bounding box center [1072, 702] width 478 height 1492
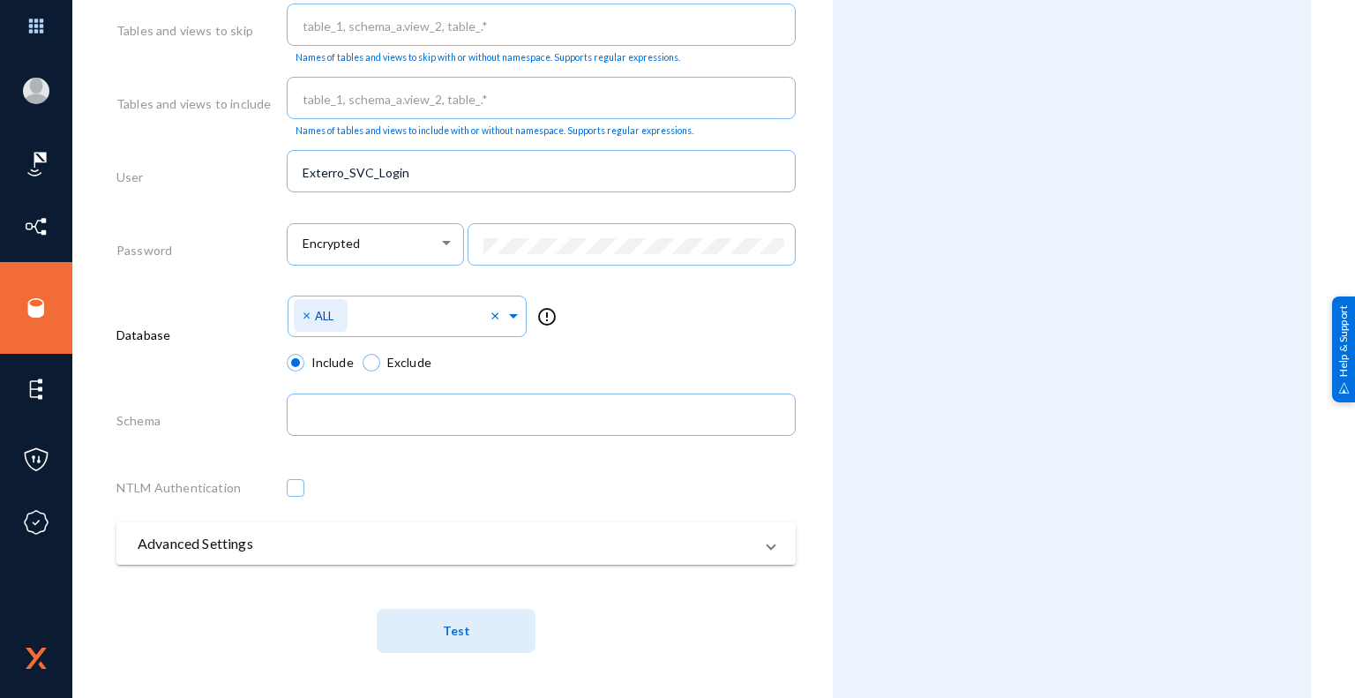
scroll to position [841, 0]
click at [462, 638] on span "Test" at bounding box center [456, 631] width 27 height 15
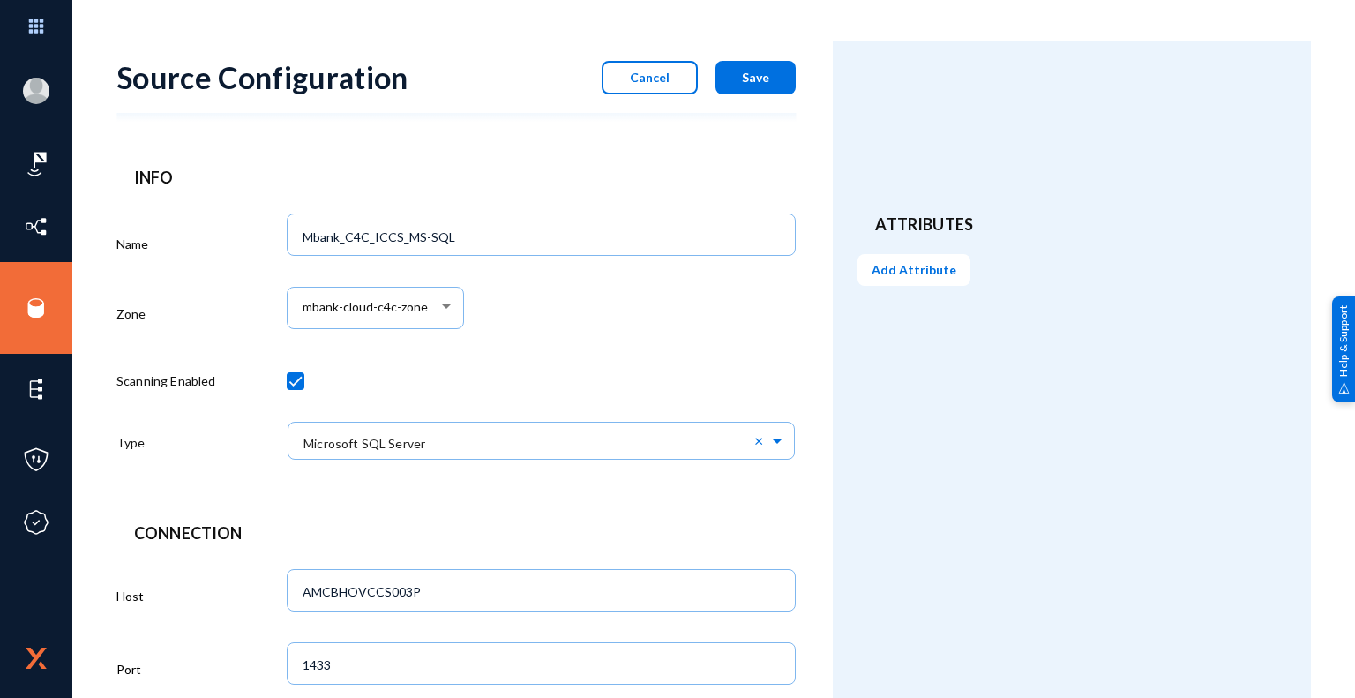
scroll to position [0, 0]
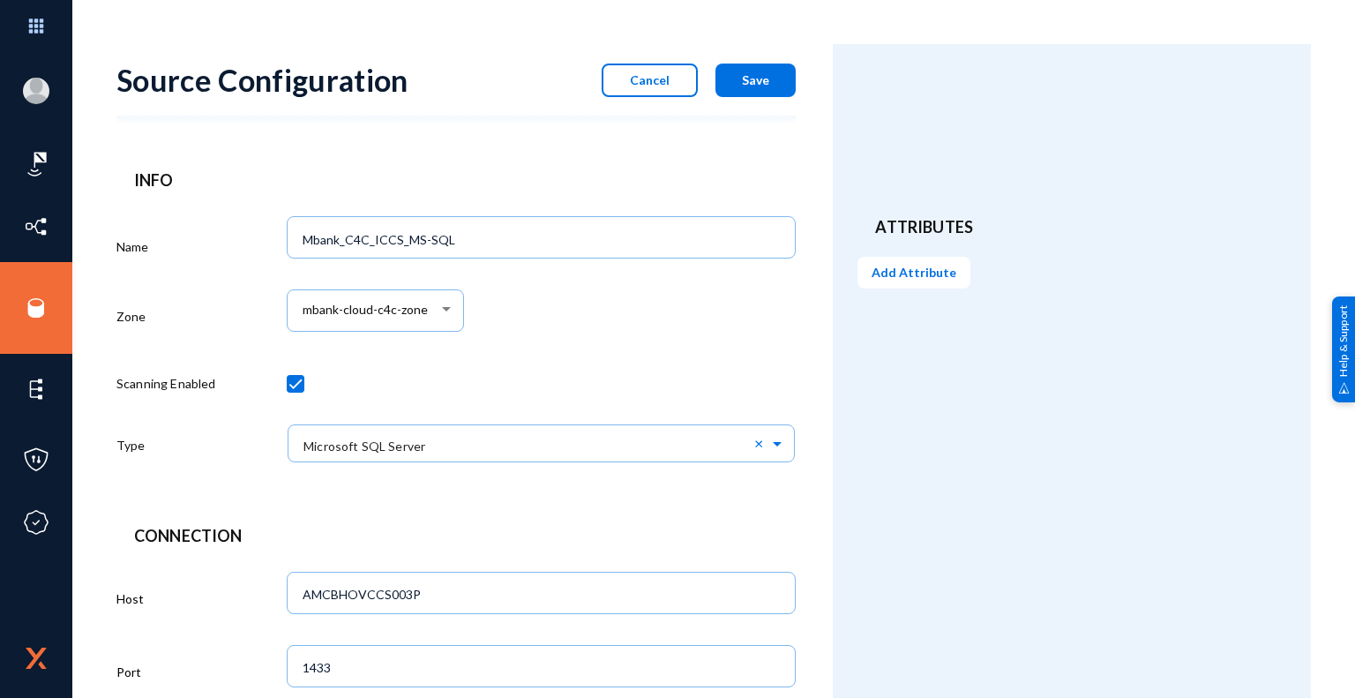
click at [933, 282] on button "Add Attribute" at bounding box center [914, 273] width 113 height 32
click at [815, 335] on div at bounding box center [677, 349] width 1355 height 698
click at [765, 75] on span "Save" at bounding box center [755, 79] width 27 height 15
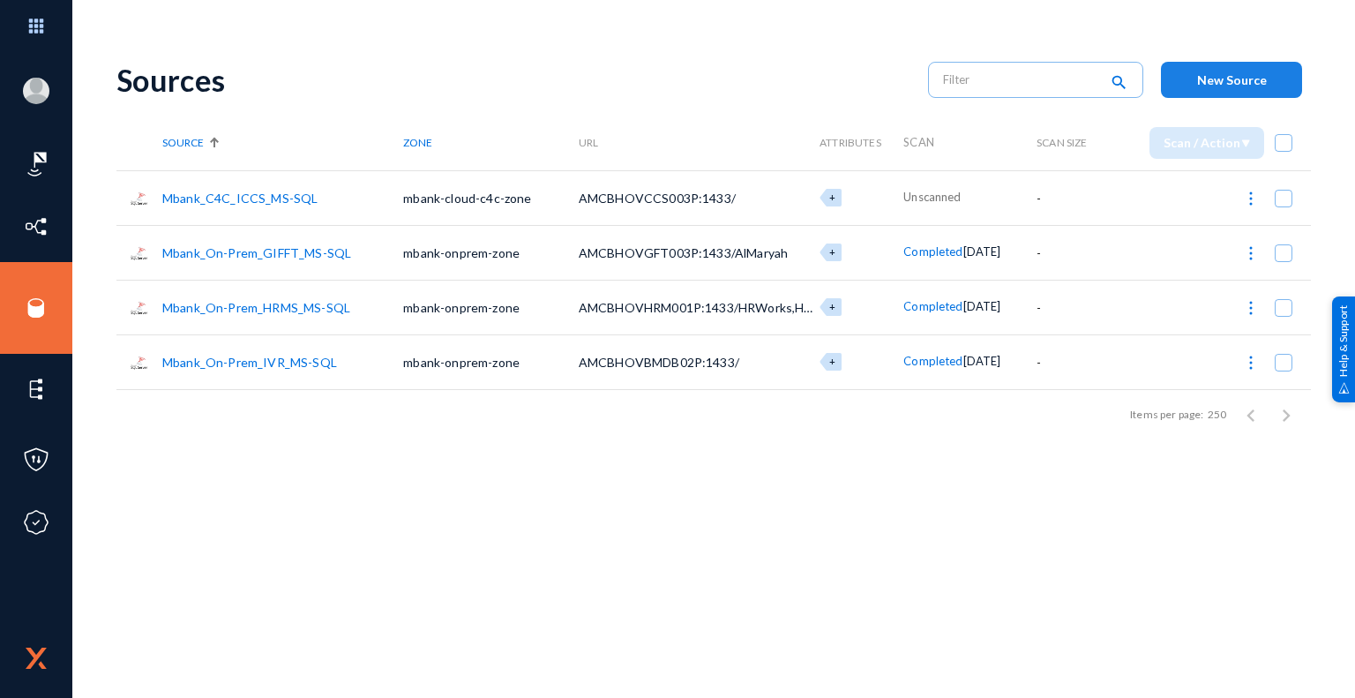
click at [1253, 81] on span "New Source" at bounding box center [1233, 79] width 70 height 15
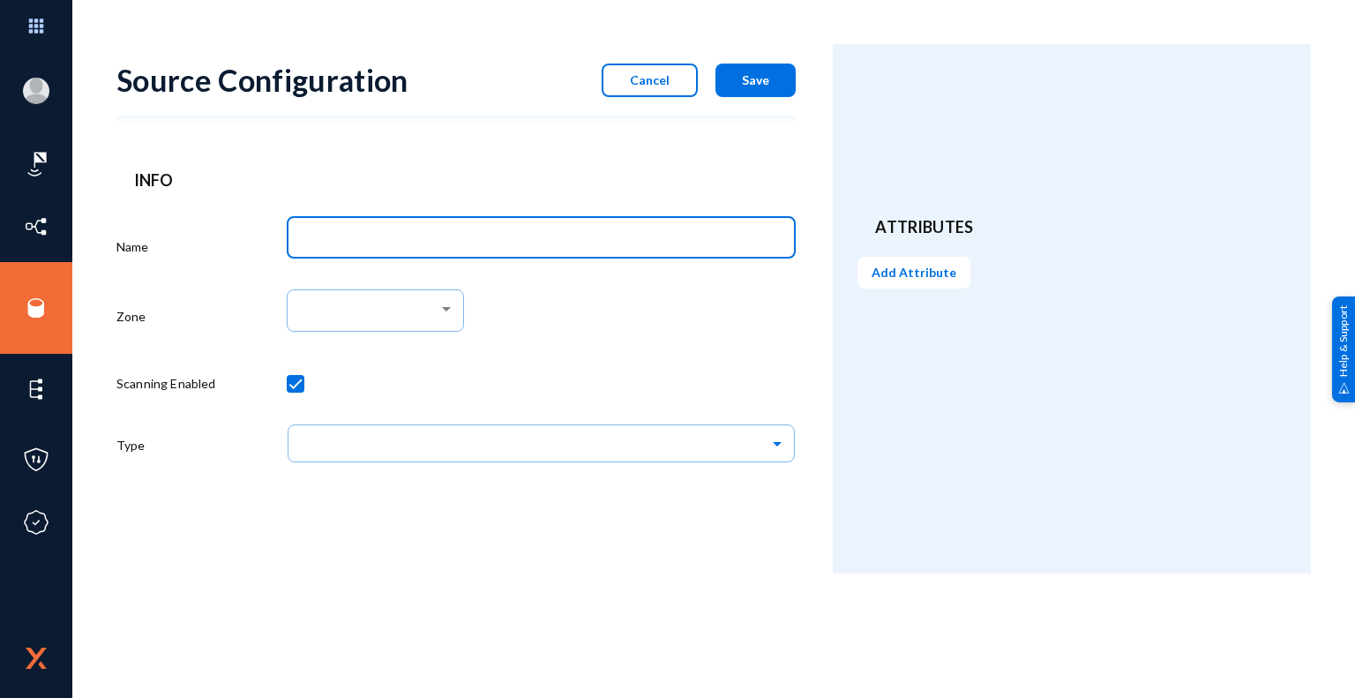
click at [556, 244] on input "Name" at bounding box center [545, 240] width 484 height 16
click at [400, 238] on input "Mbank_C4C_ICCS_MS-SQL" at bounding box center [545, 240] width 484 height 16
type input "Mbank_C4C_CRM_MS-SQL"
click at [595, 338] on div at bounding box center [542, 319] width 510 height 73
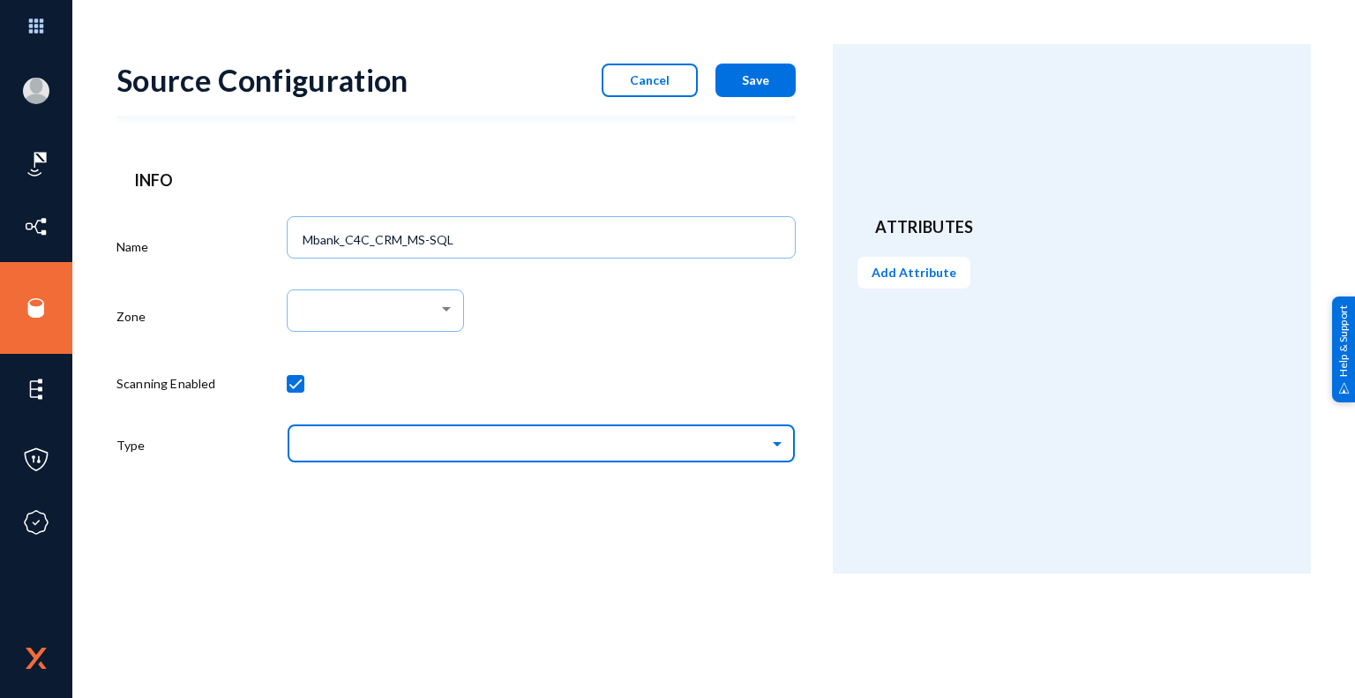
click at [457, 451] on input "text" at bounding box center [550, 443] width 492 height 30
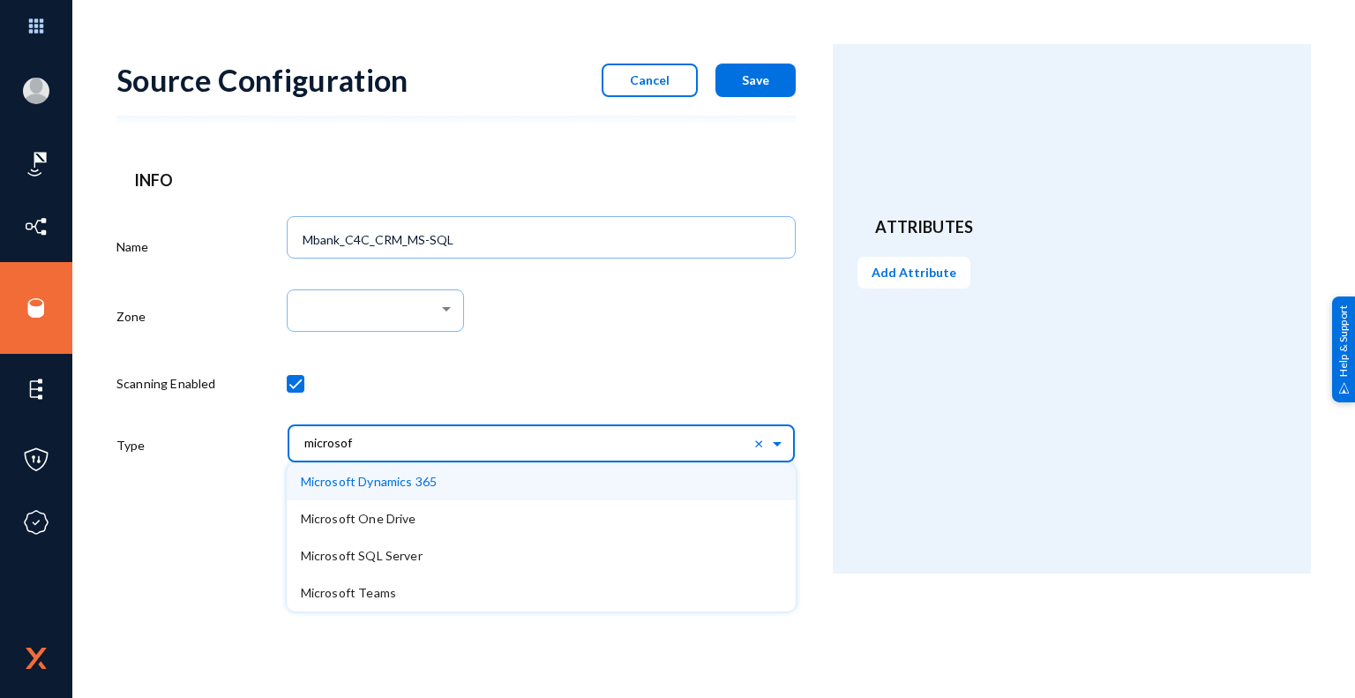
type input "microsoft"
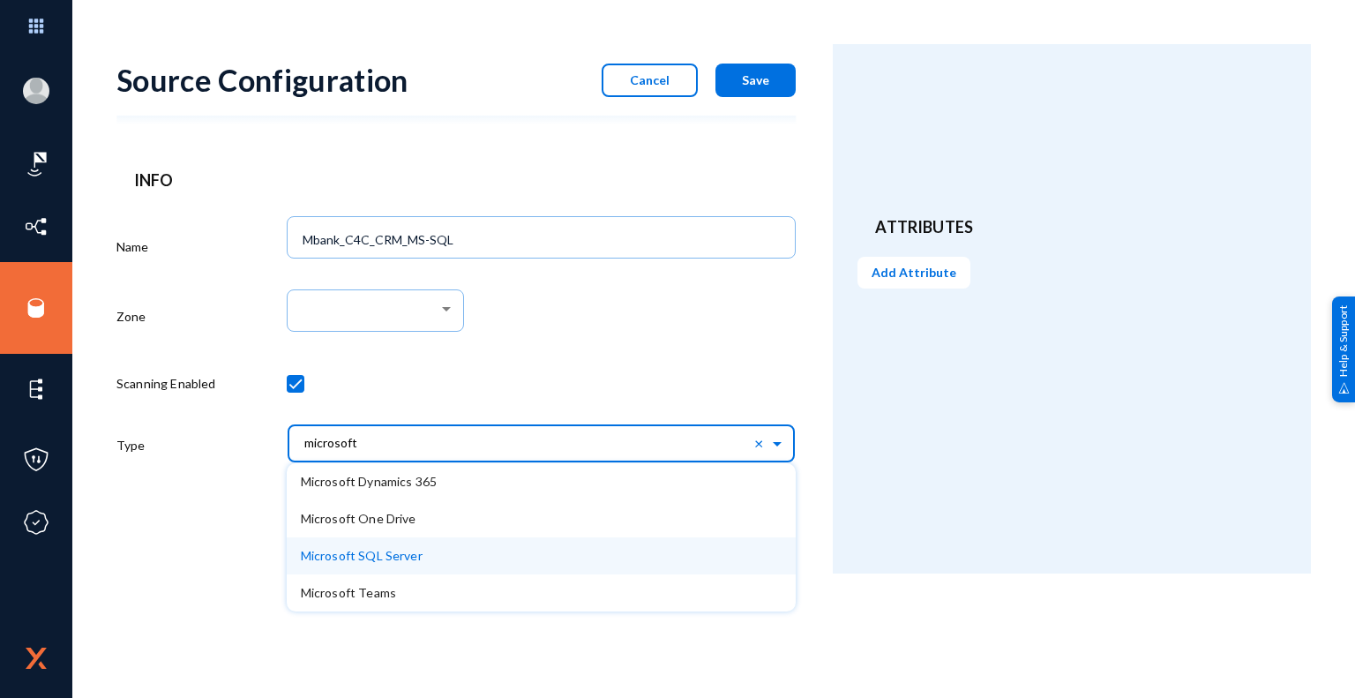
click at [408, 559] on span "Microsoft SQL Server" at bounding box center [362, 555] width 122 height 15
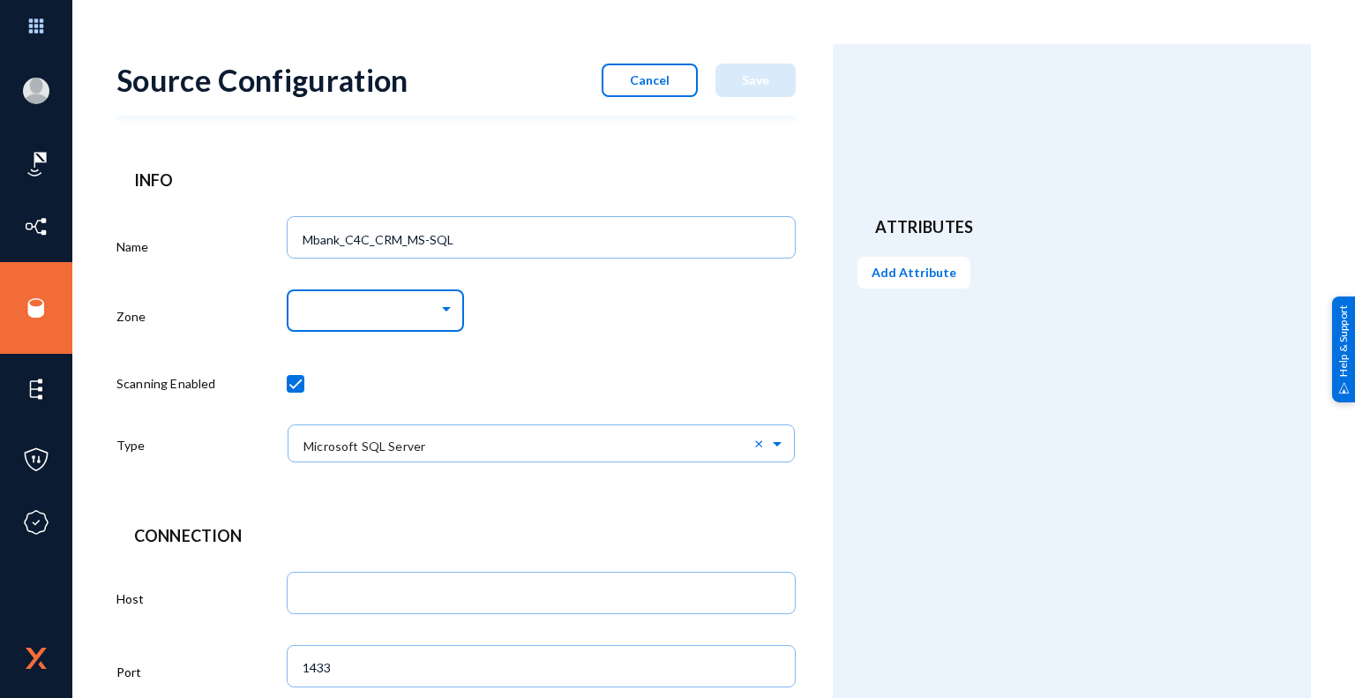
click at [440, 313] on div at bounding box center [447, 309] width 16 height 14
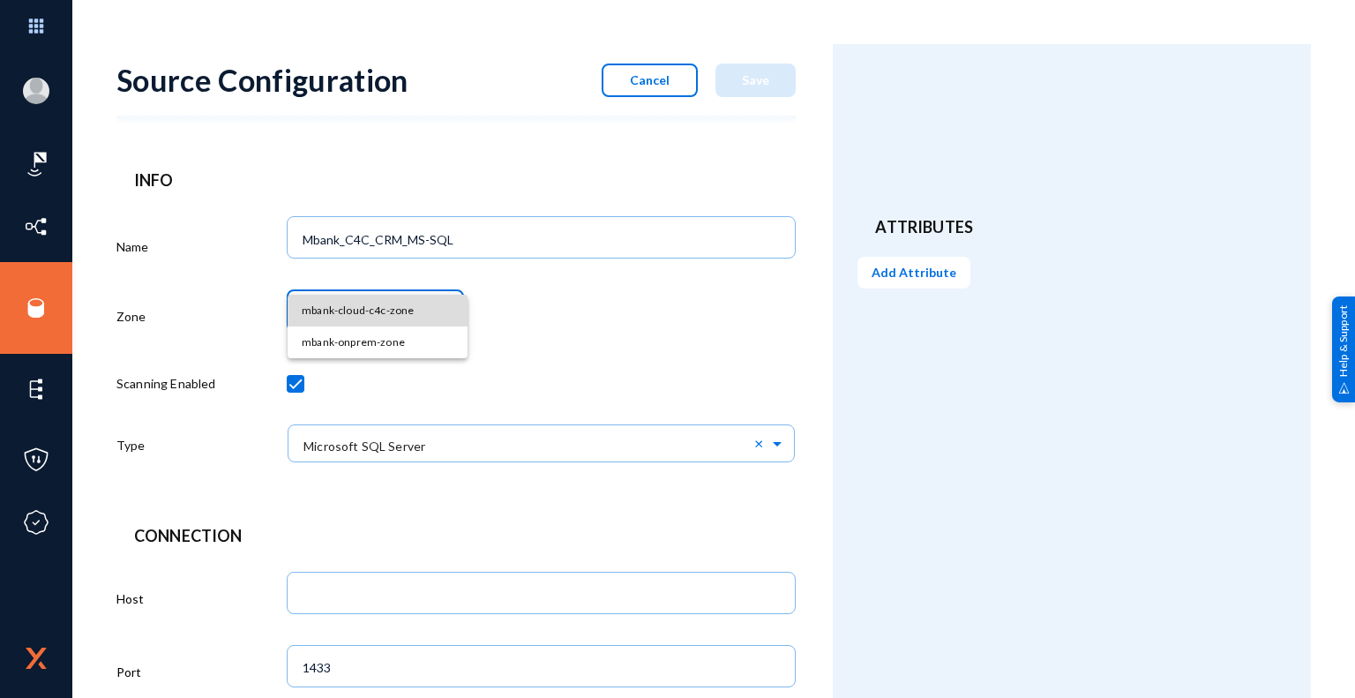
click at [372, 312] on span "mbank-cloud-c4c-zone" at bounding box center [378, 311] width 152 height 32
click at [577, 337] on div "mbank-cloud-c4c-zone" at bounding box center [542, 319] width 510 height 73
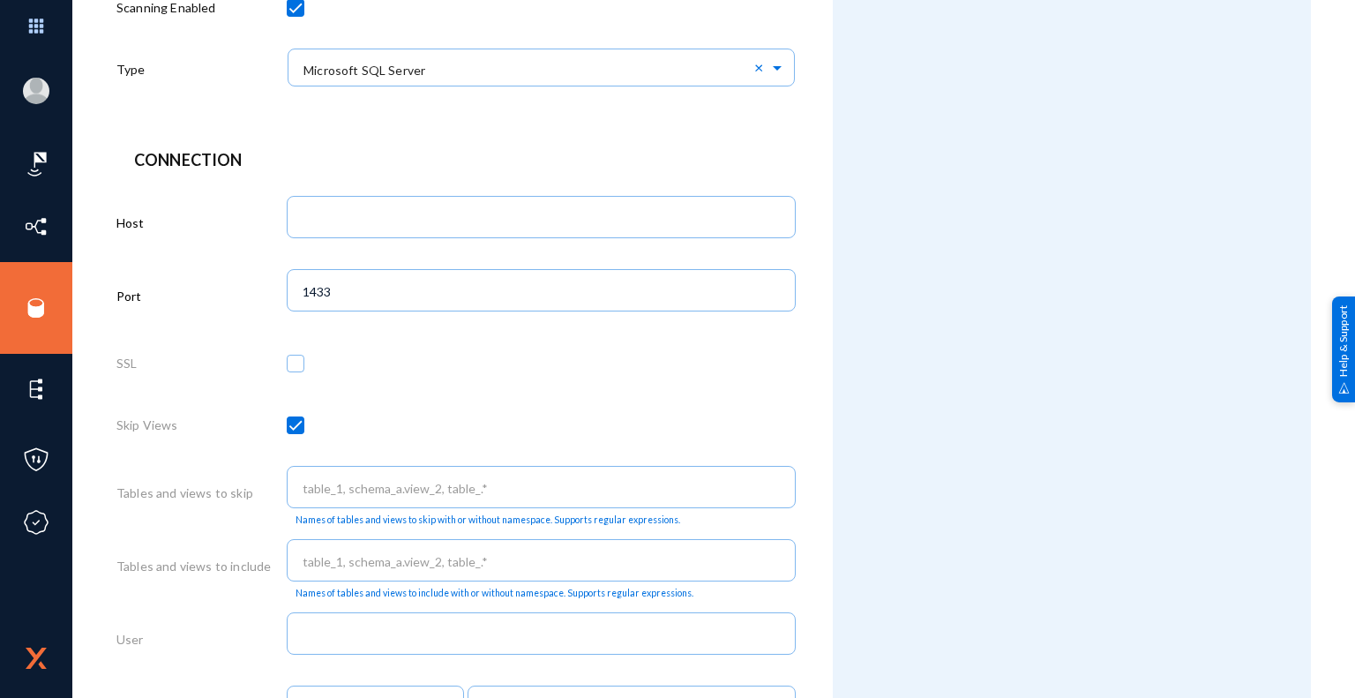
scroll to position [441, 0]
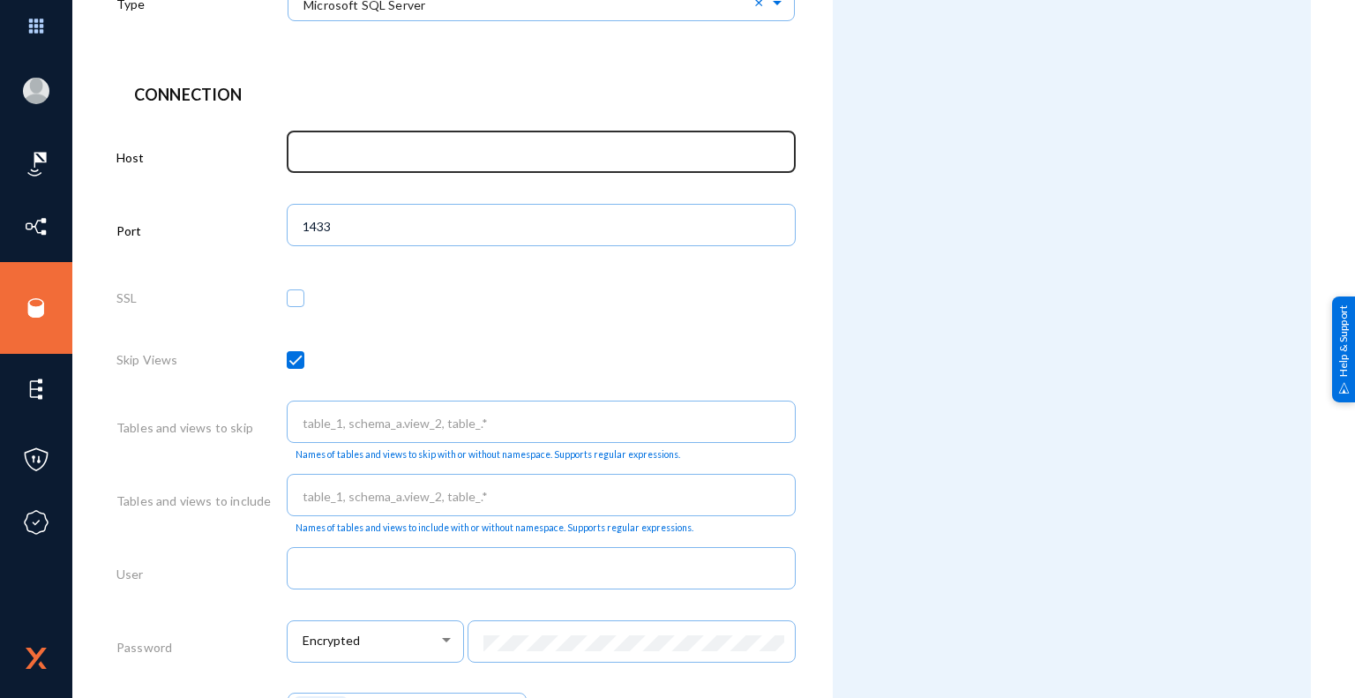
click at [526, 159] on input "text" at bounding box center [545, 154] width 484 height 16
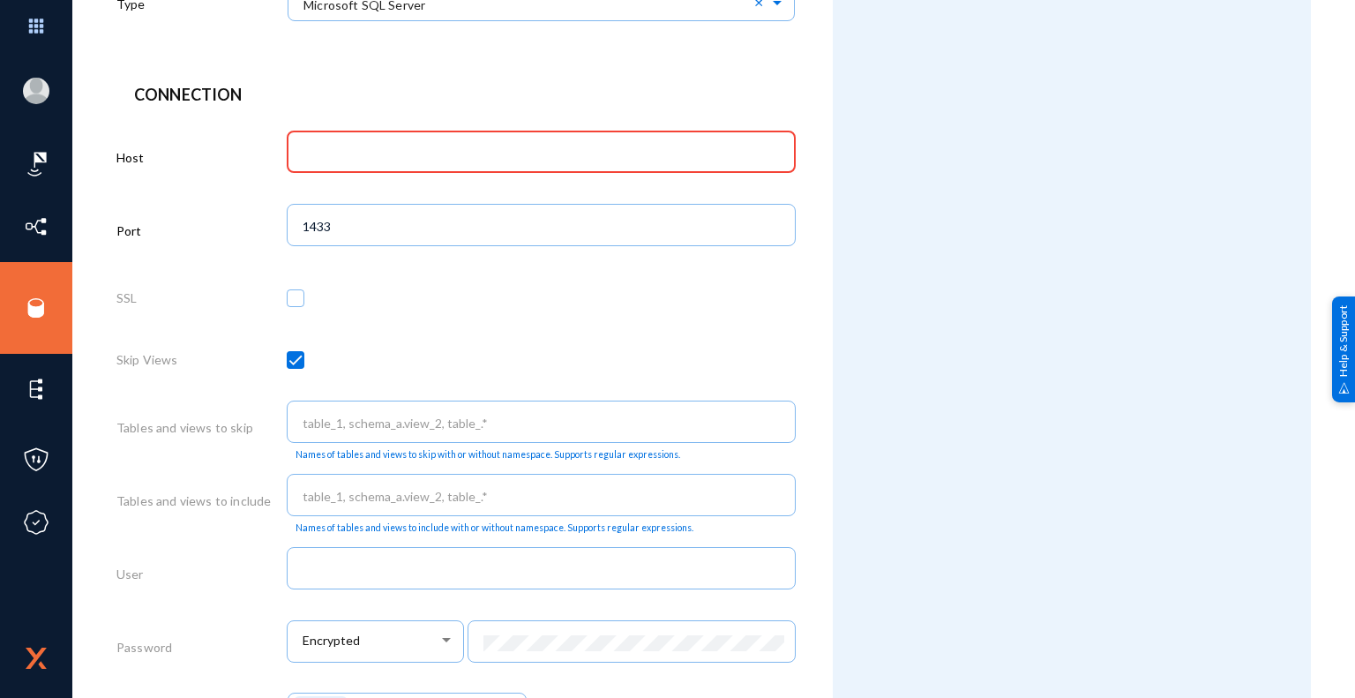
paste input "AZMBCRMDBPRD01"
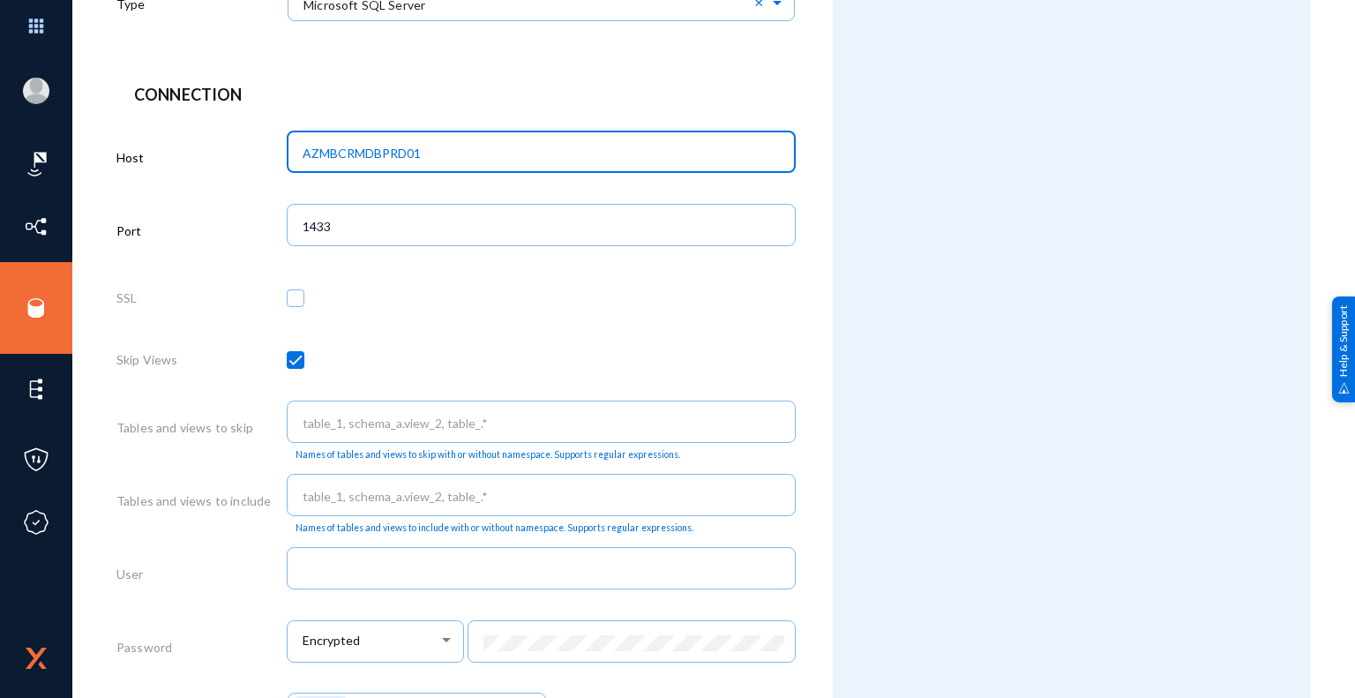
type input "AZMBCRMDBPRD01"
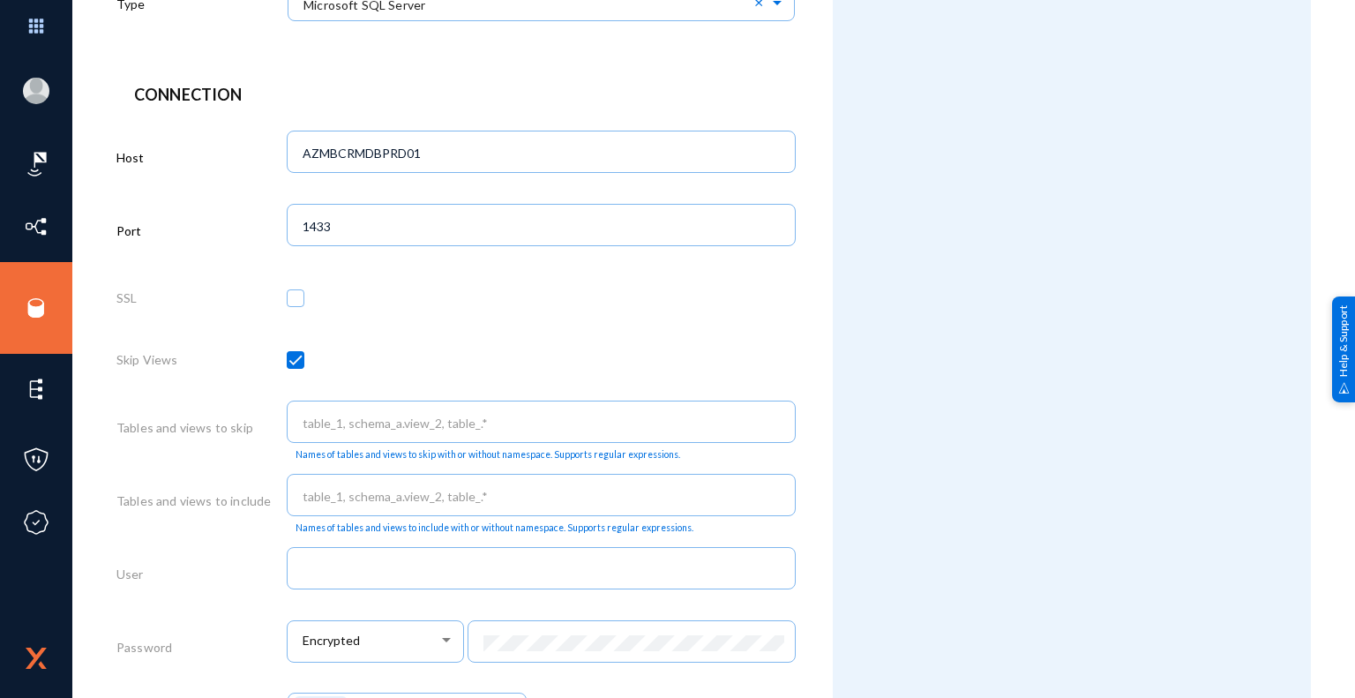
click at [723, 313] on div at bounding box center [542, 302] width 510 height 62
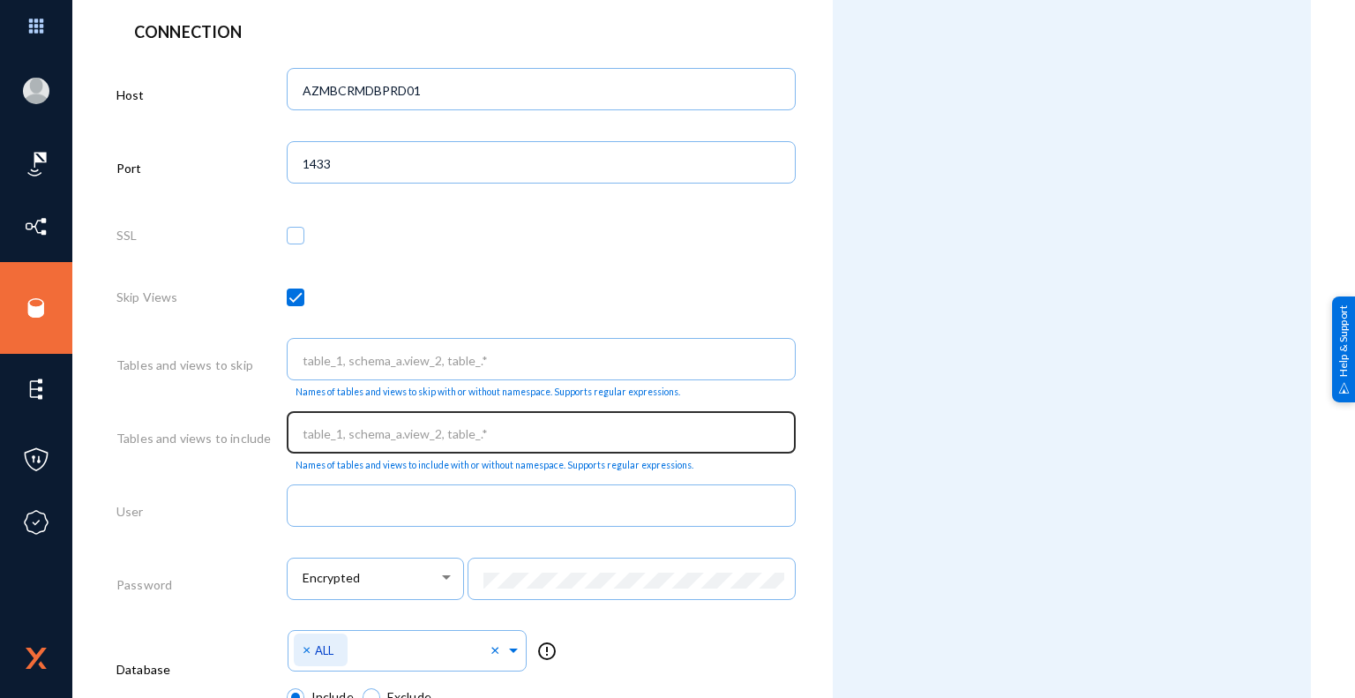
scroll to position [618, 0]
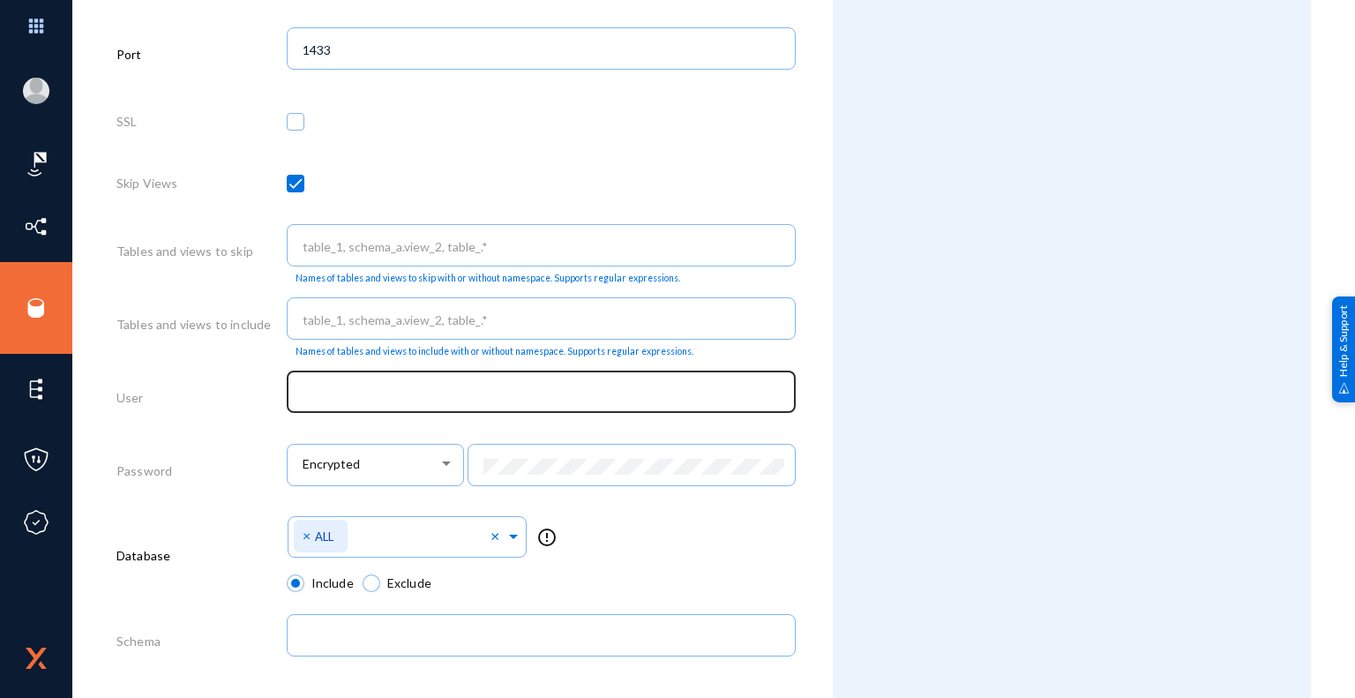
click at [420, 402] on input "text" at bounding box center [545, 394] width 484 height 16
click at [376, 394] on input "text" at bounding box center [545, 394] width 484 height 16
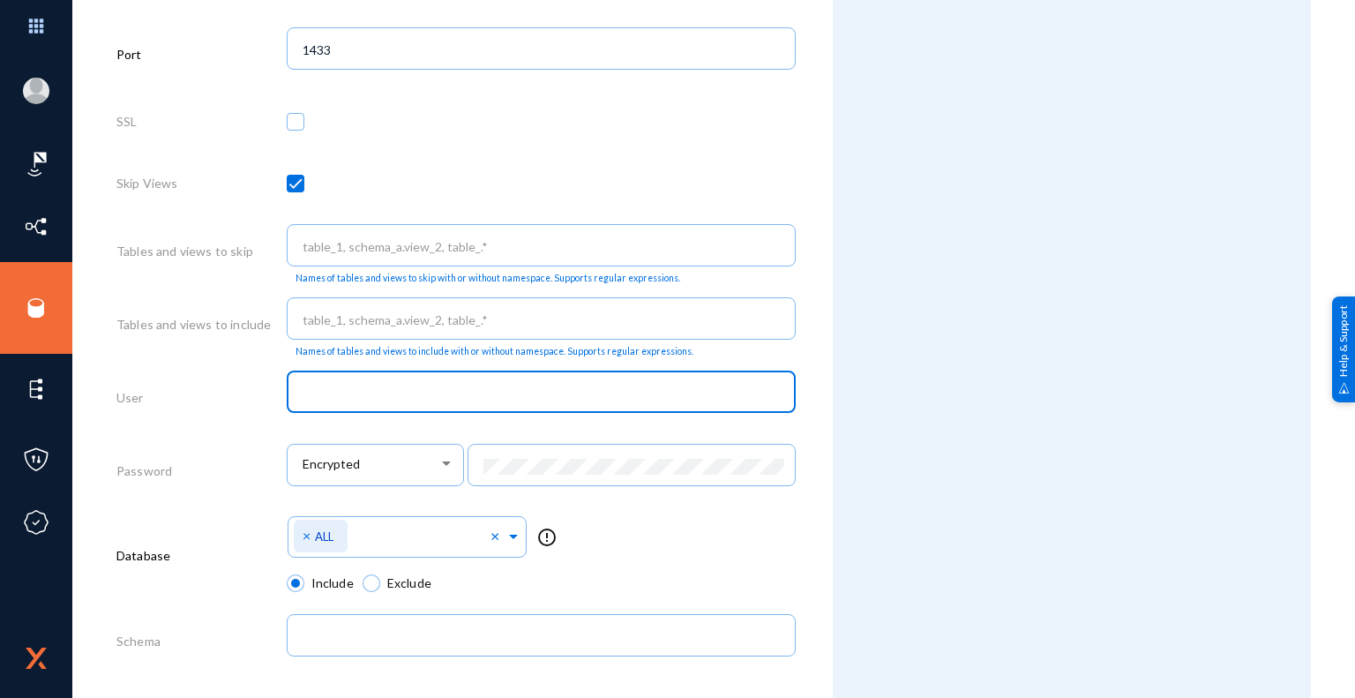
paste input "Exterro_SVC_Login"
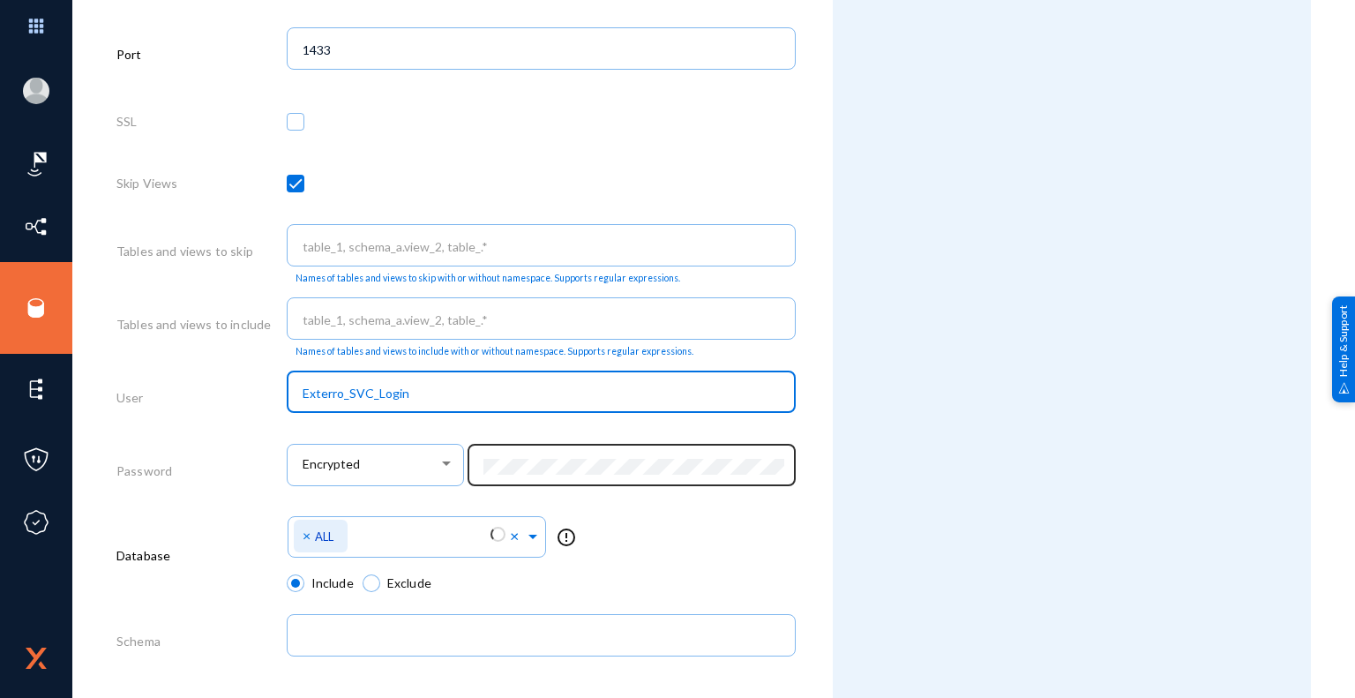
type input "Exterro_SVC_Login"
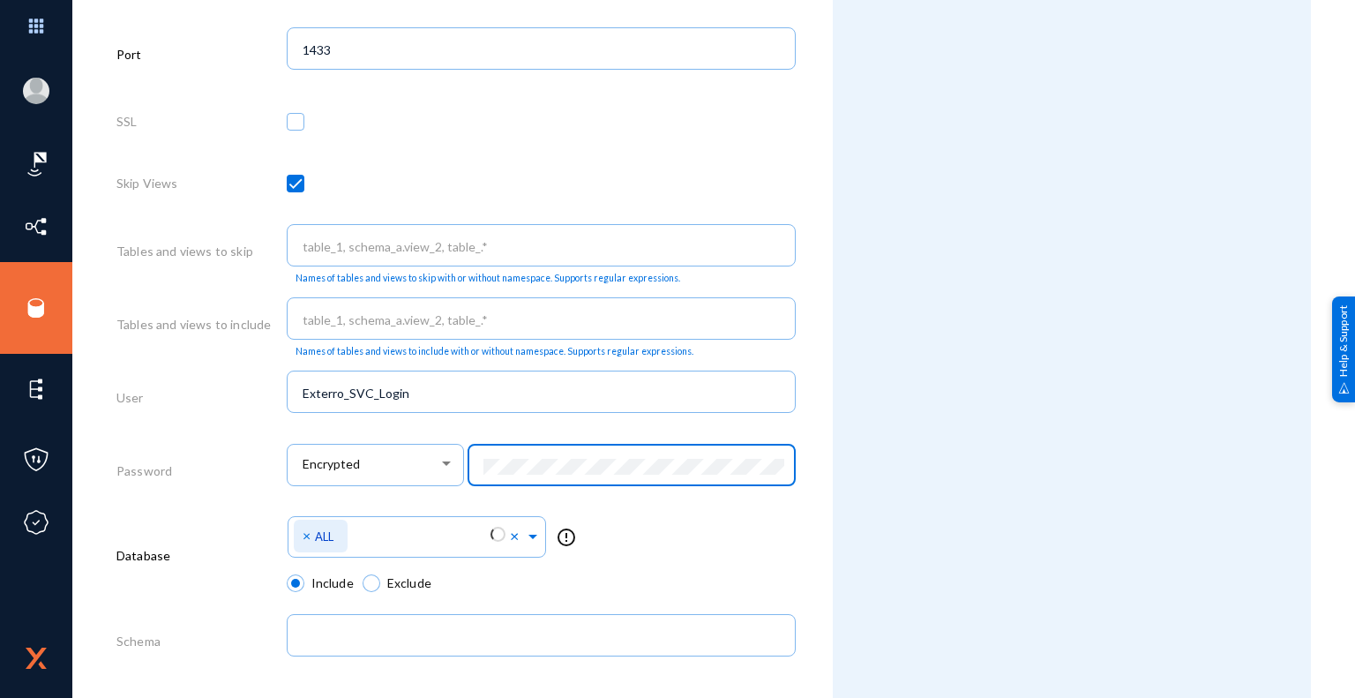
click at [847, 500] on div "Attributes Add Attribute" at bounding box center [1072, 172] width 478 height 1492
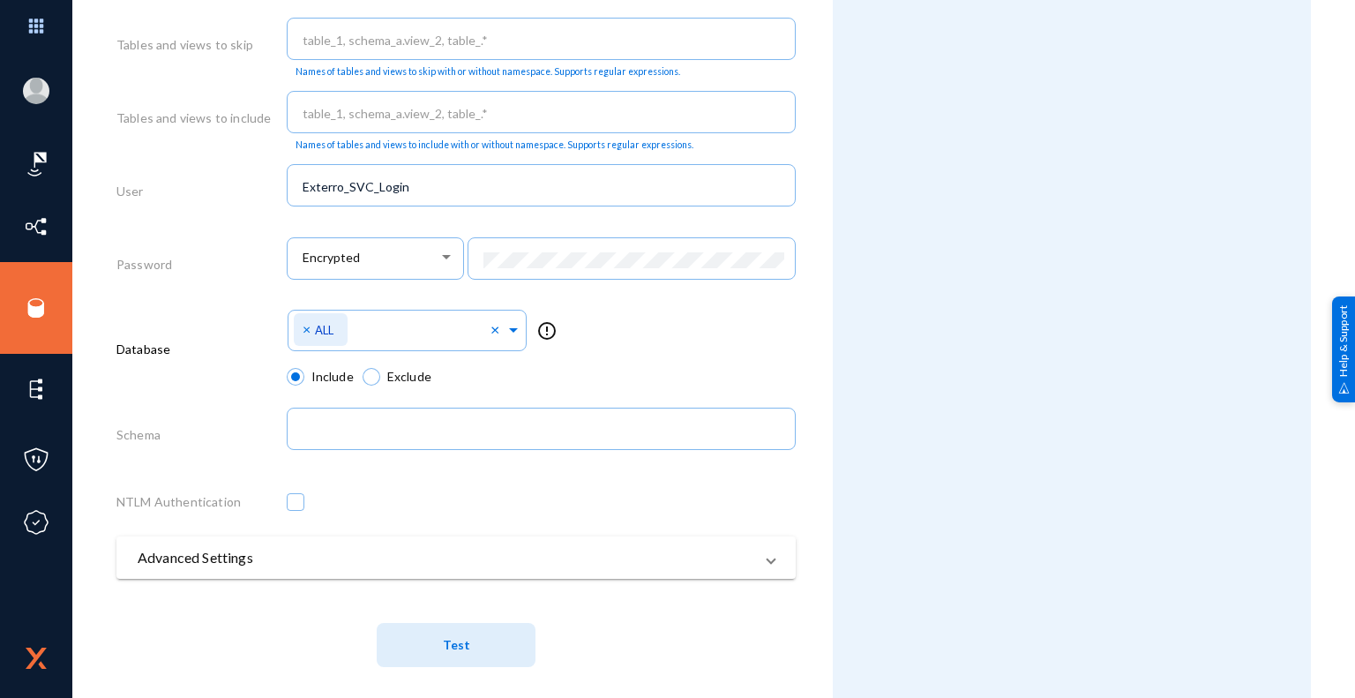
scroll to position [841, 0]
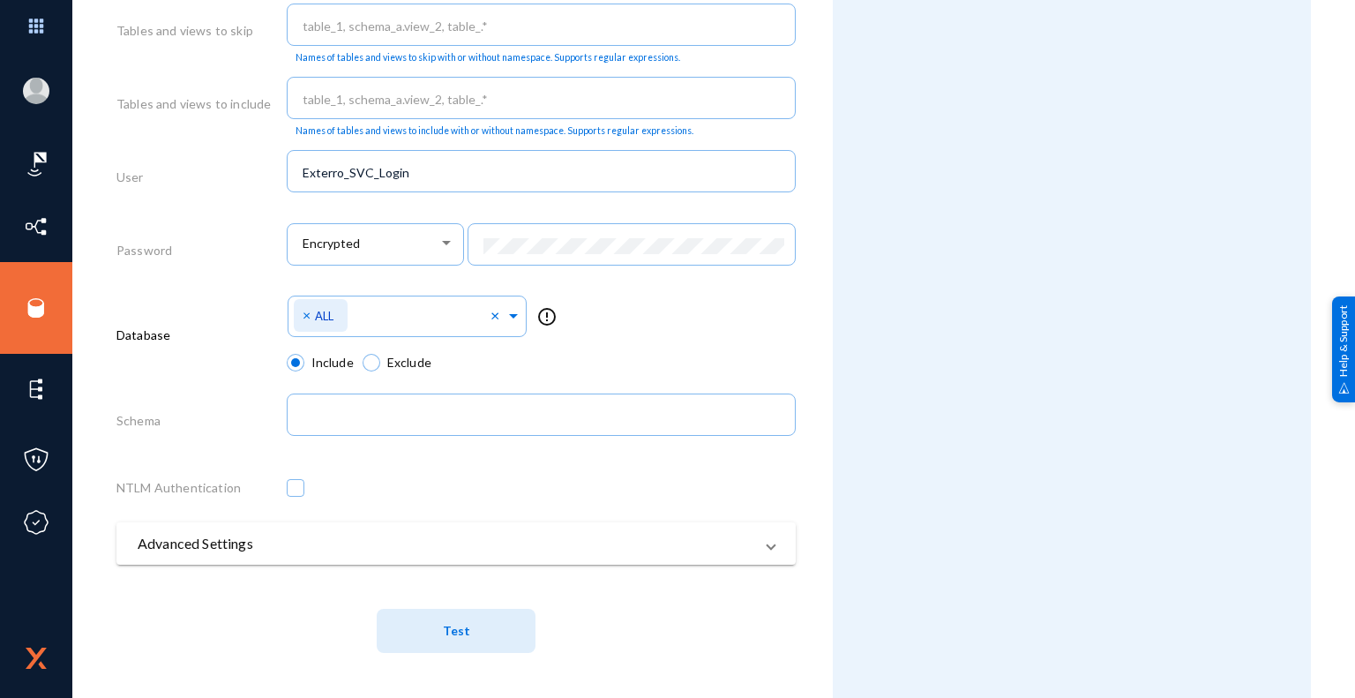
click at [457, 634] on span "Test" at bounding box center [456, 631] width 27 height 15
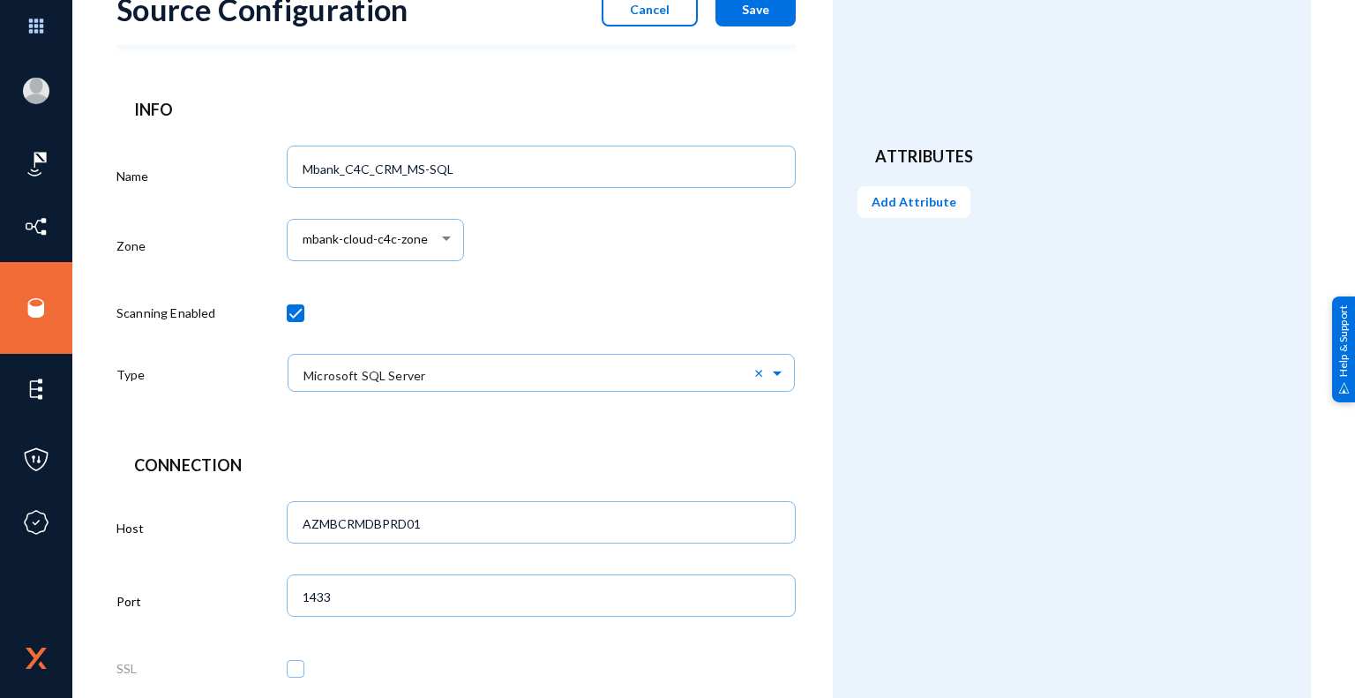
scroll to position [0, 0]
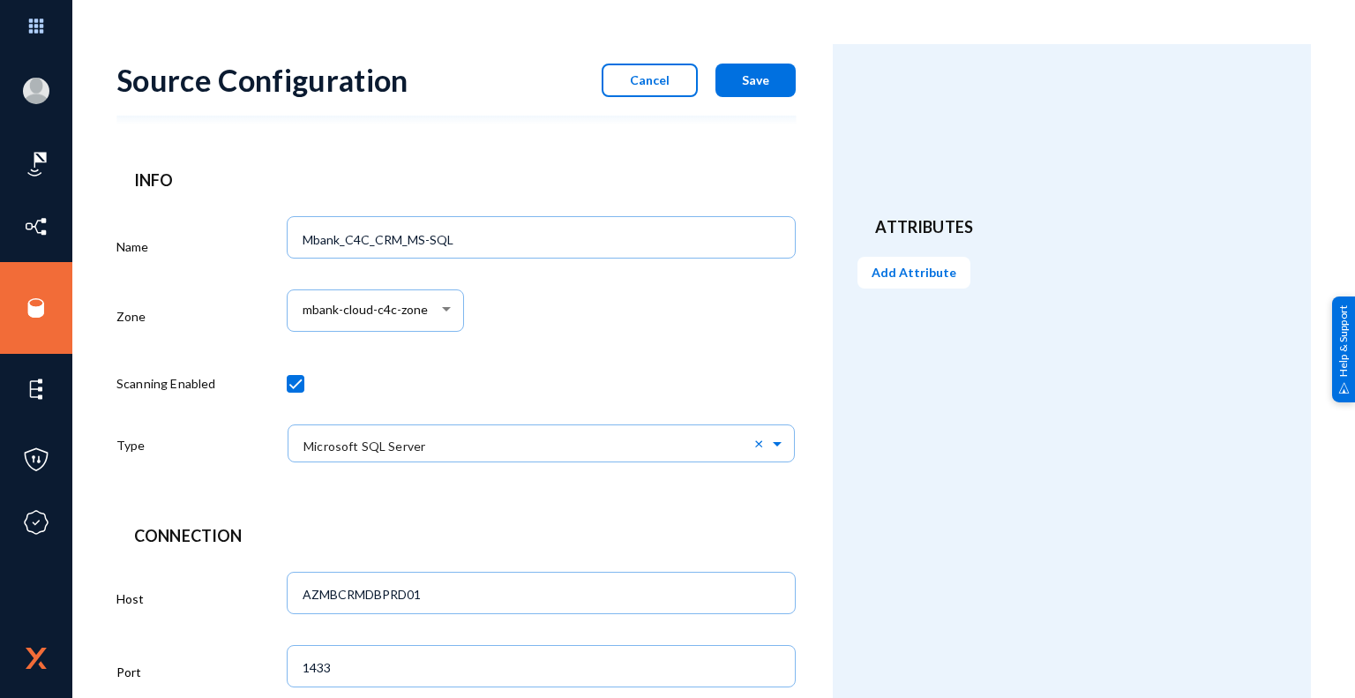
click at [759, 80] on span "Save" at bounding box center [755, 79] width 27 height 15
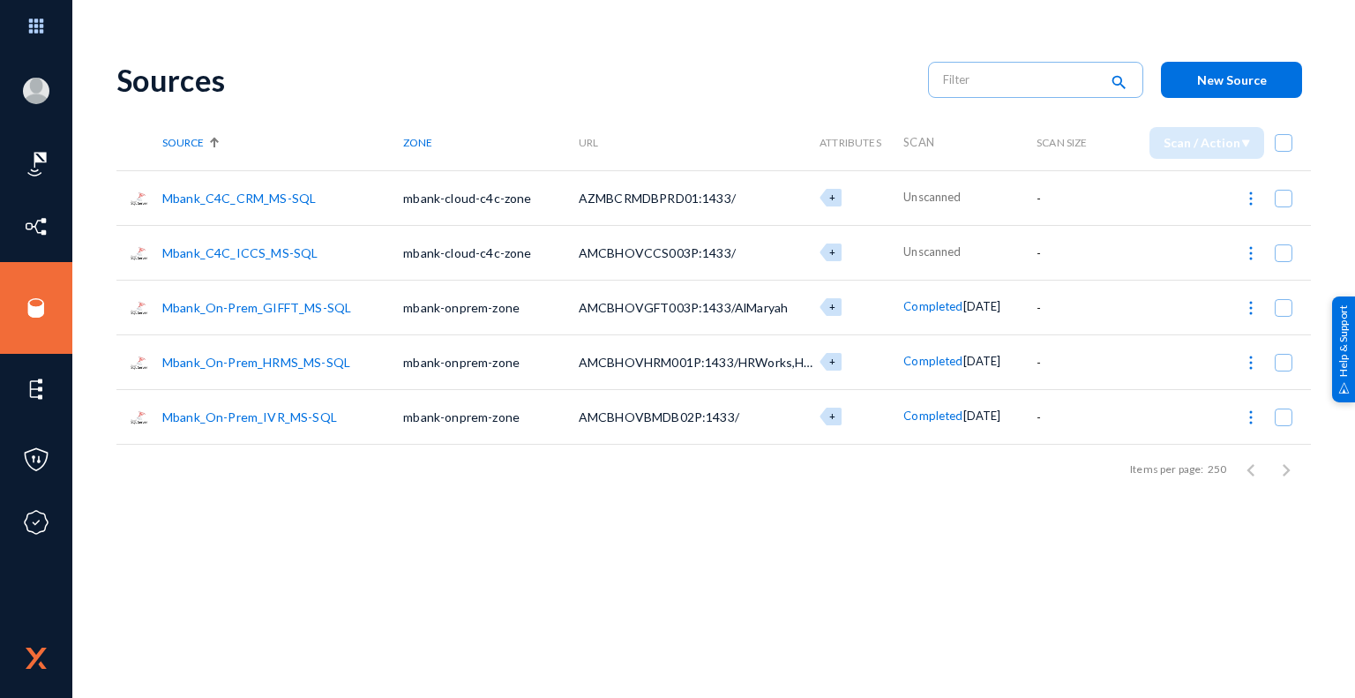
click at [643, 584] on div "Sources search New Source Source Zone URL Attributes Scan Scan Size Scan / Acti…" at bounding box center [713, 371] width 1195 height 654
click at [851, 524] on div "Sources search New Source Source Zone URL Attributes Scan Scan Size Scan / Acti…" at bounding box center [713, 308] width 1195 height 529
